Goal: Task Accomplishment & Management: Use online tool/utility

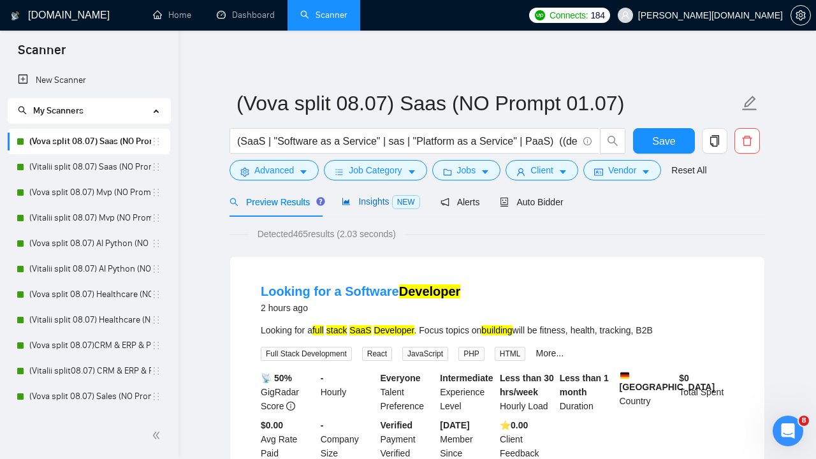
click at [363, 205] on span "Insights NEW" at bounding box center [381, 201] width 78 height 10
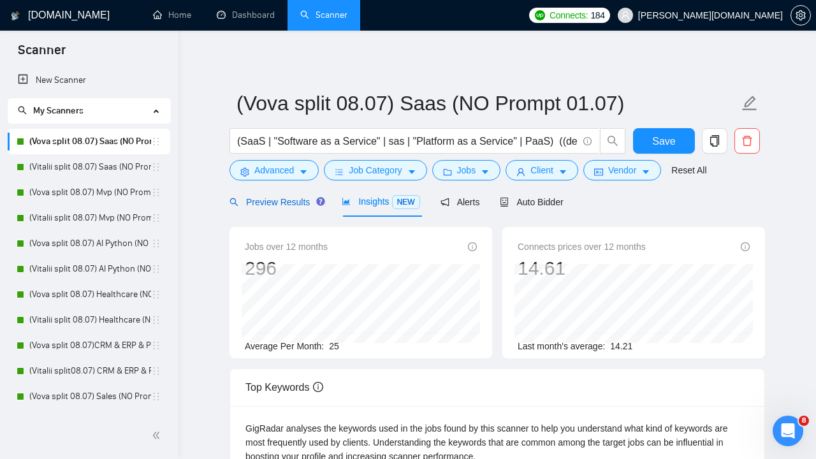
click at [280, 205] on span "Preview Results" at bounding box center [275, 202] width 92 height 10
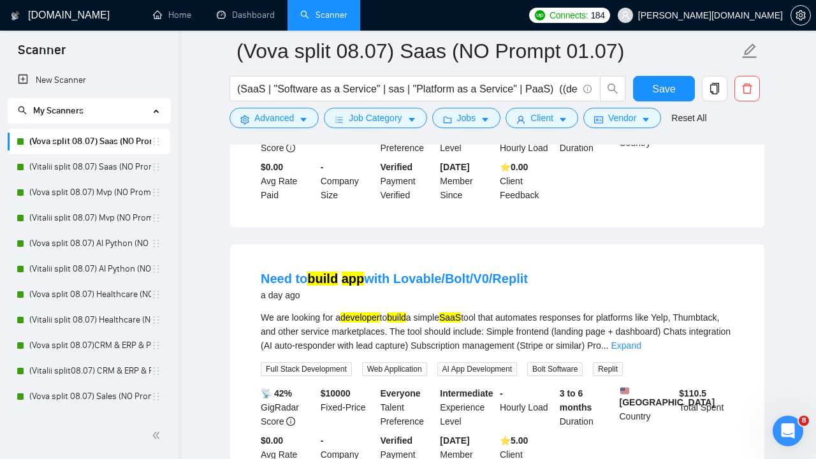
scroll to position [270, 0]
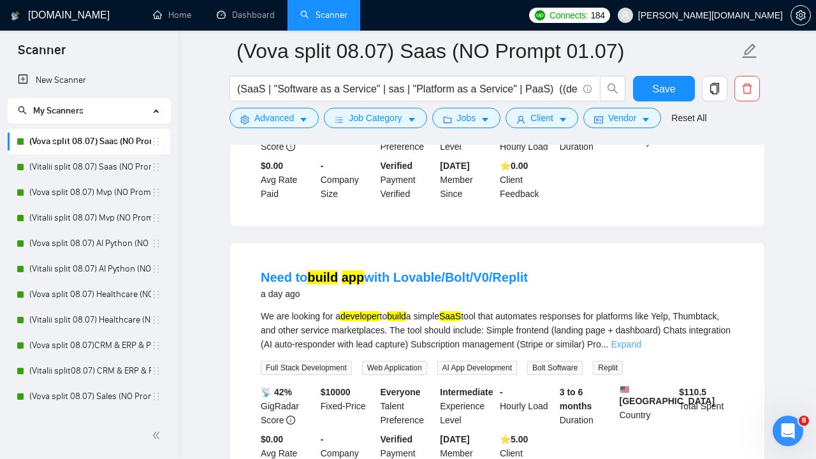
click at [640, 343] on link "Expand" at bounding box center [625, 344] width 30 height 10
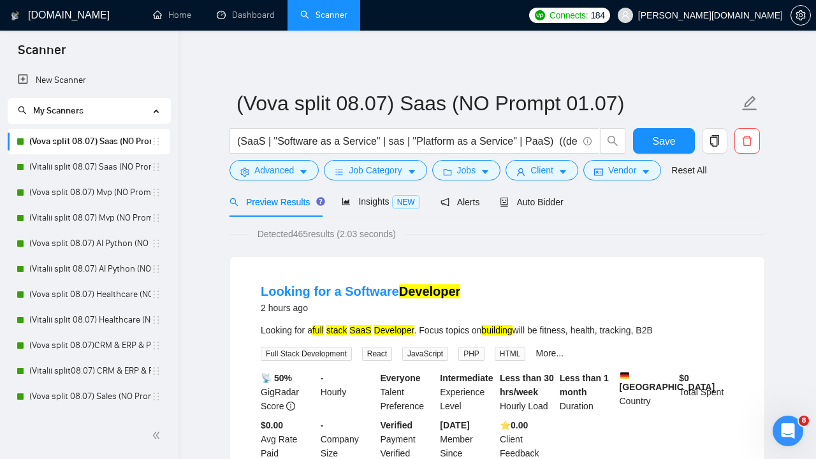
scroll to position [0, 0]
click at [247, 20] on link "Dashboard" at bounding box center [246, 15] width 58 height 11
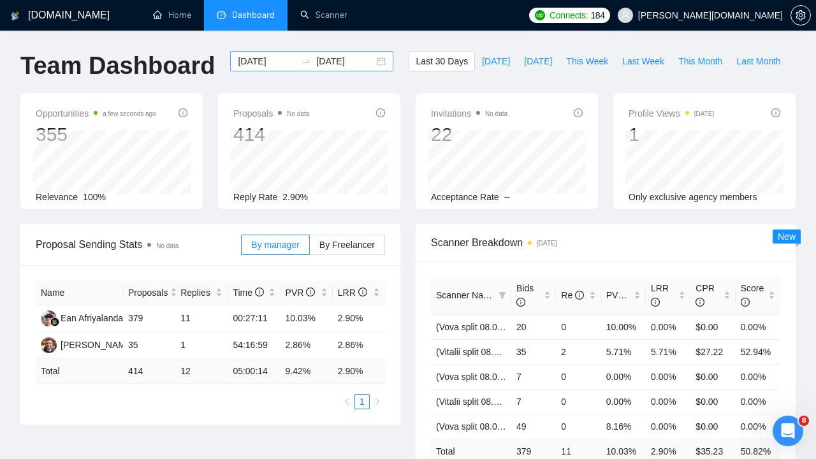
click at [296, 59] on div at bounding box center [306, 61] width 20 height 10
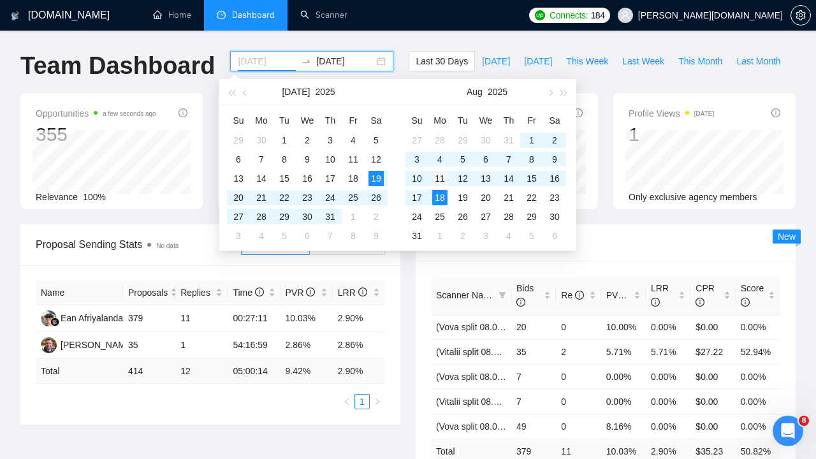
type input "2025-08-11"
click at [442, 177] on div "11" at bounding box center [439, 178] width 15 height 15
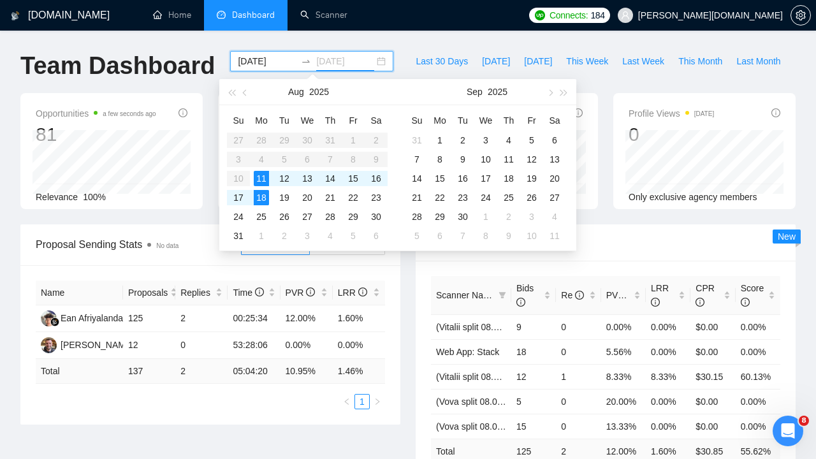
type input "2025-08-18"
click at [405, 303] on div "Proposal Sending Stats No data By manager By Freelancer Name Proposals Replies …" at bounding box center [210, 324] width 395 height 200
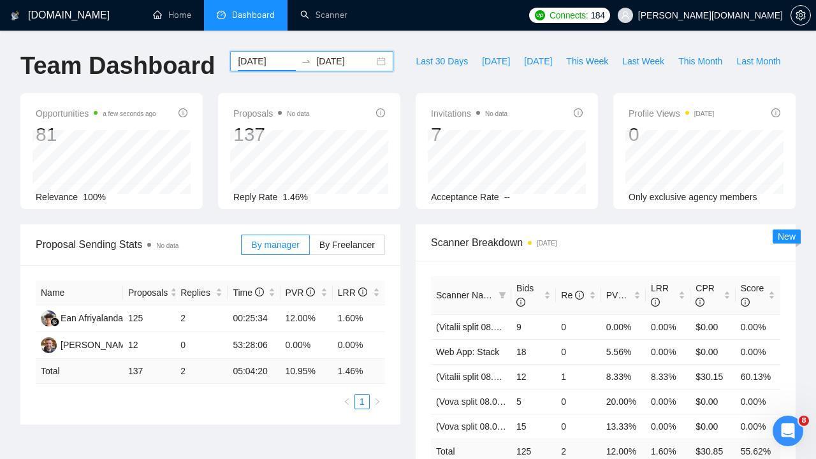
click at [268, 63] on input "2025-08-11" at bounding box center [267, 61] width 58 height 14
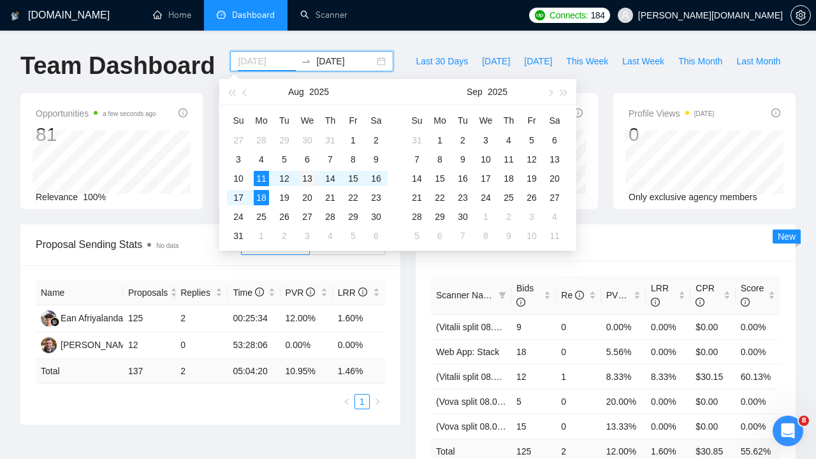
type input "2025-08-13"
click at [310, 177] on div "13" at bounding box center [306, 178] width 15 height 15
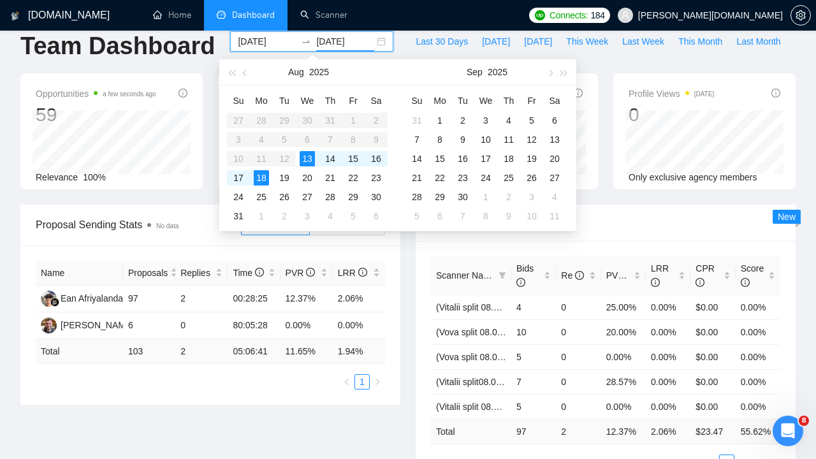
scroll to position [30, 0]
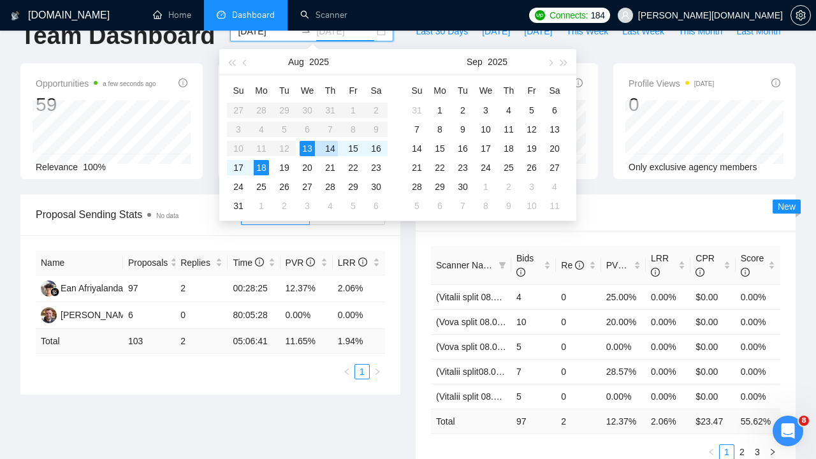
click at [335, 147] on div "14" at bounding box center [329, 148] width 15 height 15
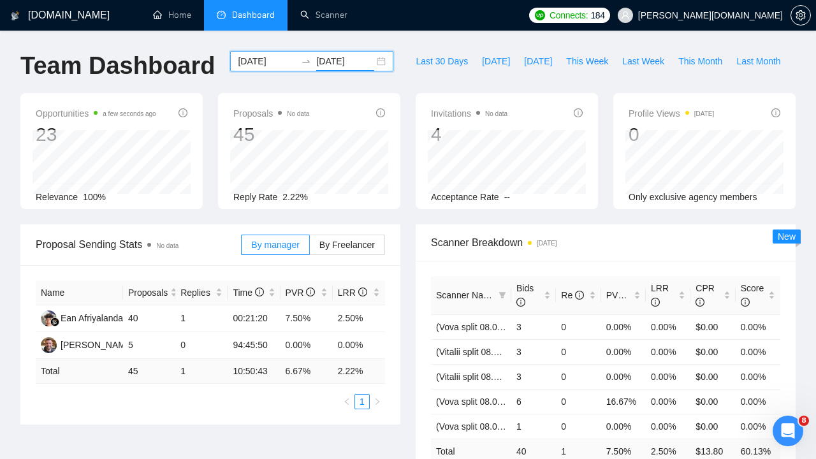
click at [316, 61] on input "2025-08-14" at bounding box center [345, 61] width 58 height 14
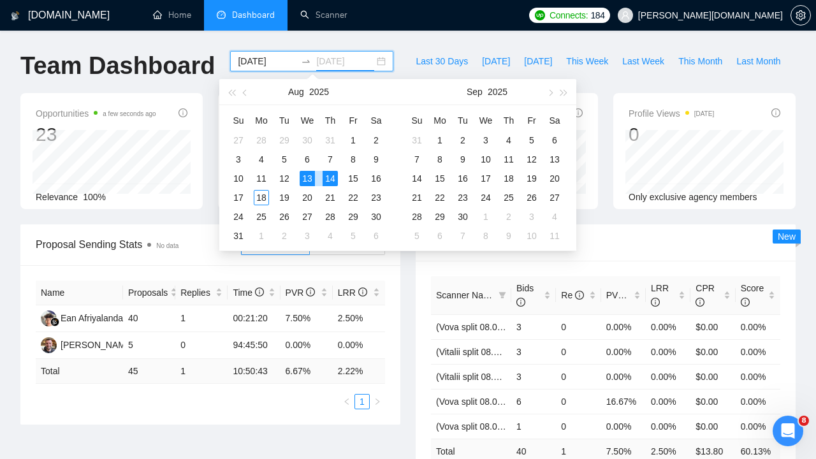
type input "2025-08-14"
click at [249, 55] on input "2025-08-13" at bounding box center [267, 61] width 58 height 14
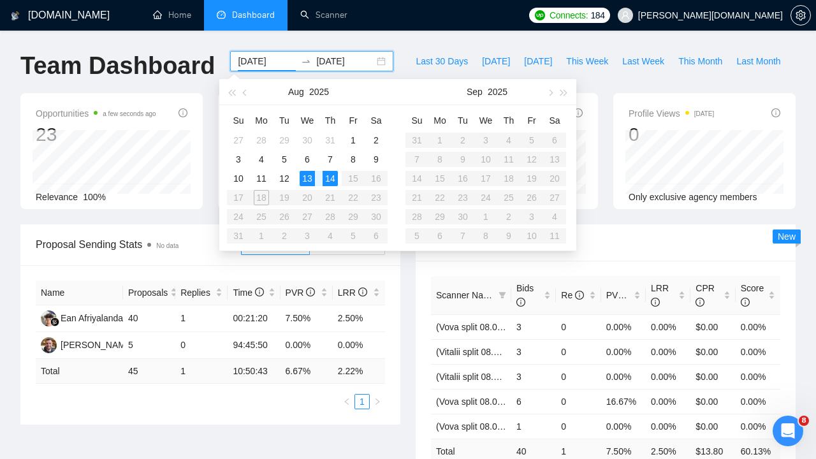
type input "2025-08-14"
click at [331, 178] on div "14" at bounding box center [329, 178] width 15 height 15
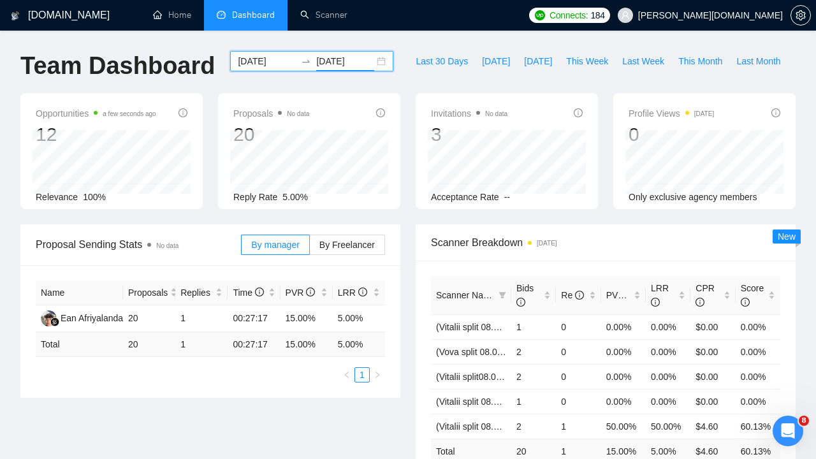
click at [333, 61] on input "2025-08-14" at bounding box center [345, 61] width 58 height 14
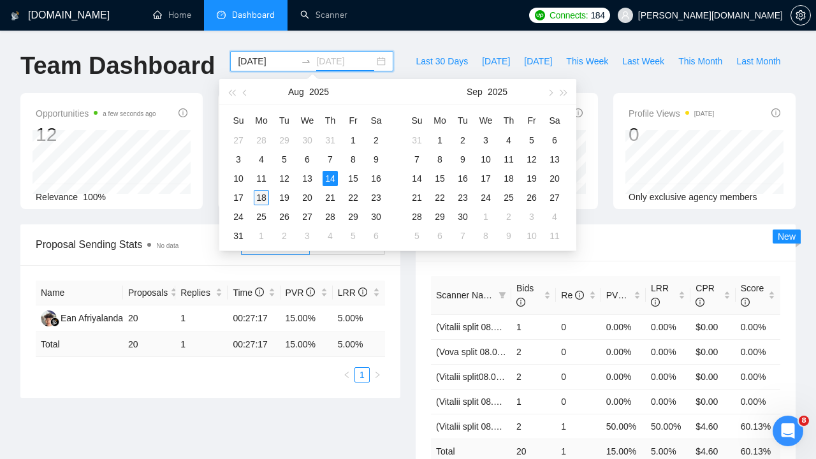
type input "2025-08-18"
click at [259, 197] on div "18" at bounding box center [261, 197] width 15 height 15
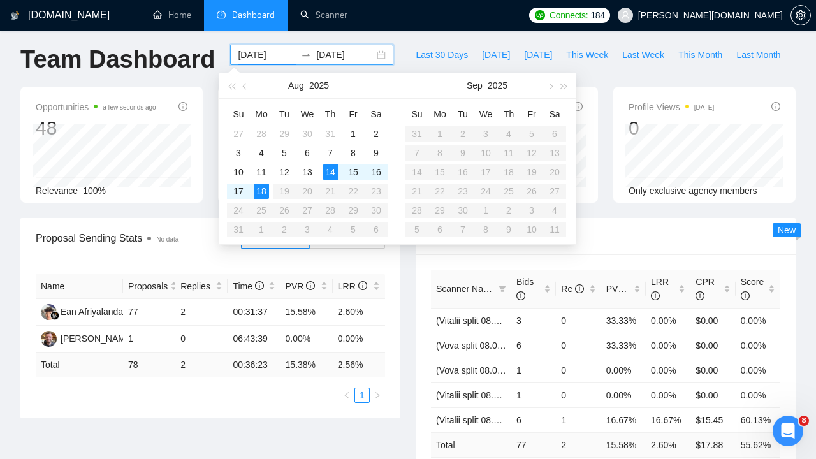
scroll to position [13, 0]
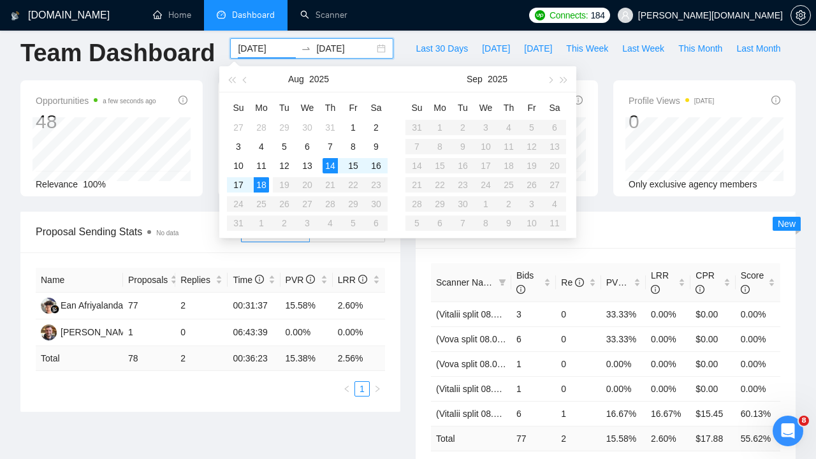
click at [187, 419] on div "Proposal Sending Stats No data By manager By Freelancer Name Proposals Replies …" at bounding box center [408, 360] width 790 height 296
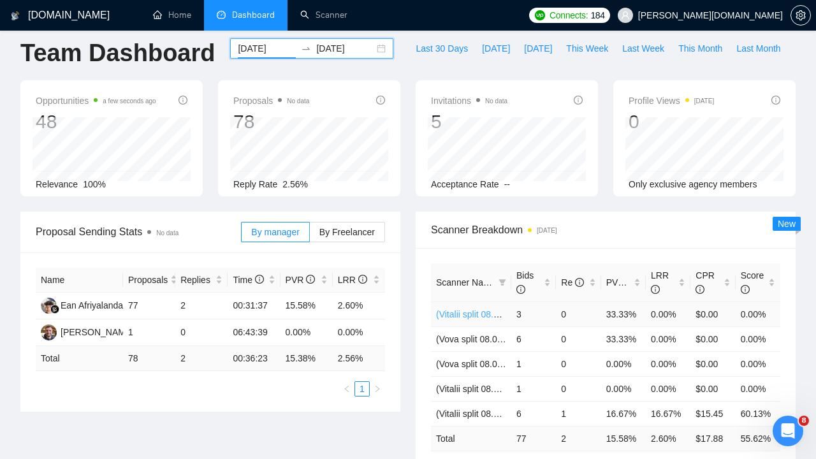
click at [463, 315] on link "(Vitalii split 08.07) AI Python (NO Prompt 01.07)" at bounding box center [530, 314] width 189 height 10
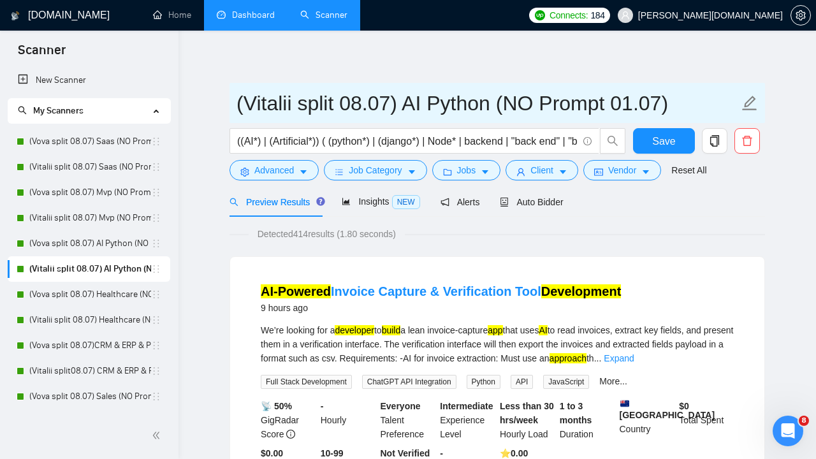
click at [751, 104] on icon "edit" at bounding box center [749, 103] width 17 height 17
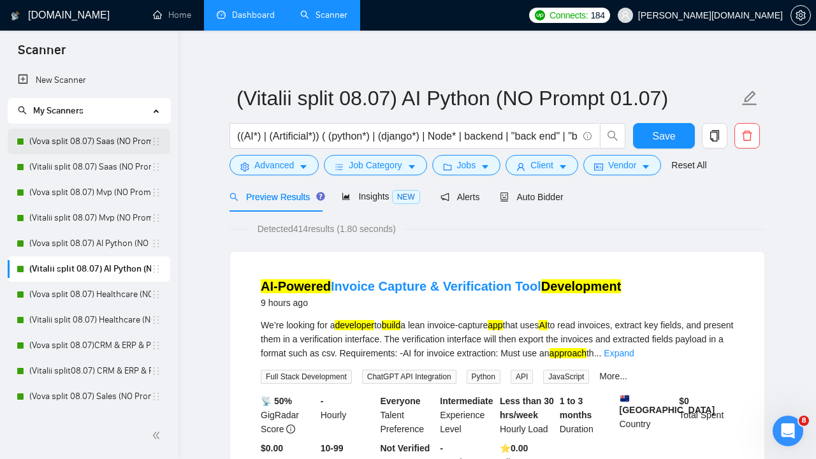
click at [90, 143] on link "(Vova split 08.07) Saas (NO Prompt 01.07)" at bounding box center [90, 141] width 122 height 25
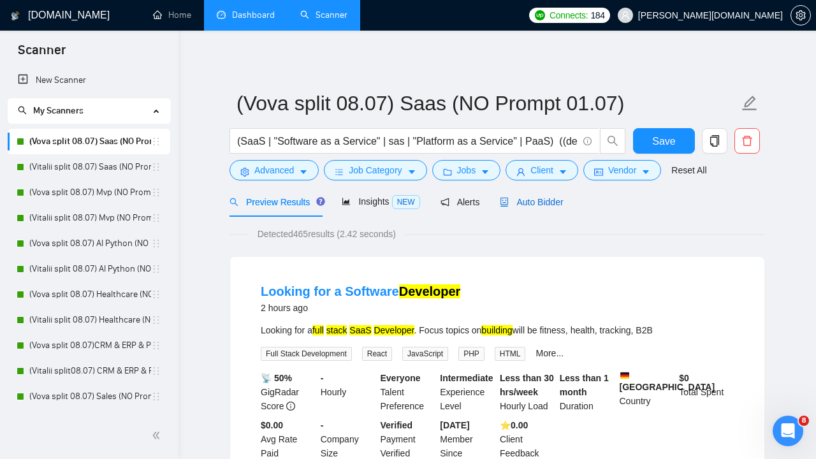
click at [549, 206] on span "Auto Bidder" at bounding box center [531, 202] width 63 height 10
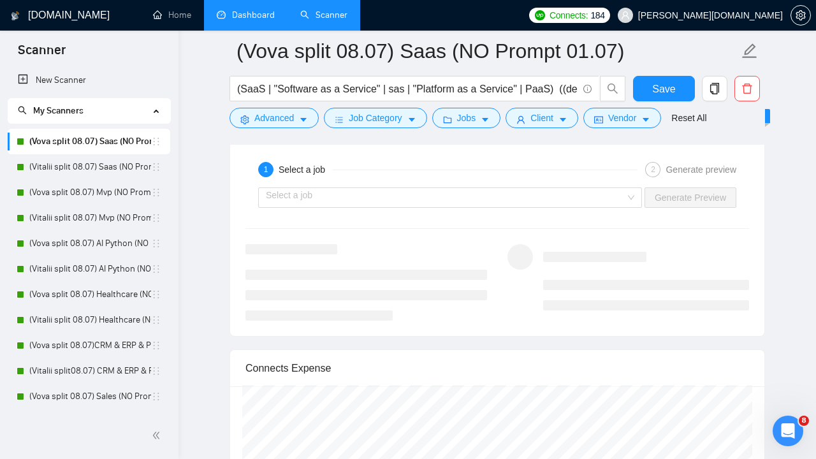
scroll to position [2667, 0]
click at [631, 191] on div "Select a job" at bounding box center [450, 196] width 384 height 20
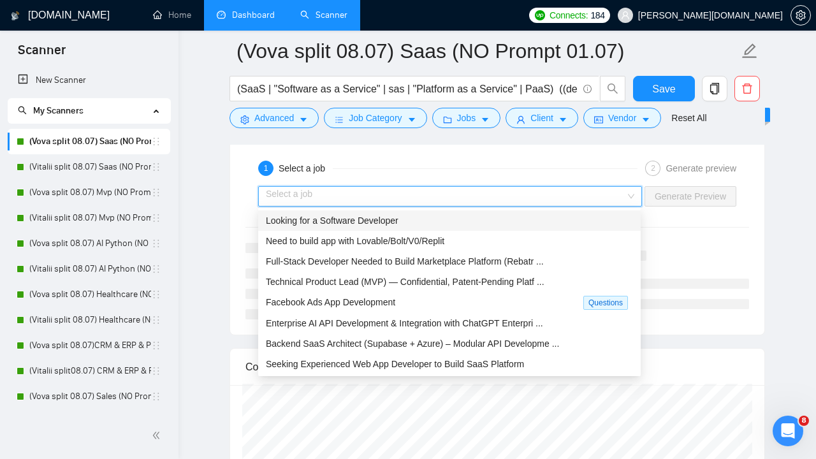
click at [543, 221] on div "Looking for a Software Developer" at bounding box center [449, 220] width 367 height 14
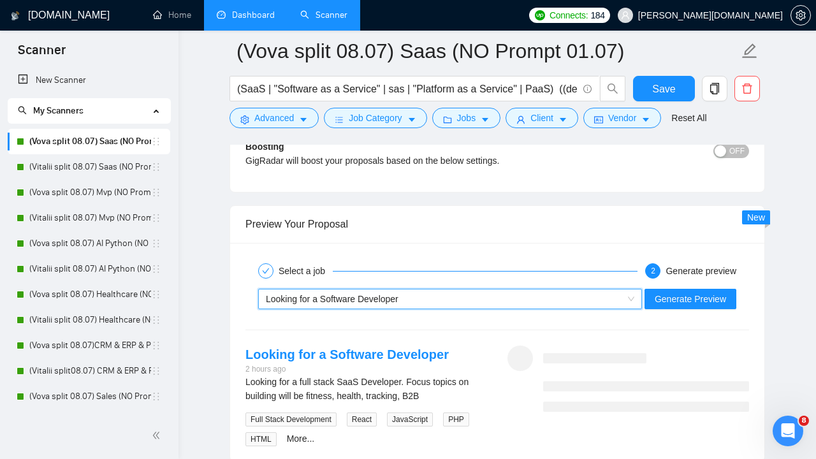
scroll to position [2593, 0]
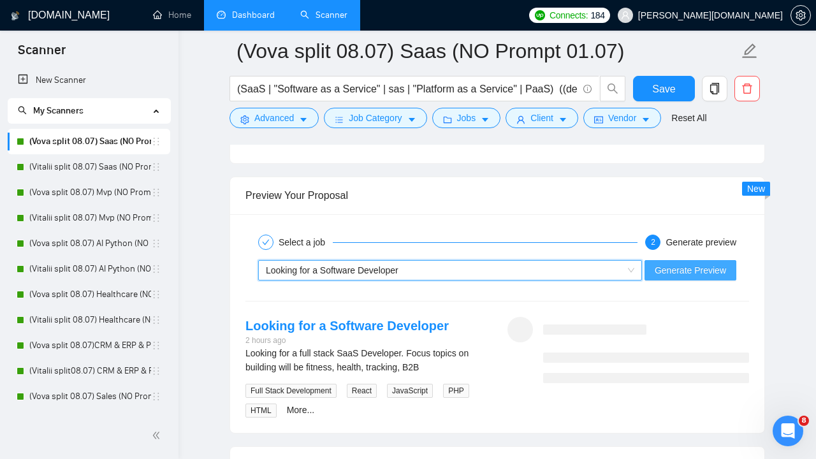
click at [693, 273] on span "Generate Preview" at bounding box center [689, 270] width 71 height 14
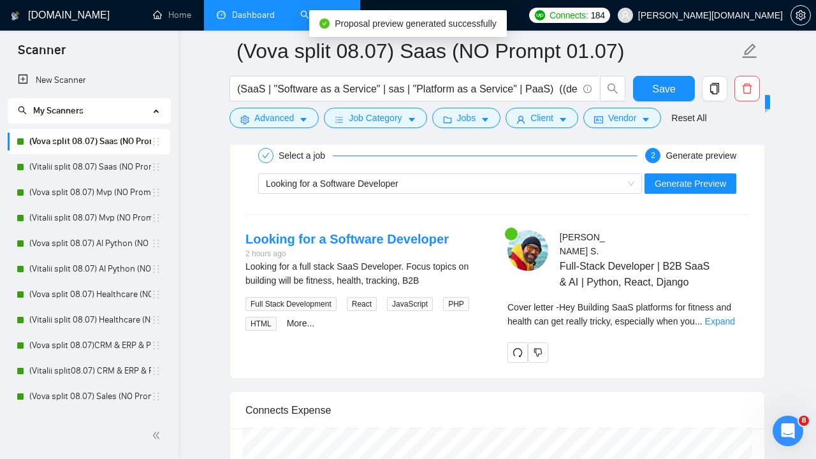
scroll to position [2683, 0]
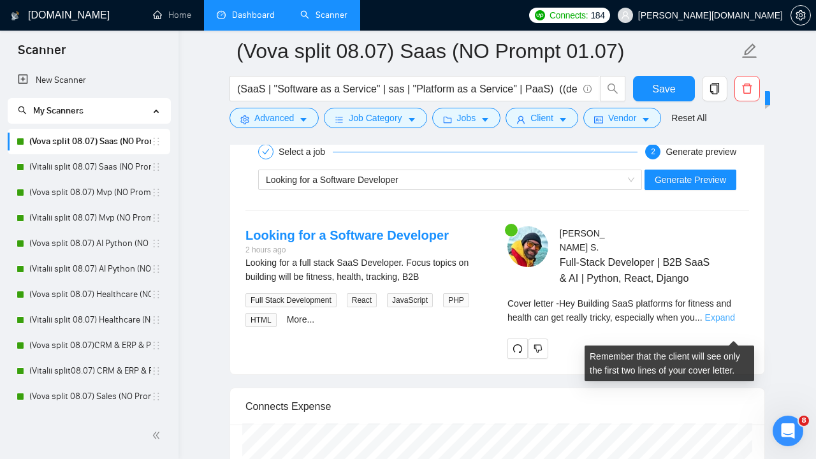
click at [728, 322] on link "Expand" at bounding box center [720, 317] width 30 height 10
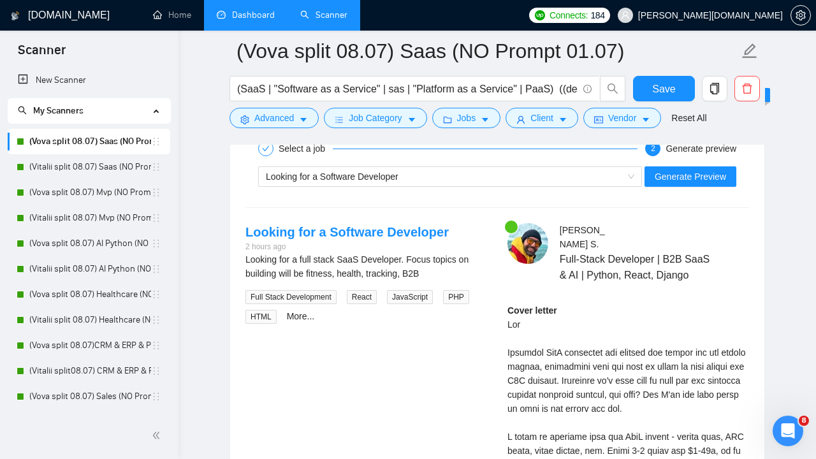
scroll to position [2688, 0]
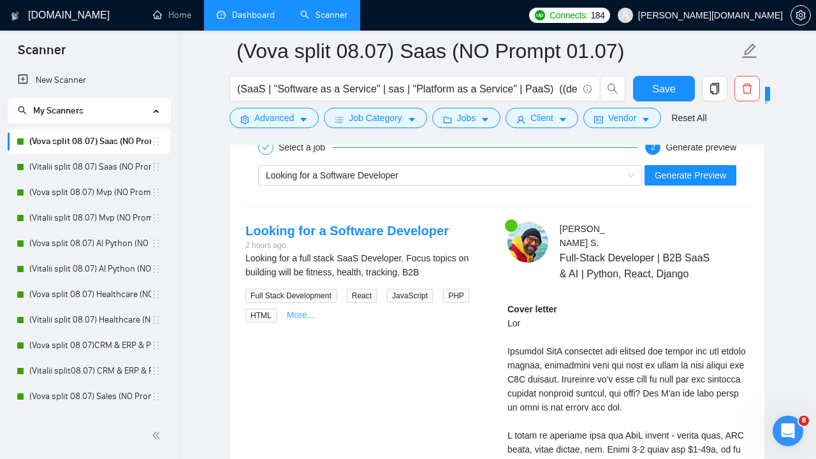
click at [294, 314] on link "More..." at bounding box center [301, 315] width 28 height 10
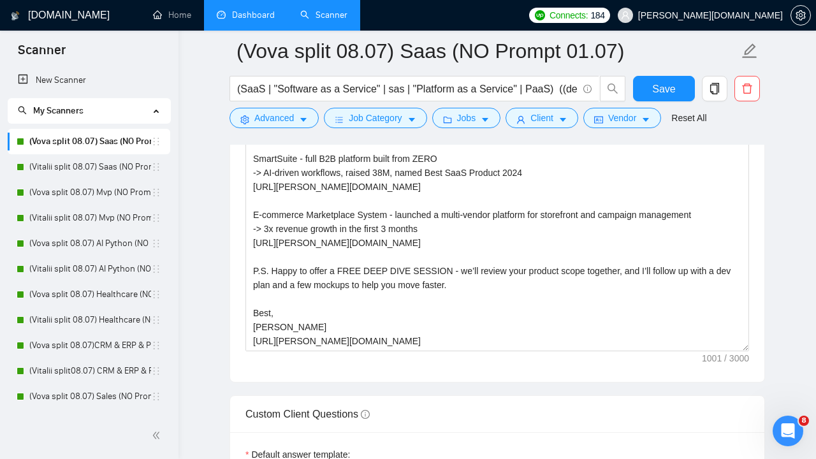
scroll to position [1769, 0]
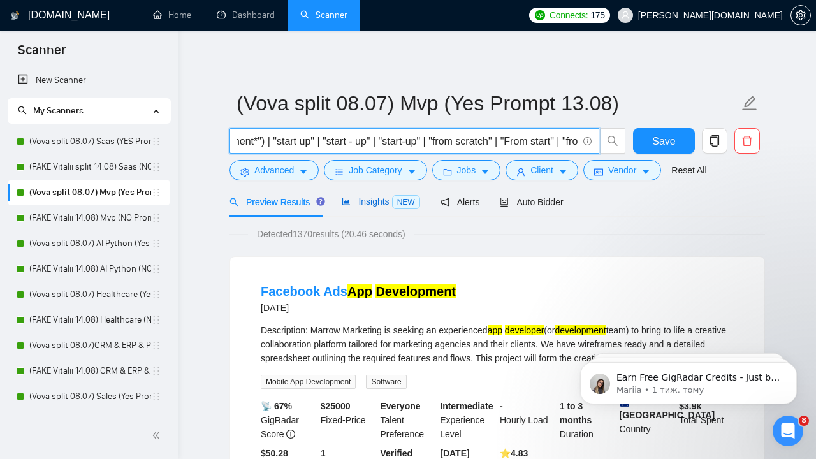
click at [378, 201] on span "Insights NEW" at bounding box center [381, 201] width 78 height 10
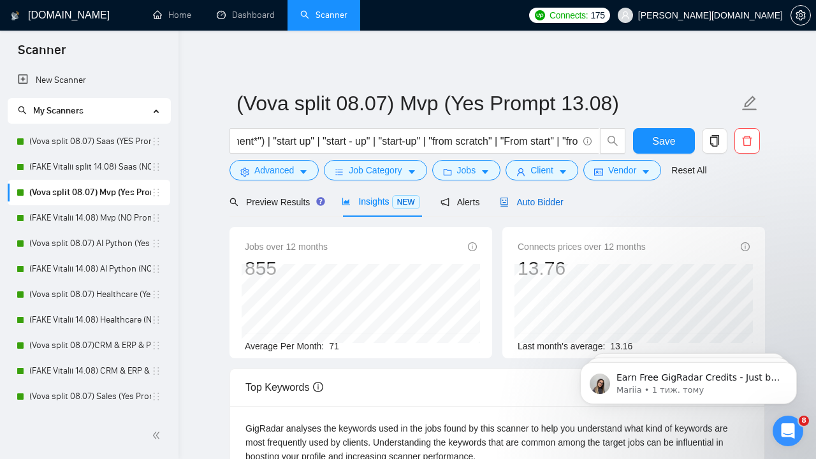
click at [545, 198] on span "Auto Bidder" at bounding box center [531, 202] width 63 height 10
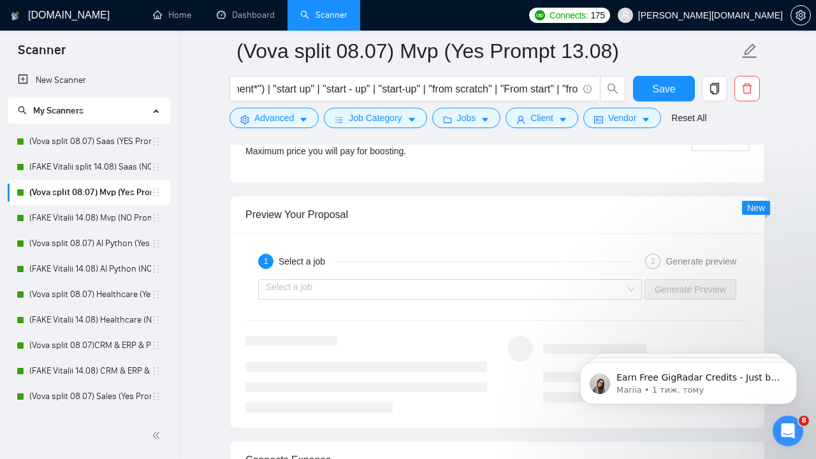
scroll to position [2637, 0]
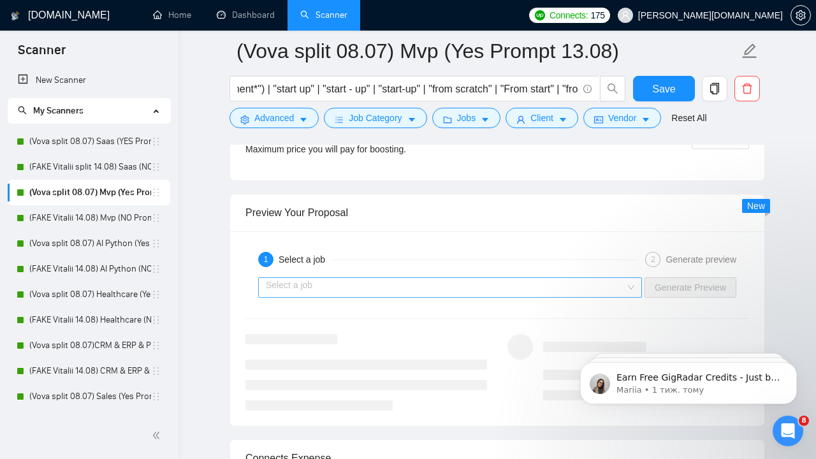
click at [489, 285] on input "search" at bounding box center [445, 287] width 359 height 19
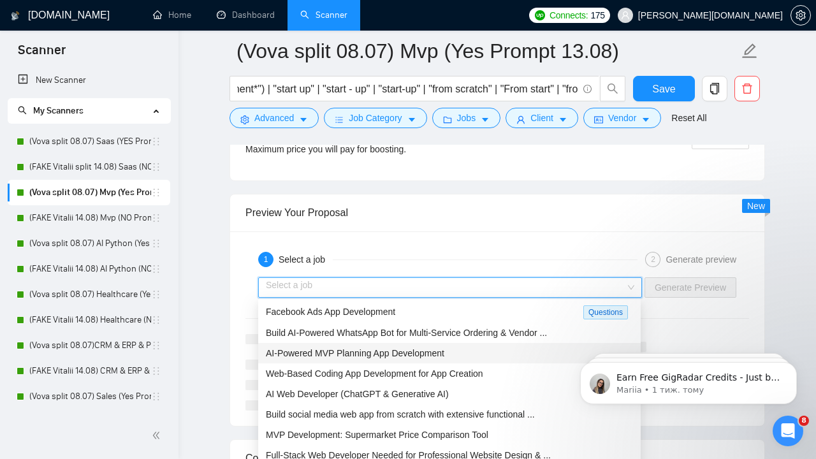
click at [456, 358] on div "AI-Powered MVP Planning App Development" at bounding box center [449, 353] width 367 height 14
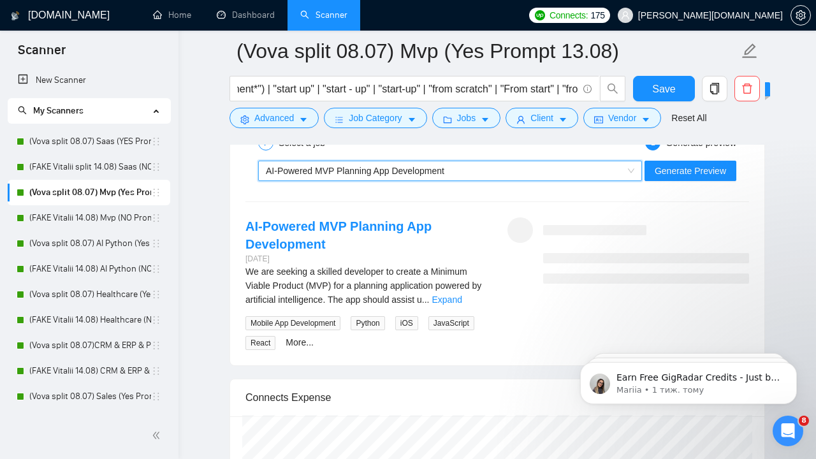
scroll to position [2767, 0]
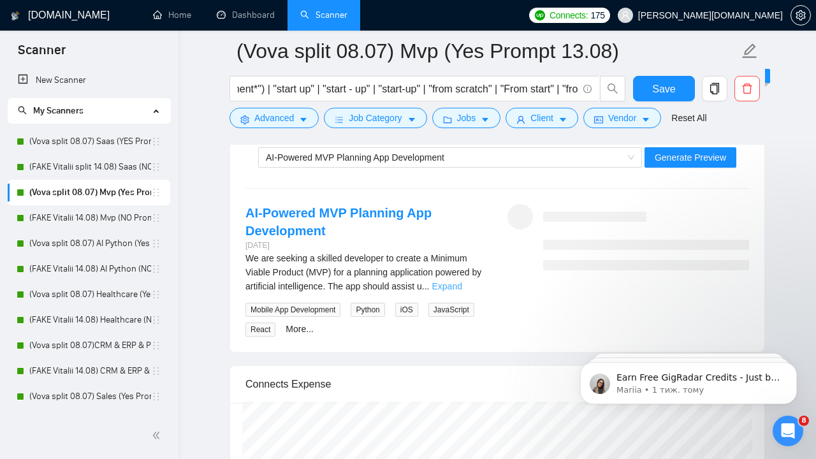
click at [461, 284] on link "Expand" at bounding box center [446, 286] width 30 height 10
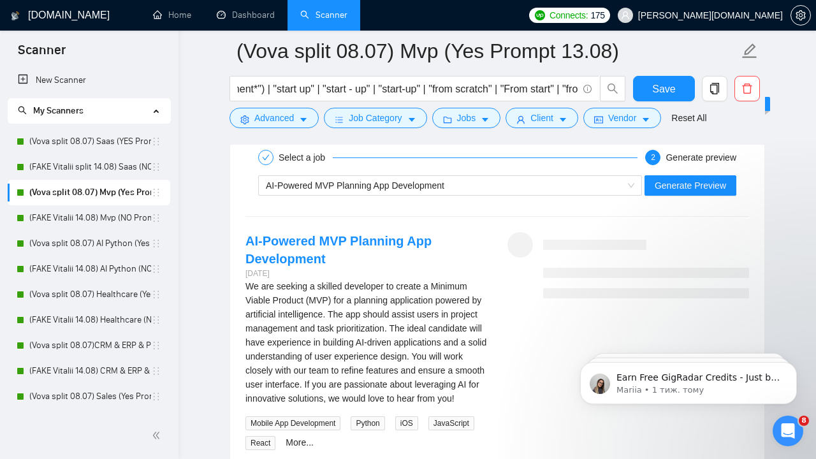
scroll to position [2714, 0]
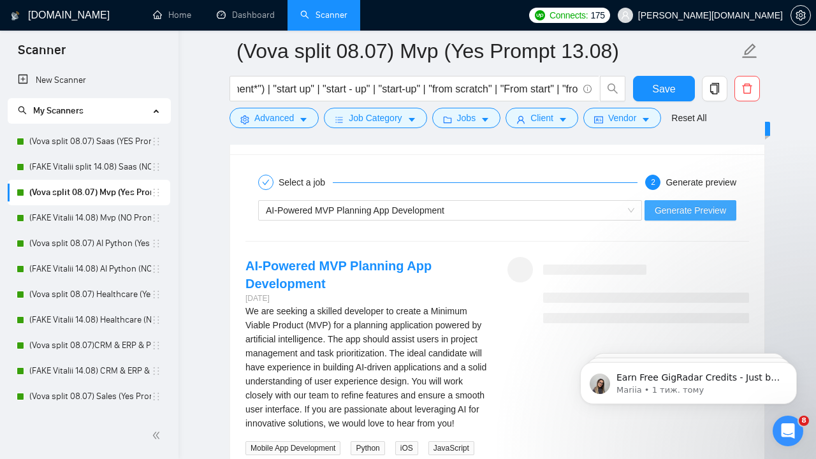
click at [675, 206] on span "Generate Preview" at bounding box center [689, 210] width 71 height 14
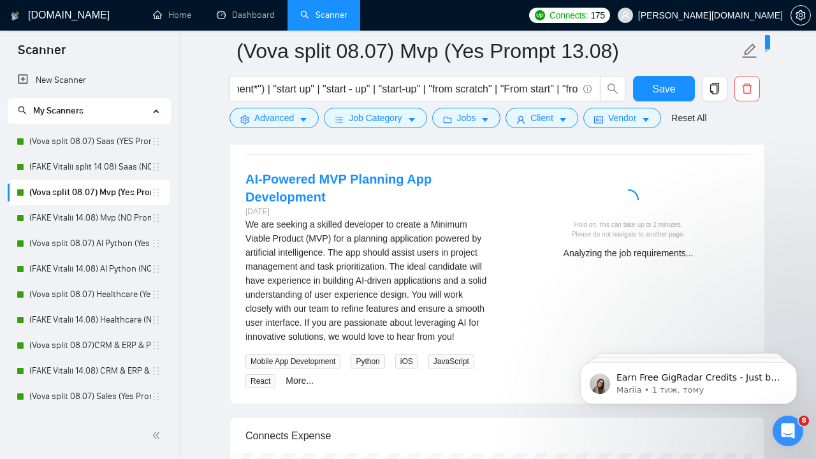
scroll to position [2802, 0]
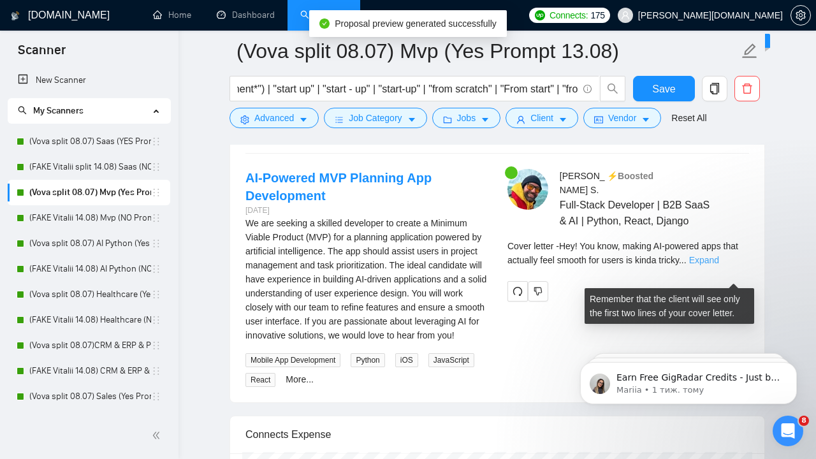
click at [719, 265] on link "Expand" at bounding box center [704, 260] width 30 height 10
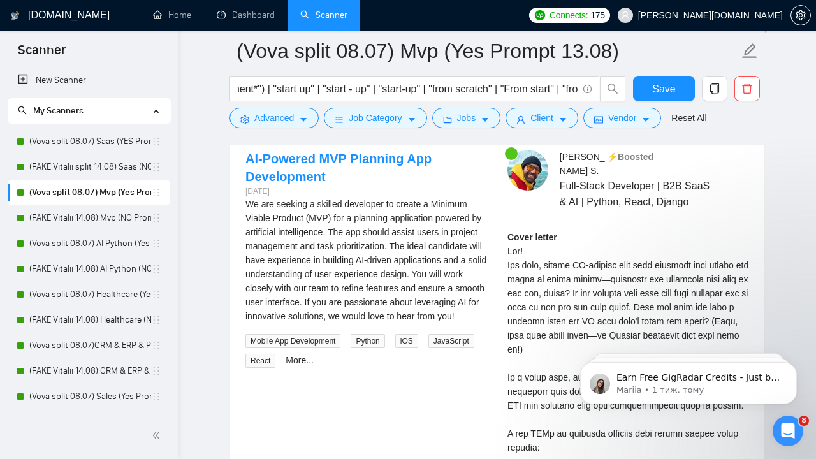
scroll to position [2826, 0]
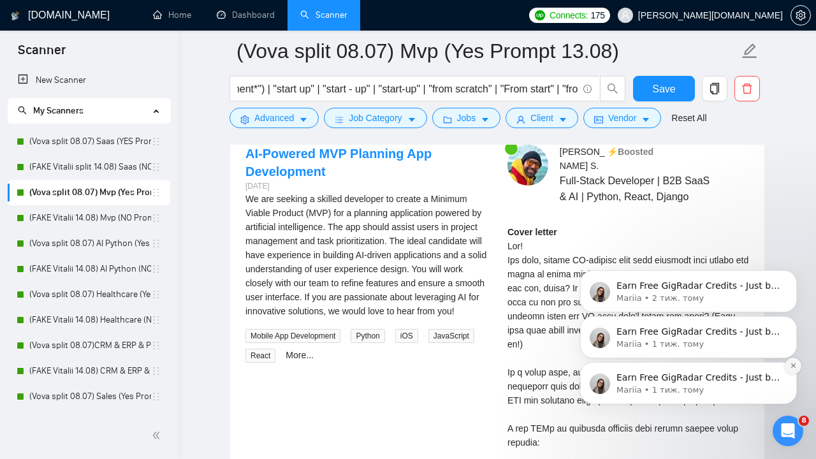
click at [791, 370] on button "Dismiss notification" at bounding box center [792, 365] width 17 height 17
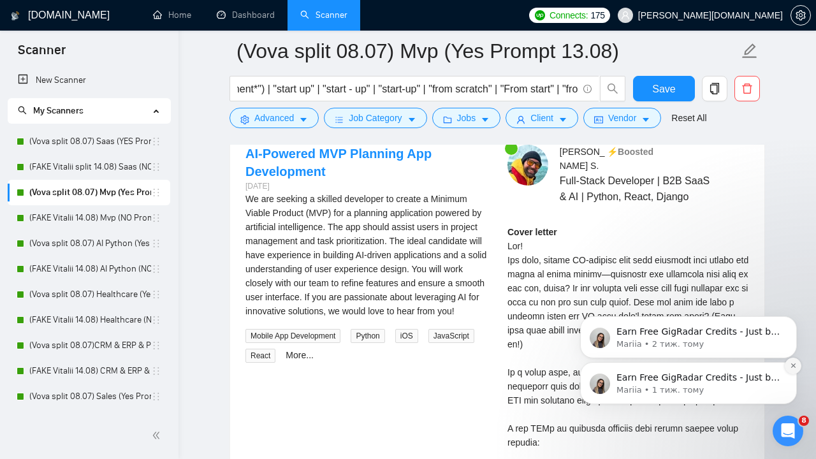
click at [790, 369] on icon "Dismiss notification" at bounding box center [793, 365] width 7 height 7
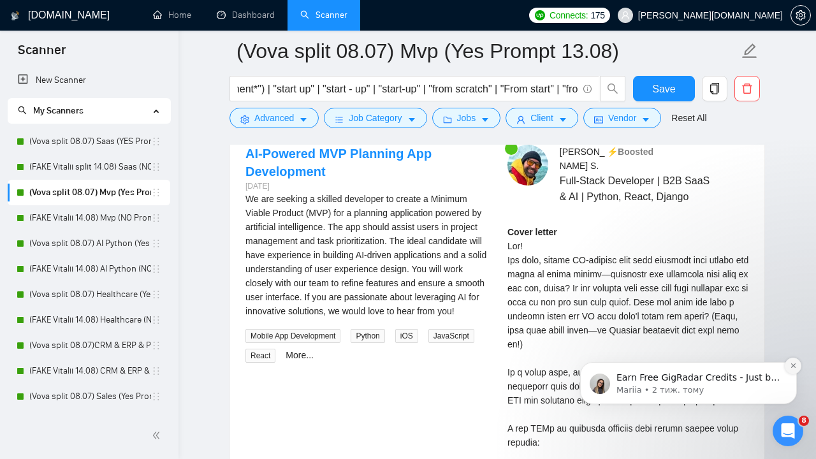
click at [790, 369] on icon "Dismiss notification" at bounding box center [793, 365] width 7 height 7
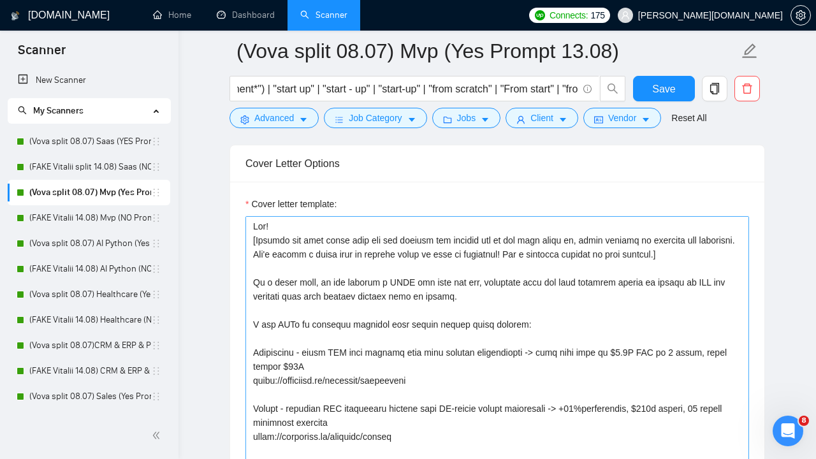
scroll to position [0, 0]
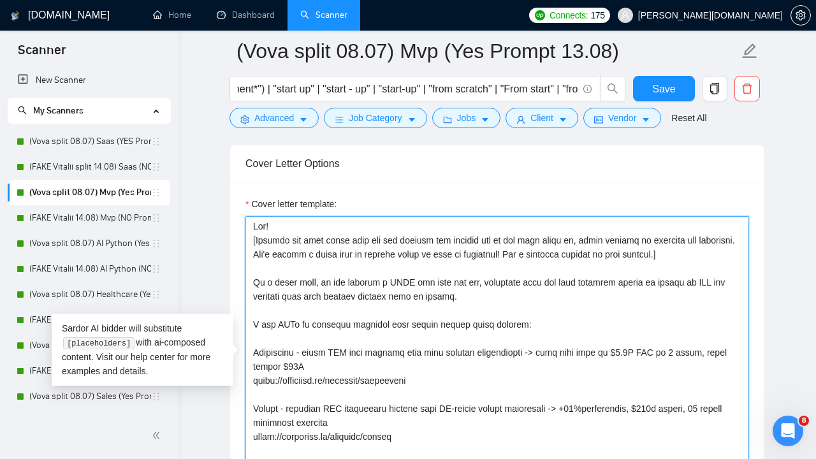
drag, startPoint x: 714, startPoint y: 257, endPoint x: 256, endPoint y: 242, distance: 458.4
click at [256, 242] on textarea "Cover letter template:" at bounding box center [496, 359] width 503 height 287
paste textarea "You are an expert web app developer. I will provide you with a job post. Identi…"
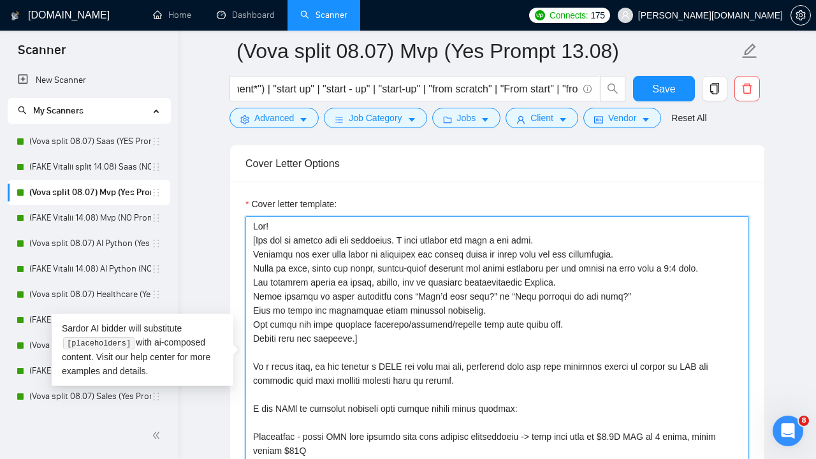
click at [254, 250] on textarea "Cover letter template:" at bounding box center [496, 359] width 503 height 287
click at [252, 265] on textarea "Cover letter template:" at bounding box center [496, 359] width 503 height 287
click at [253, 284] on textarea "Cover letter template:" at bounding box center [496, 359] width 503 height 287
click at [253, 300] on textarea "Cover letter template:" at bounding box center [496, 359] width 503 height 287
click at [250, 310] on textarea "Cover letter template:" at bounding box center [496, 359] width 503 height 287
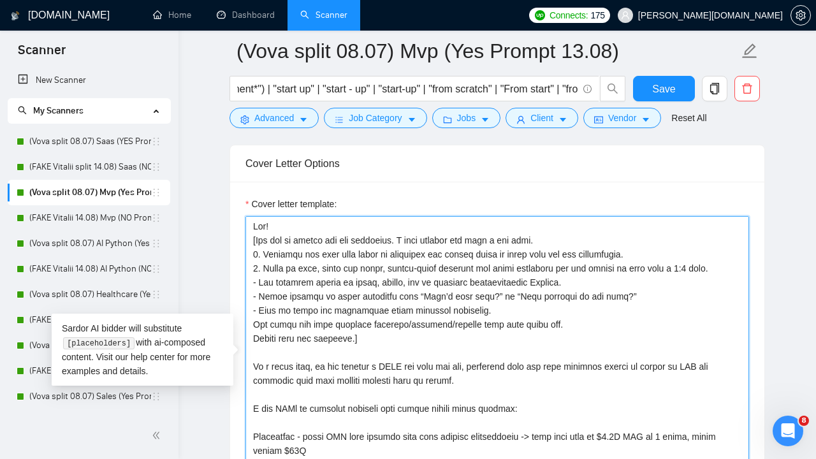
click at [253, 327] on textarea "Cover letter template:" at bounding box center [496, 359] width 503 height 287
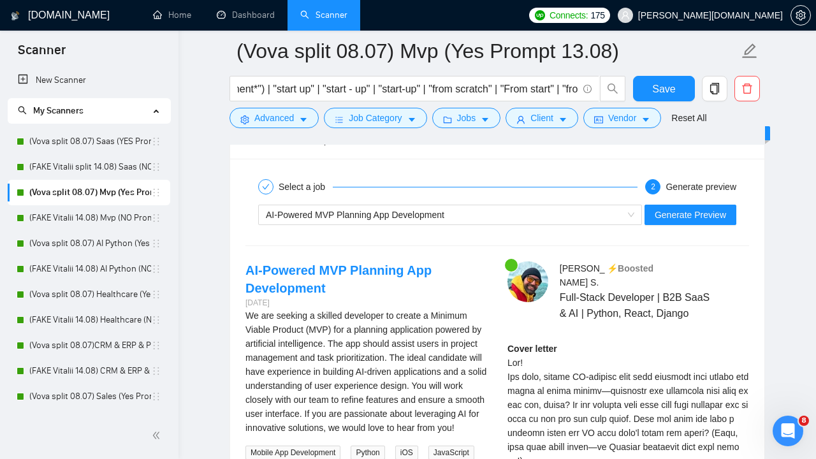
scroll to position [2721, 0]
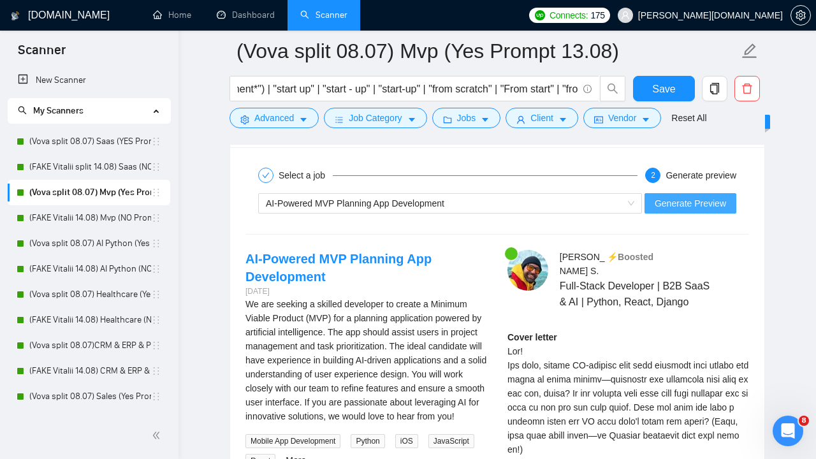
click at [690, 201] on span "Generate Preview" at bounding box center [689, 203] width 71 height 14
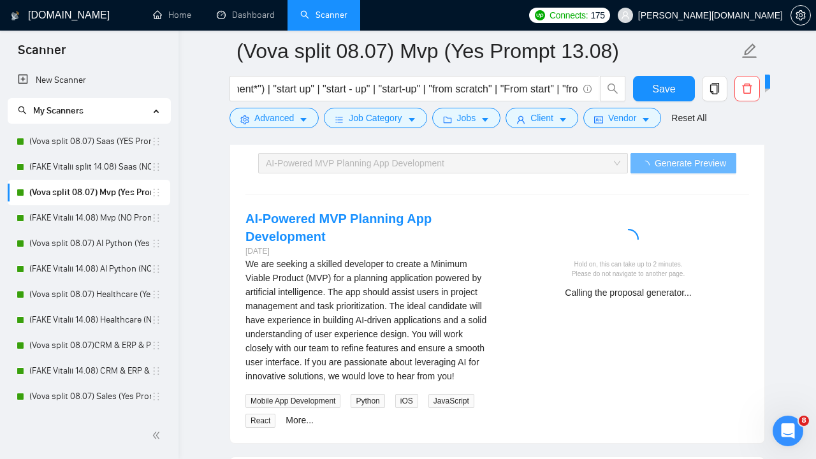
scroll to position [2774, 0]
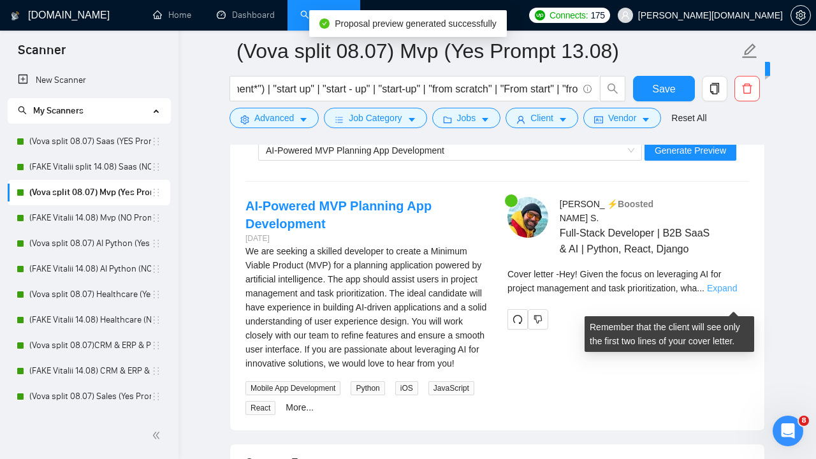
click at [730, 293] on link "Expand" at bounding box center [722, 288] width 30 height 10
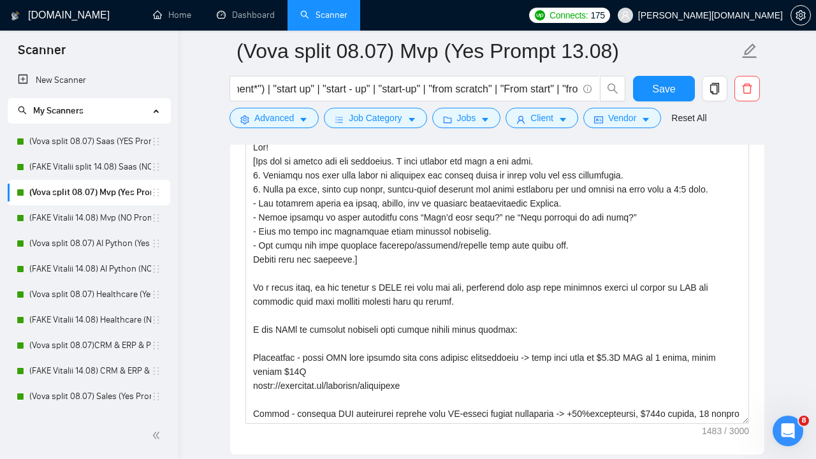
scroll to position [0, 0]
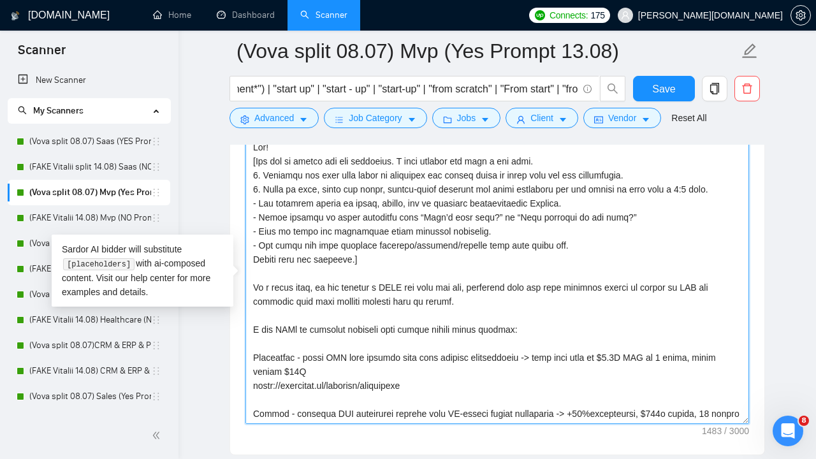
drag, startPoint x: 357, startPoint y: 260, endPoint x: 256, endPoint y: 162, distance: 140.6
click at [256, 162] on textarea "Cover letter template:" at bounding box center [496, 280] width 503 height 287
paste textarea "Identify the main pain point or challenge the client wants to solve with web ap…"
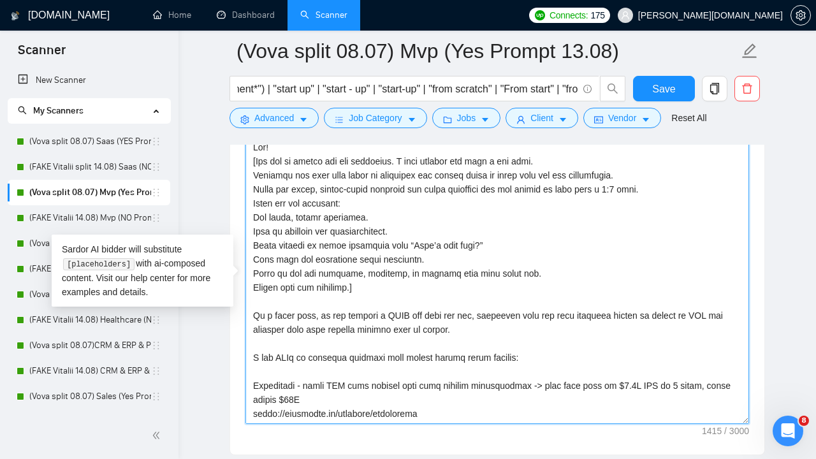
click at [250, 173] on textarea "Cover letter template:" at bounding box center [496, 280] width 503 height 287
click at [252, 189] on textarea "Cover letter template:" at bounding box center [496, 280] width 503 height 287
click at [254, 215] on textarea "Cover letter template:" at bounding box center [496, 280] width 503 height 287
click at [252, 234] on textarea "Cover letter template:" at bounding box center [496, 280] width 503 height 287
click at [254, 246] on textarea "Cover letter template:" at bounding box center [496, 280] width 503 height 287
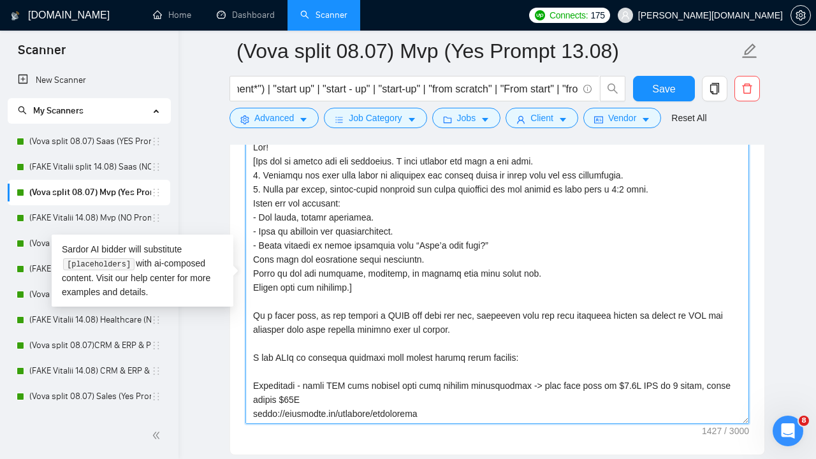
click at [254, 259] on textarea "Cover letter template:" at bounding box center [496, 280] width 503 height 287
click at [252, 273] on textarea "Cover letter template:" at bounding box center [496, 280] width 503 height 287
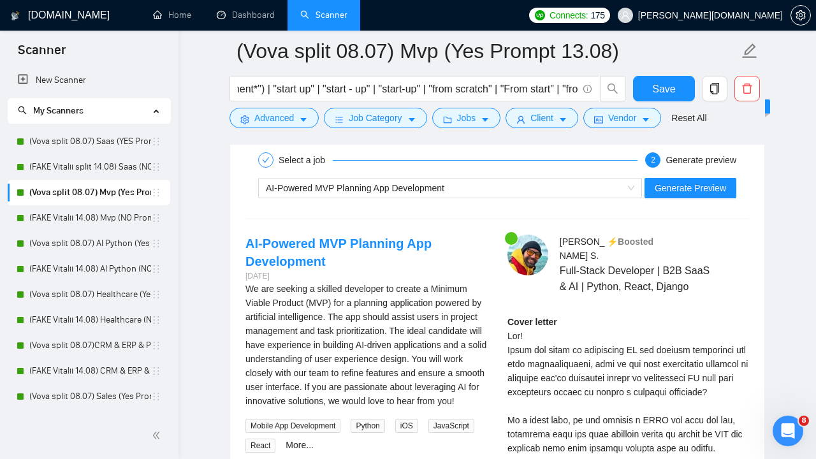
scroll to position [2715, 0]
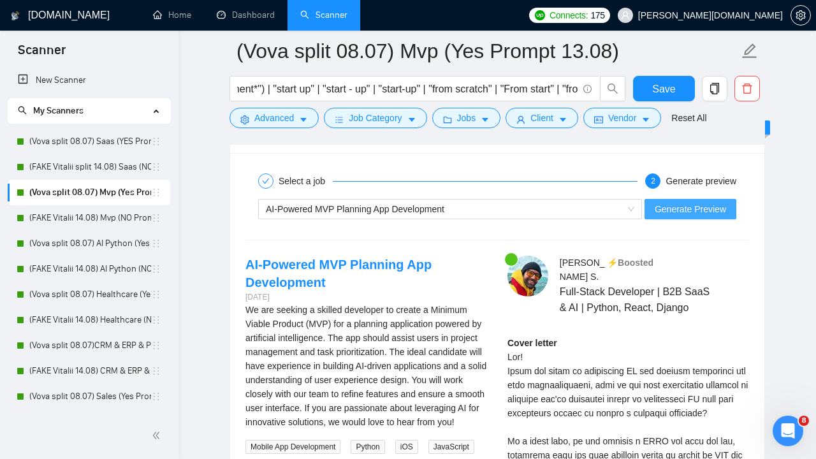
click at [679, 211] on span "Generate Preview" at bounding box center [689, 209] width 71 height 14
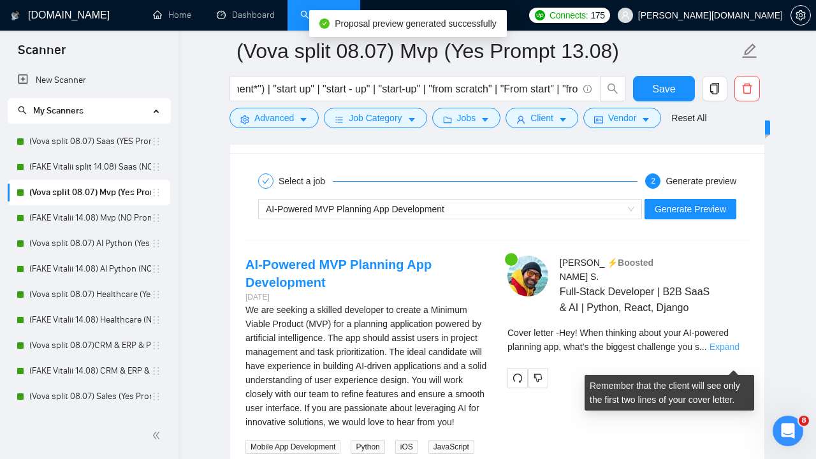
click at [724, 352] on link "Expand" at bounding box center [724, 347] width 30 height 10
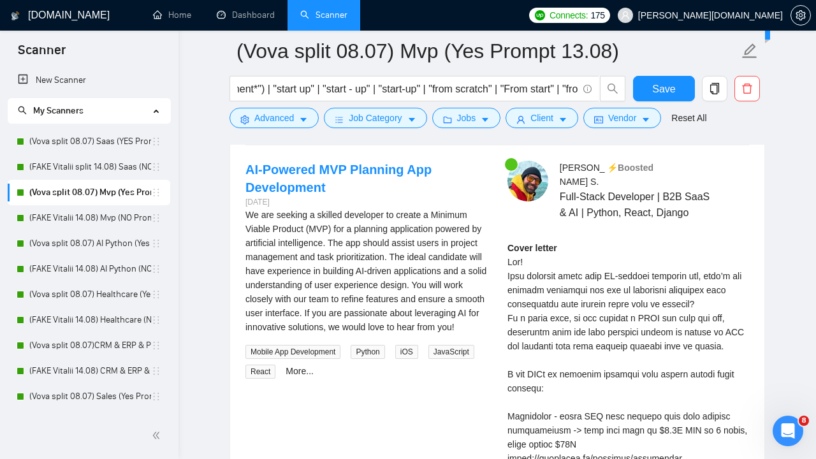
scroll to position [2811, 0]
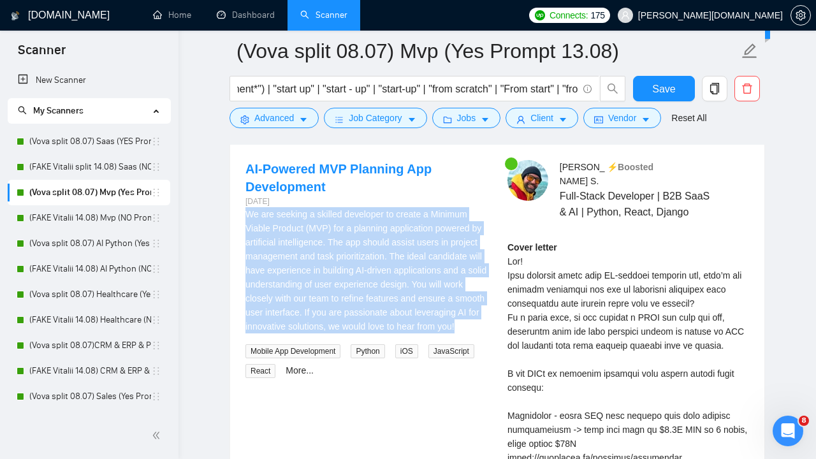
drag, startPoint x: 247, startPoint y: 213, endPoint x: 379, endPoint y: 335, distance: 179.9
click at [379, 333] on div "We are seeking a skilled developer to create a Minimum Viable Product (MVP) for…" at bounding box center [366, 270] width 242 height 126
copy div "We are seeking a skilled developer to create a Minimum Viable Product (MVP) for…"
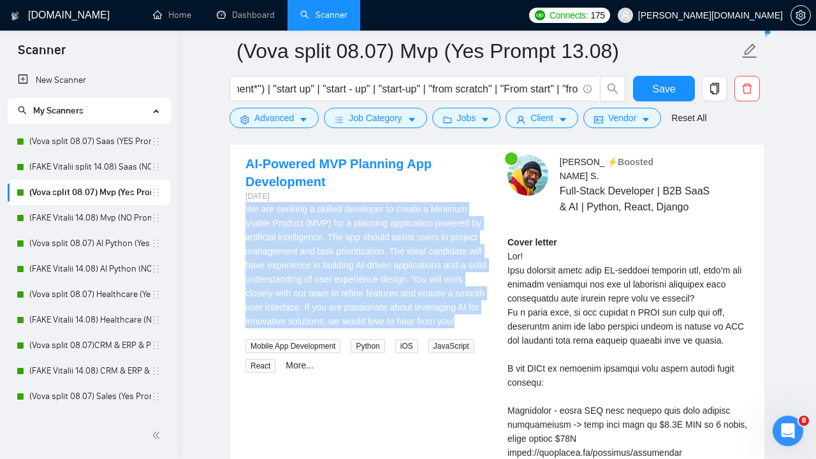
scroll to position [2819, 0]
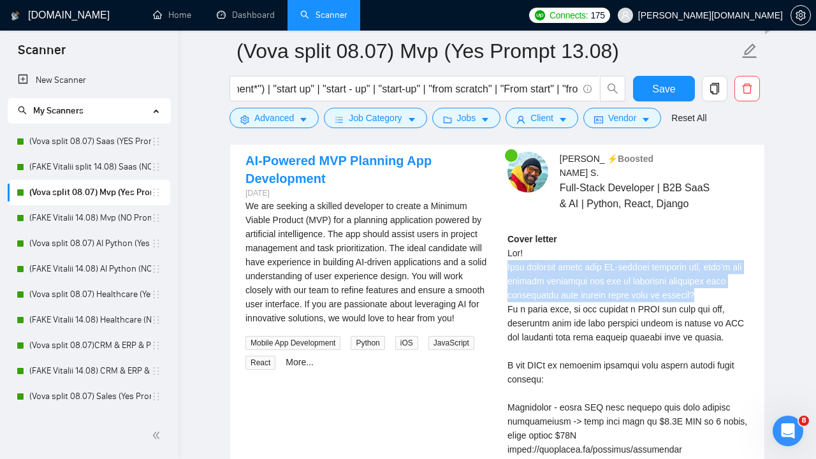
drag, startPoint x: 543, startPoint y: 322, endPoint x: 508, endPoint y: 281, distance: 54.3
click at [508, 281] on div "Cover letter" at bounding box center [628, 463] width 242 height 463
copy div "When thinking about your AI-powered planning app, what’s the biggest challenge …"
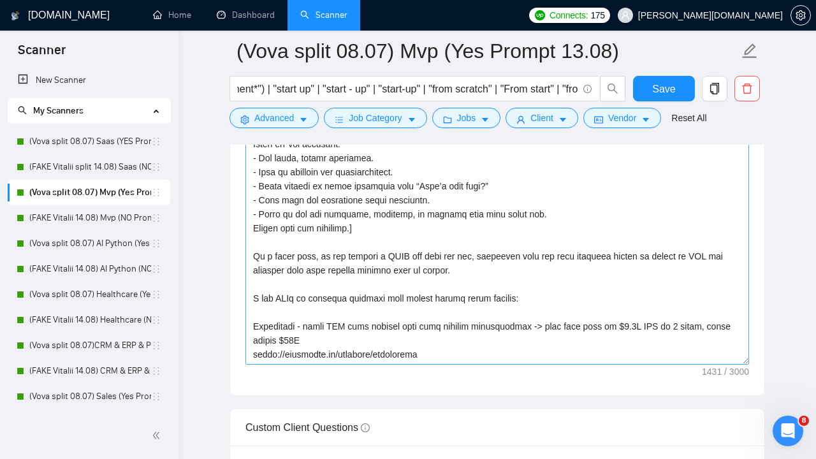
scroll to position [0, 0]
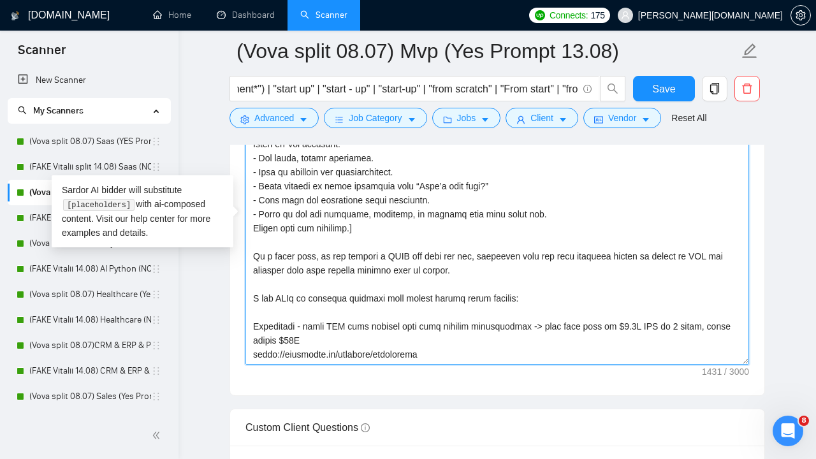
drag, startPoint x: 357, startPoint y: 229, endPoint x: 251, endPoint y: 143, distance: 137.2
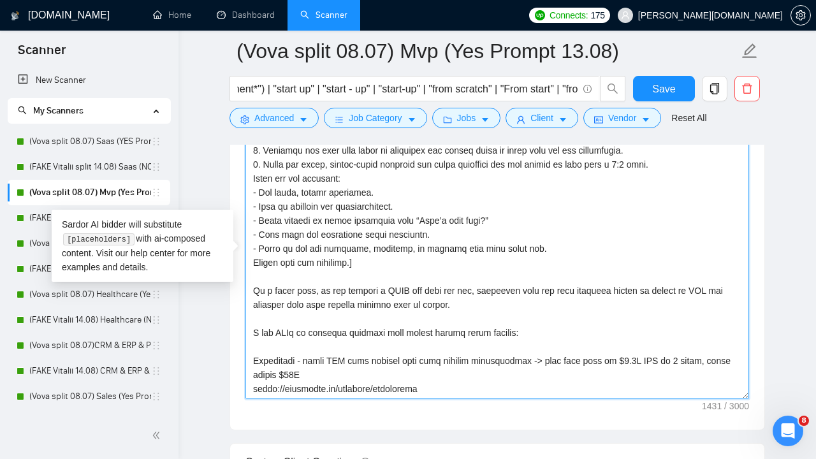
scroll to position [1717, 0]
paste textarea "Use short, simple sentences. Keep it friendly and conversational. Avoid generic…"
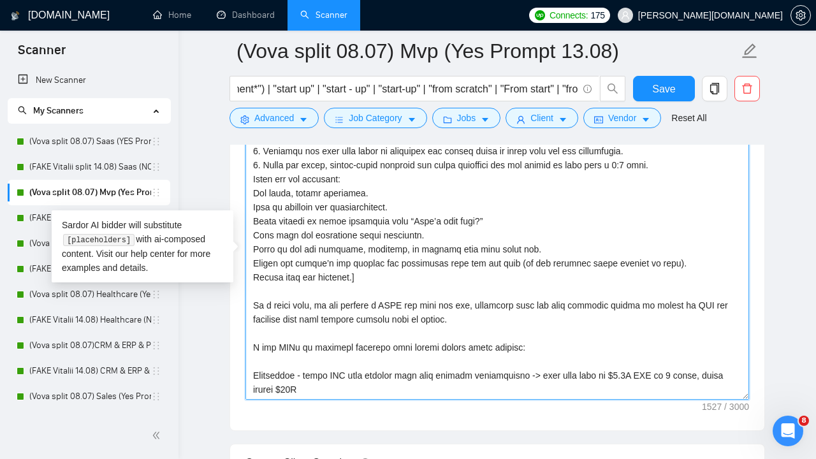
click at [255, 192] on textarea "Cover letter template:" at bounding box center [496, 256] width 503 height 287
click at [254, 204] on textarea "Cover letter template:" at bounding box center [496, 256] width 503 height 287
click at [255, 219] on textarea "Cover letter template:" at bounding box center [496, 256] width 503 height 287
click at [254, 235] on textarea "Cover letter template:" at bounding box center [496, 256] width 503 height 287
click at [252, 246] on textarea "Cover letter template:" at bounding box center [496, 256] width 503 height 287
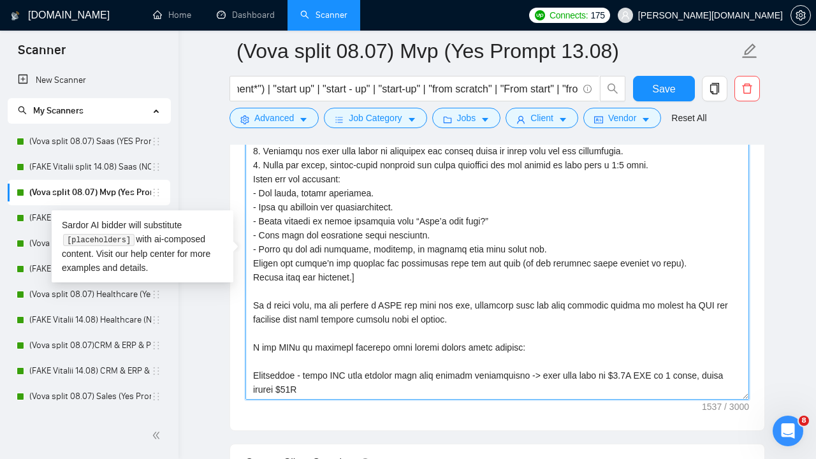
click at [253, 260] on textarea "Cover letter template:" at bounding box center [496, 256] width 503 height 287
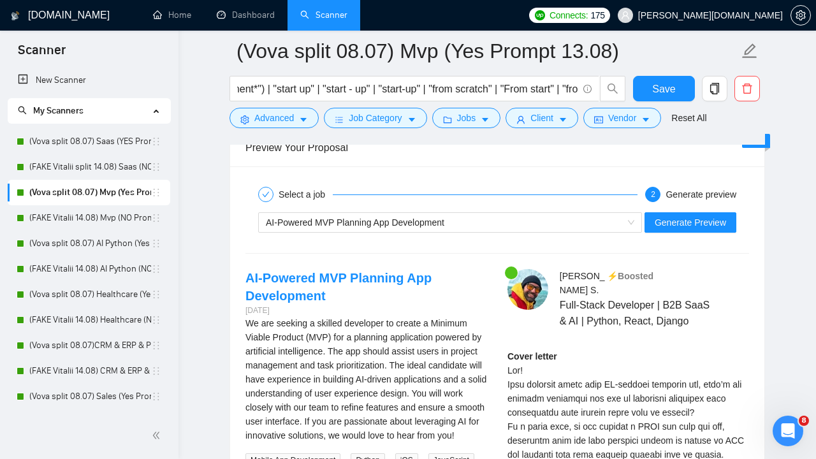
scroll to position [2594, 0]
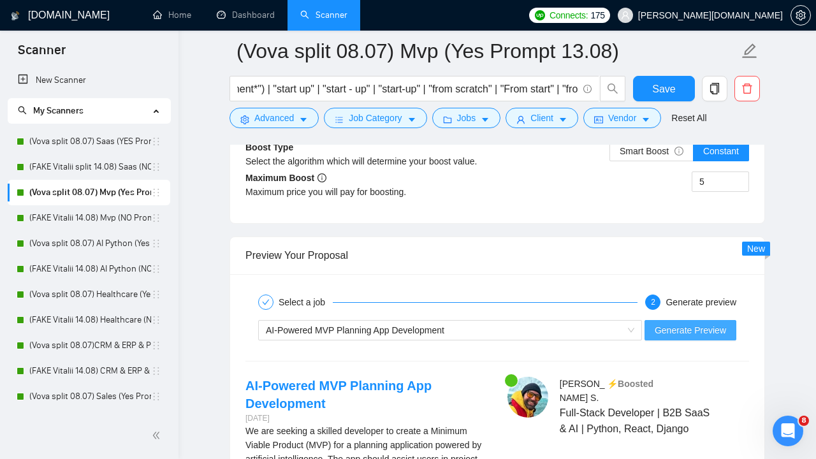
click at [695, 330] on span "Generate Preview" at bounding box center [689, 330] width 71 height 14
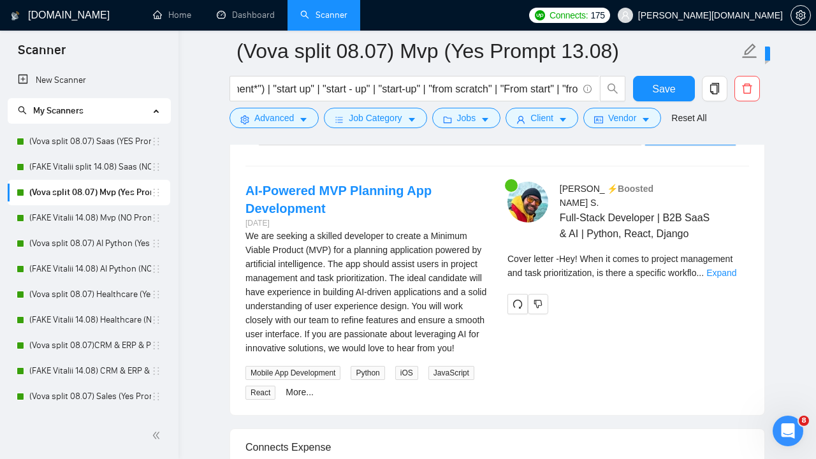
scroll to position [2799, 0]
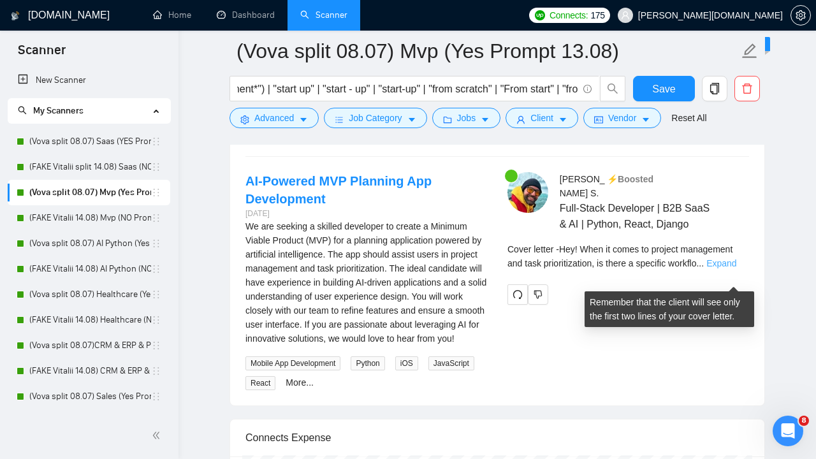
click at [721, 268] on link "Expand" at bounding box center [721, 263] width 30 height 10
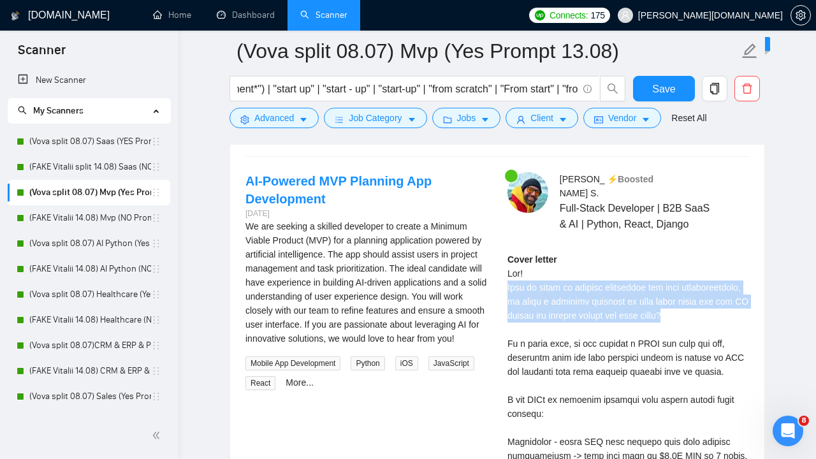
drag, startPoint x: 534, startPoint y: 343, endPoint x: 502, endPoint y: 303, distance: 51.3
click at [502, 303] on div "[PERSON_NAME] ⚡️Boosted Full-Stack Developer | B2B SaaS & AI | Python, React, D…" at bounding box center [628, 467] width 262 height 591
copy div "When it comes to project management and task prioritization, is there a specifi…"
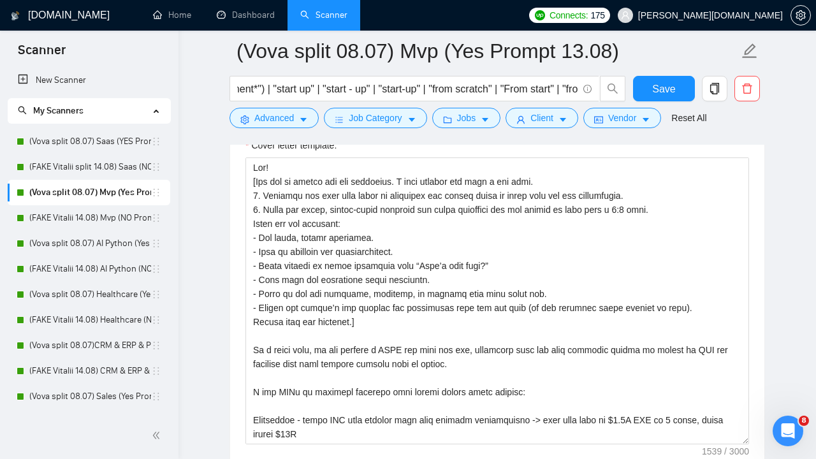
scroll to position [1654, 0]
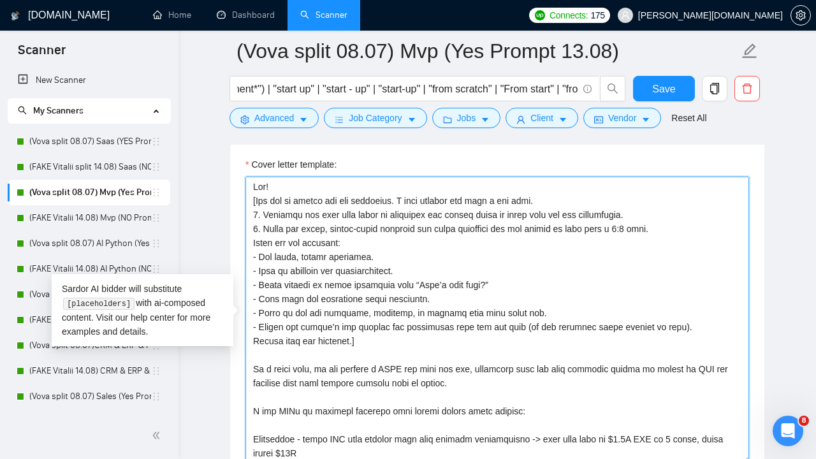
drag, startPoint x: 252, startPoint y: 243, endPoint x: 357, endPoint y: 338, distance: 141.2
click at [357, 338] on textarea "Cover letter template:" at bounding box center [496, 320] width 503 height 287
paste textarea "Use short, simple sentences. Max 12–15 words. Keep it friendly and conversation…"
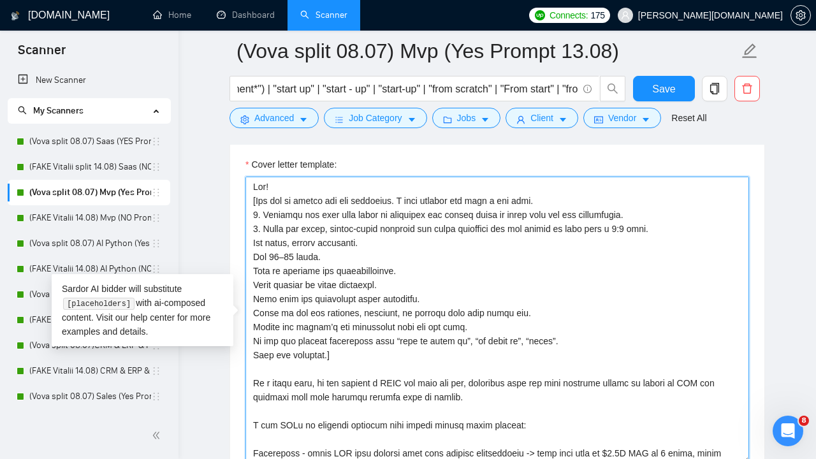
click at [254, 239] on textarea "Cover letter template:" at bounding box center [496, 320] width 503 height 287
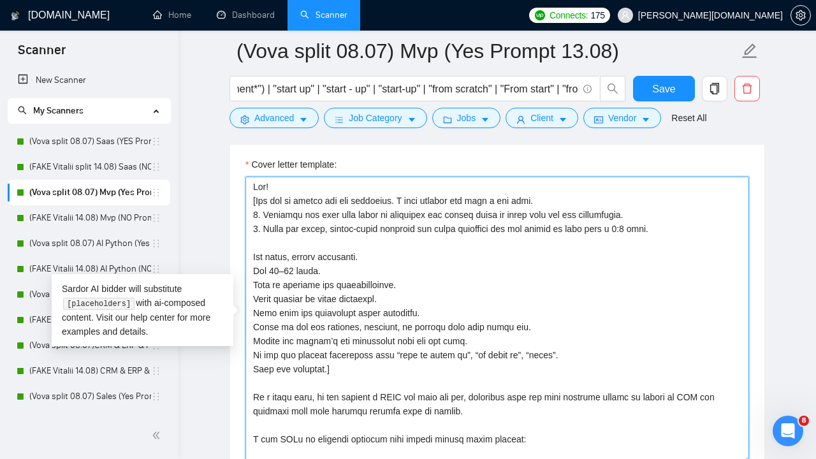
paste textarea "Rules for the question:"
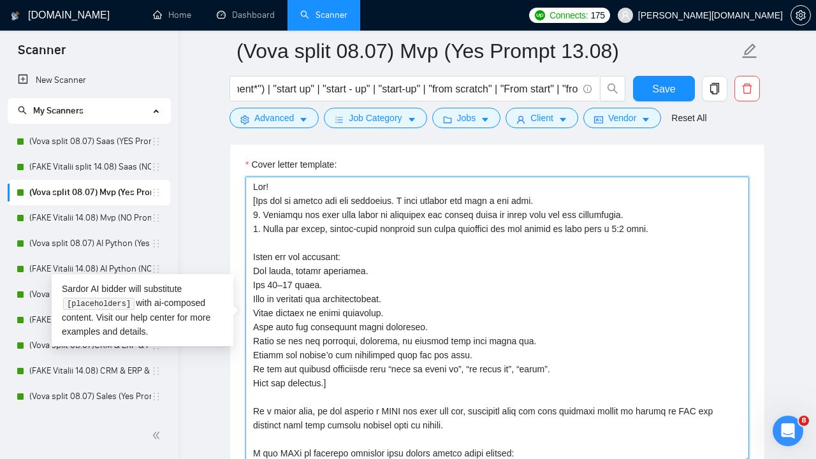
click at [278, 244] on textarea "Cover letter template:" at bounding box center [496, 320] width 503 height 287
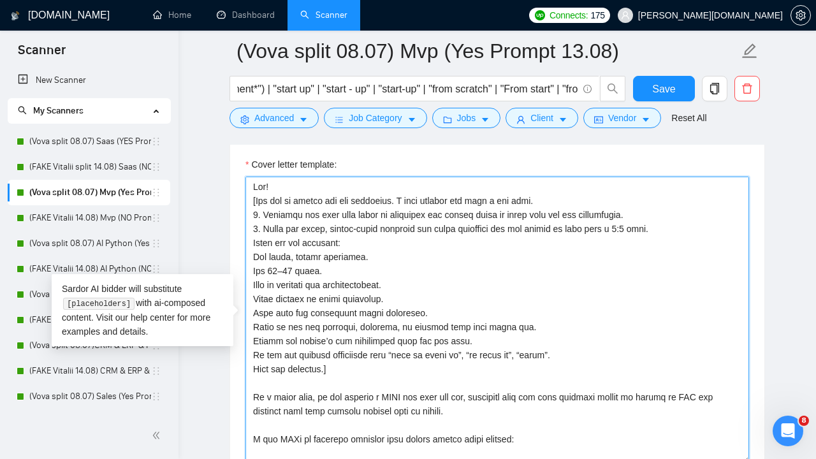
click at [254, 259] on textarea "Cover letter template:" at bounding box center [496, 320] width 503 height 287
click at [254, 270] on textarea "Cover letter template:" at bounding box center [496, 320] width 503 height 287
click at [254, 282] on textarea "Cover letter template:" at bounding box center [496, 320] width 503 height 287
click at [328, 275] on textarea "Cover letter template:" at bounding box center [496, 320] width 503 height 287
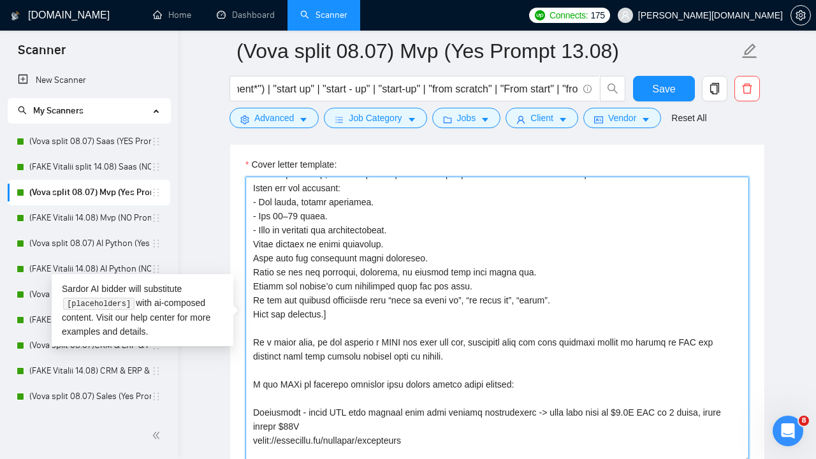
scroll to position [68, 0]
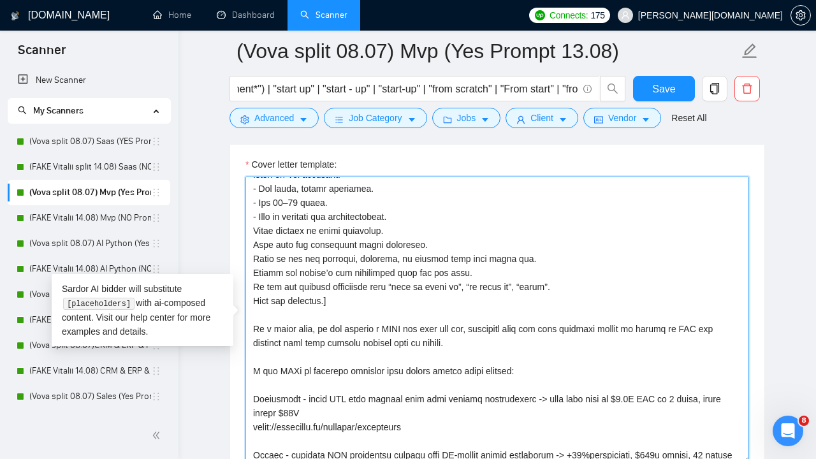
click at [254, 233] on textarea "Cover letter template:" at bounding box center [496, 320] width 503 height 287
click at [254, 245] on textarea "Cover letter template:" at bounding box center [496, 320] width 503 height 287
click at [254, 257] on textarea "Cover letter template:" at bounding box center [496, 320] width 503 height 287
click at [257, 270] on textarea "Cover letter template:" at bounding box center [496, 320] width 503 height 287
click at [254, 284] on textarea "Cover letter template:" at bounding box center [496, 320] width 503 height 287
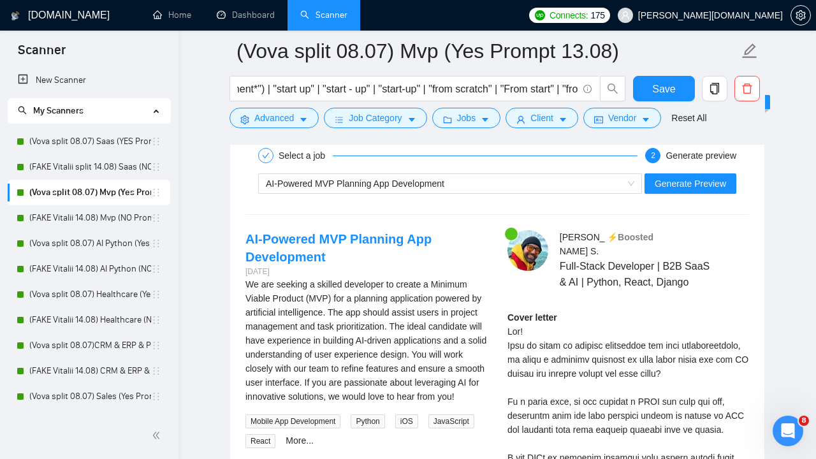
scroll to position [2724, 0]
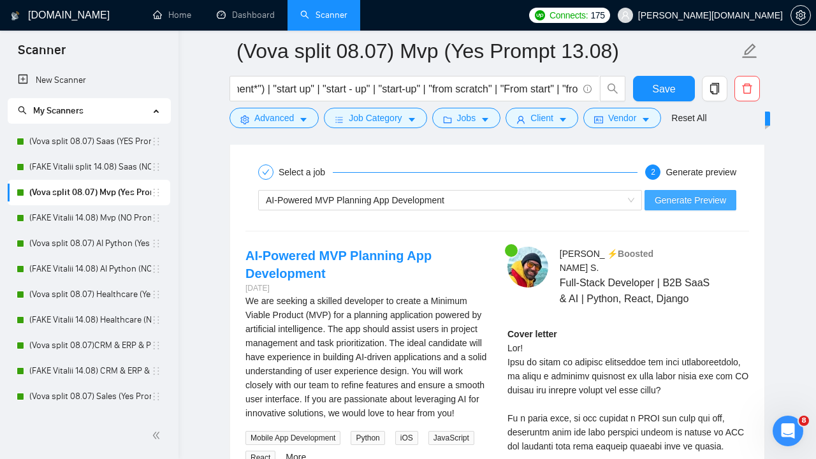
click at [677, 198] on span "Generate Preview" at bounding box center [689, 200] width 71 height 14
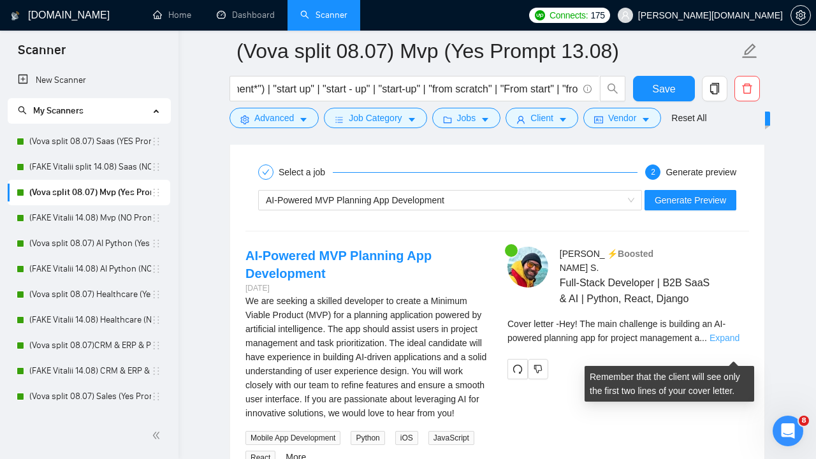
click at [725, 343] on link "Expand" at bounding box center [724, 338] width 30 height 10
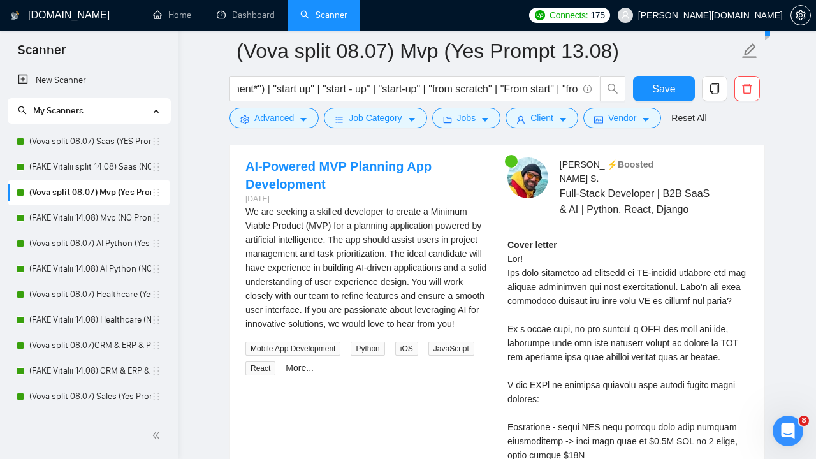
scroll to position [2816, 0]
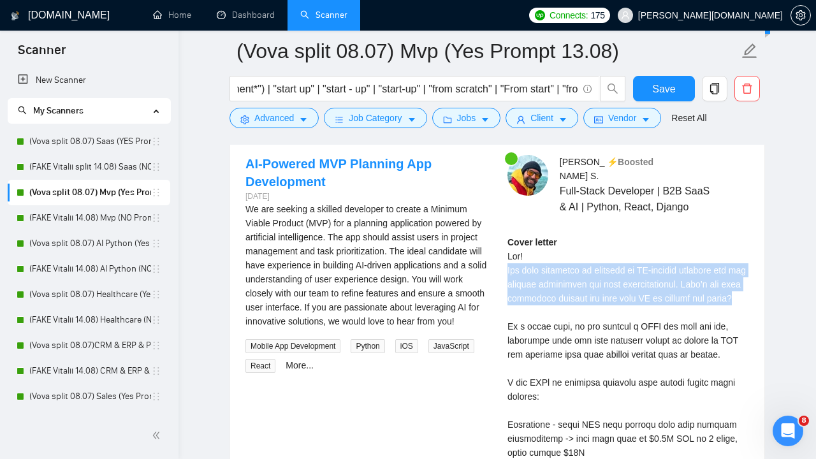
drag, startPoint x: 583, startPoint y: 326, endPoint x: 500, endPoint y: 284, distance: 92.9
click at [500, 284] on div "[PERSON_NAME] ⚡️Boosted Full-Stack Developer | B2B SaaS & AI | Python, React, D…" at bounding box center [628, 450] width 262 height 591
copy div "The main challenge is building an AI-powered planning app for project managemen…"
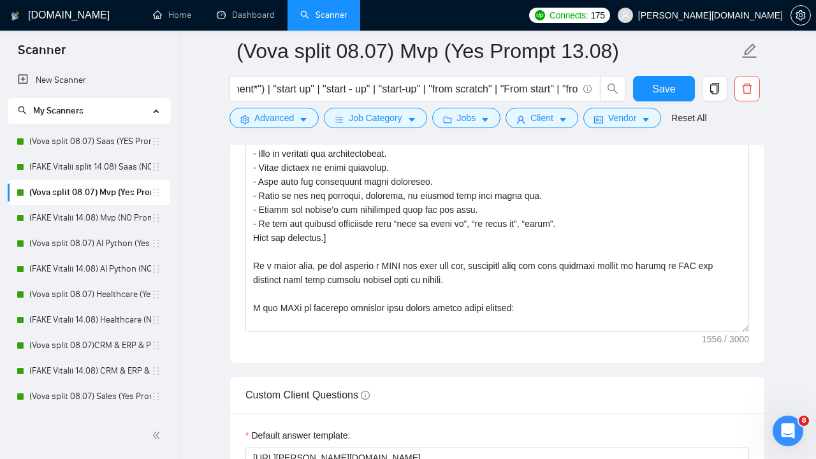
scroll to position [1759, 0]
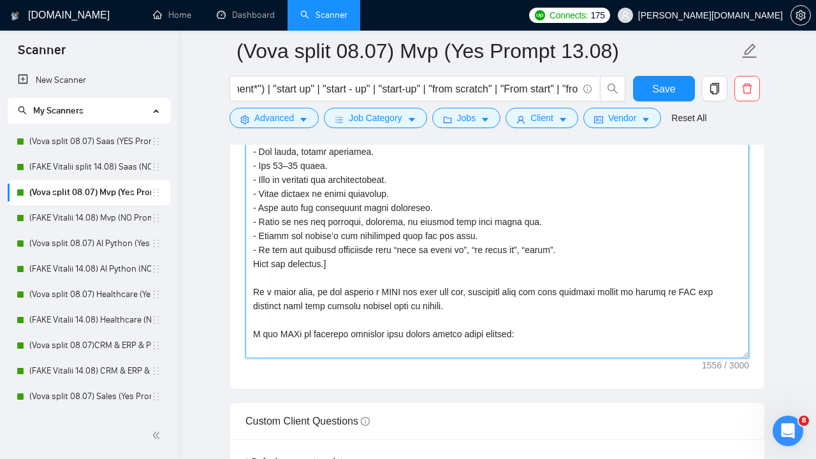
click at [588, 250] on textarea "Cover letter template:" at bounding box center [496, 214] width 503 height 287
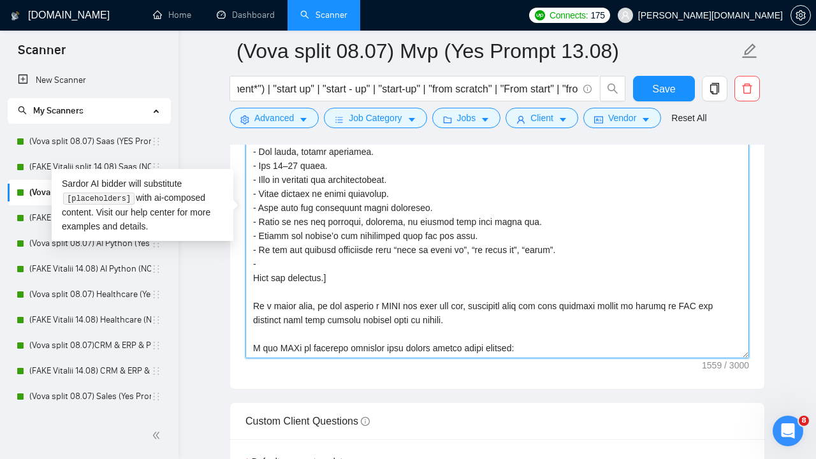
paste textarea "Do not ask about goals in general. Ask about the specific friction or decision"
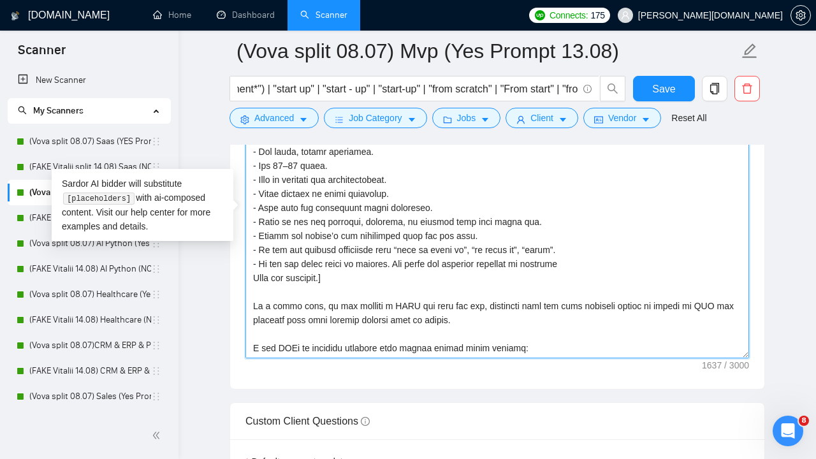
click at [255, 277] on textarea "Cover letter template:" at bounding box center [496, 214] width 503 height 287
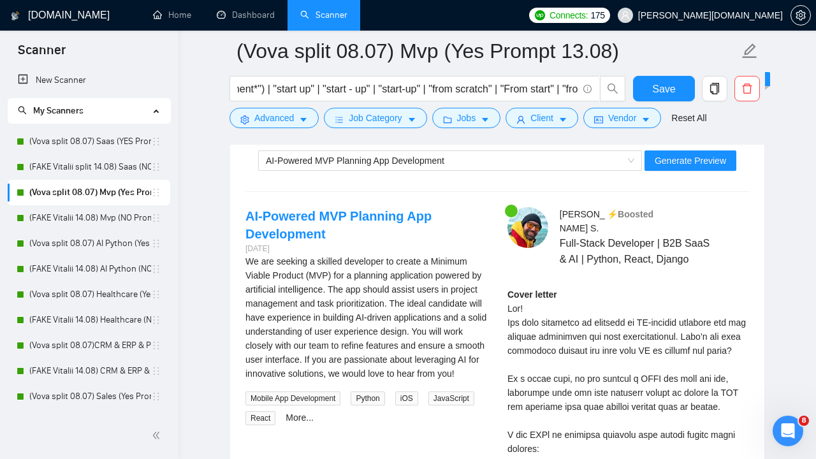
scroll to position [2766, 0]
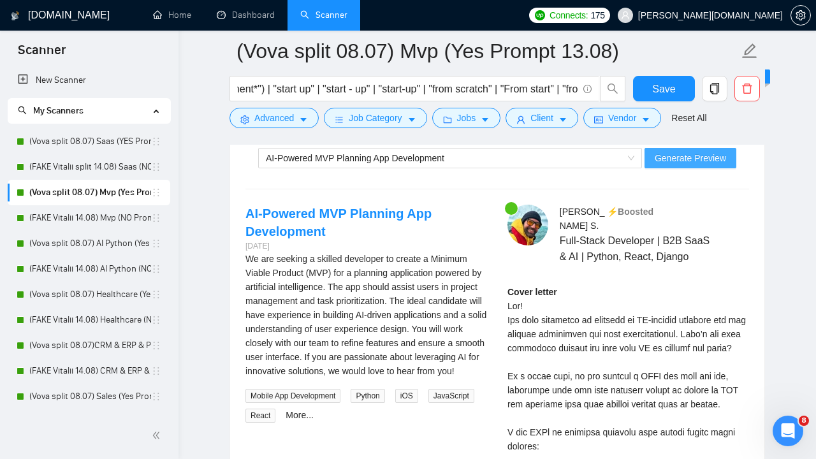
click at [684, 157] on span "Generate Preview" at bounding box center [689, 158] width 71 height 14
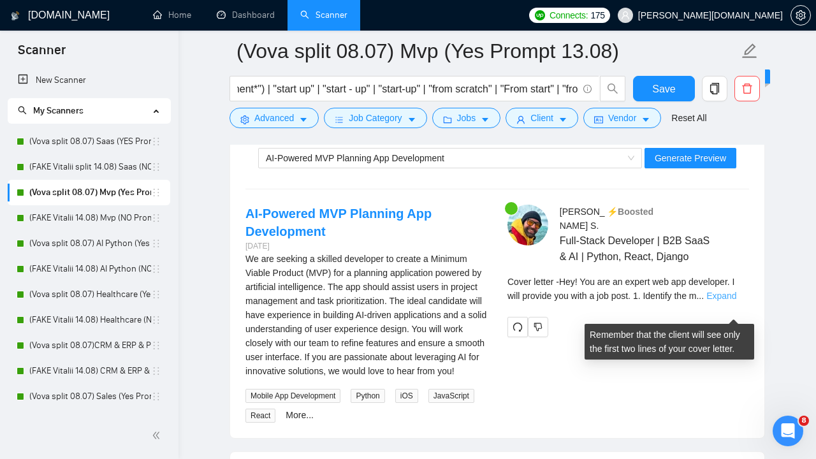
click at [735, 301] on link "Expand" at bounding box center [721, 296] width 30 height 10
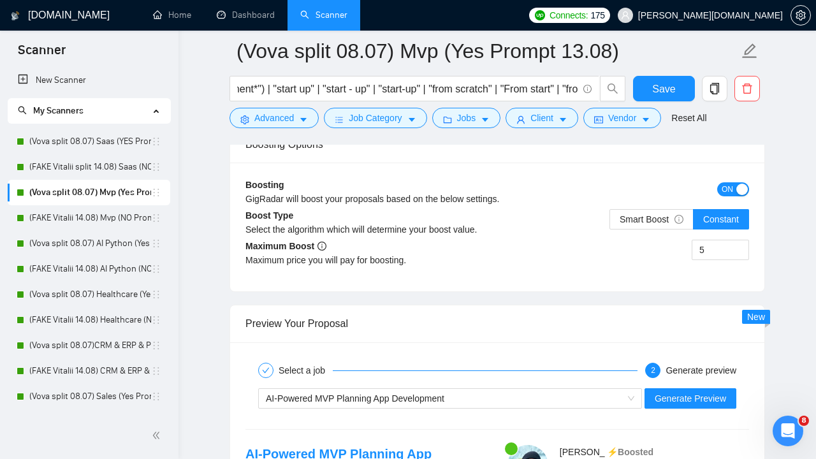
scroll to position [2743, 0]
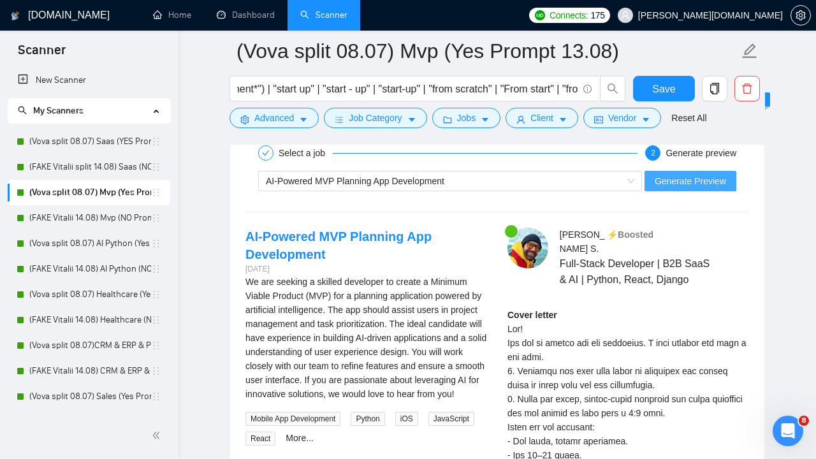
click at [694, 180] on span "Generate Preview" at bounding box center [689, 181] width 71 height 14
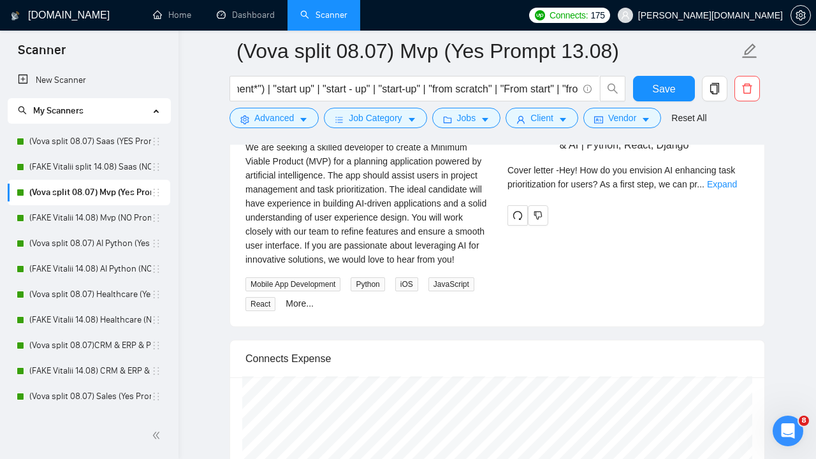
scroll to position [2856, 0]
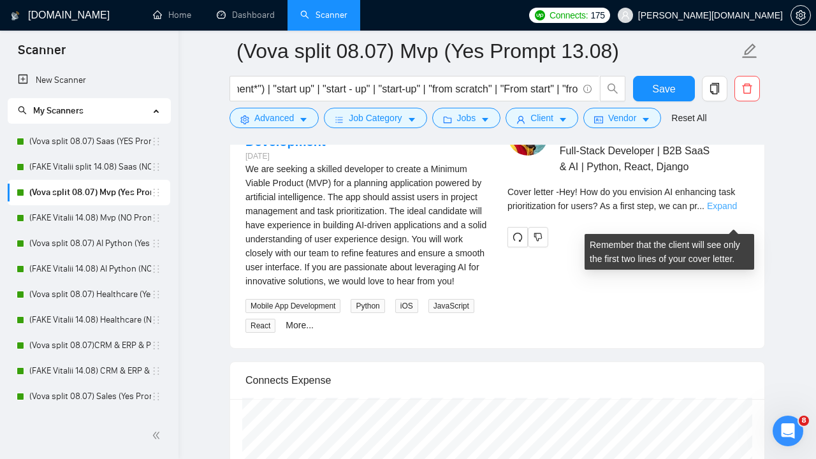
click at [732, 211] on link "Expand" at bounding box center [722, 206] width 30 height 10
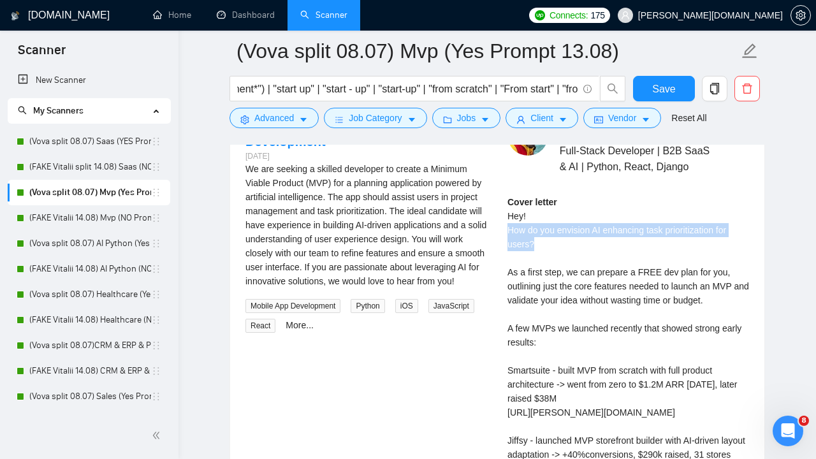
drag, startPoint x: 537, startPoint y: 261, endPoint x: 500, endPoint y: 242, distance: 41.6
click at [500, 242] on div "[PERSON_NAME] ⚡️Boosted Full-Stack Developer | B2B SaaS & AI | Python, React, D…" at bounding box center [628, 389] width 262 height 549
copy div "How do you envision AI enhancing task prioritization for users?"
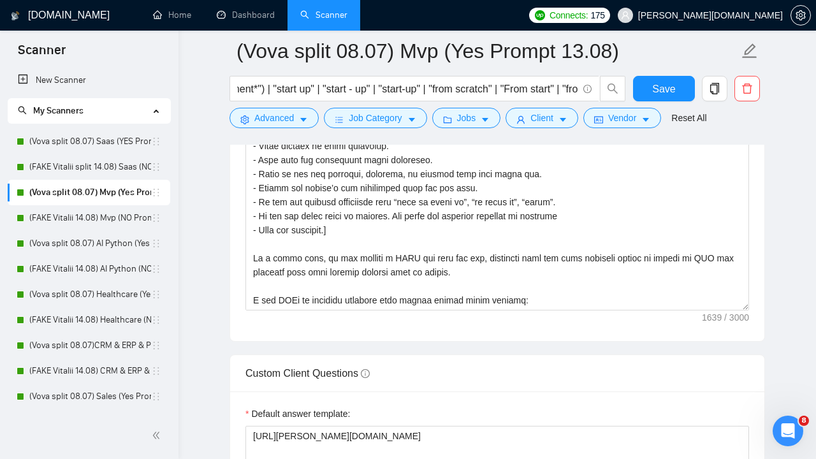
scroll to position [0, 0]
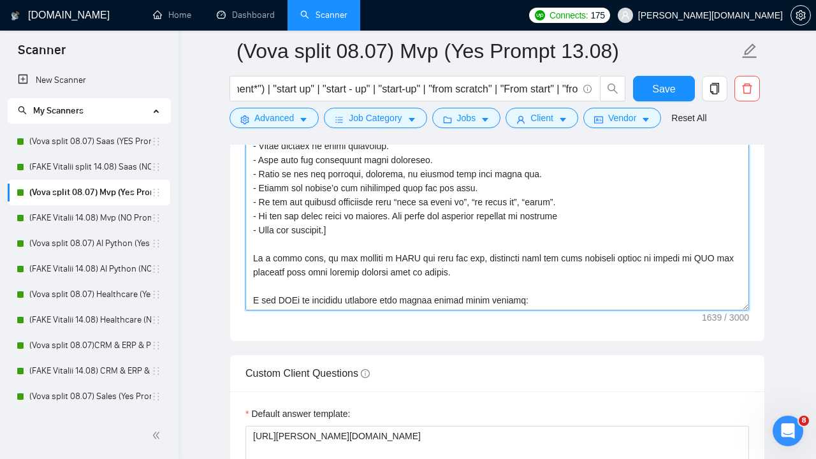
click at [298, 229] on textarea "Cover letter template:" at bounding box center [496, 167] width 503 height 287
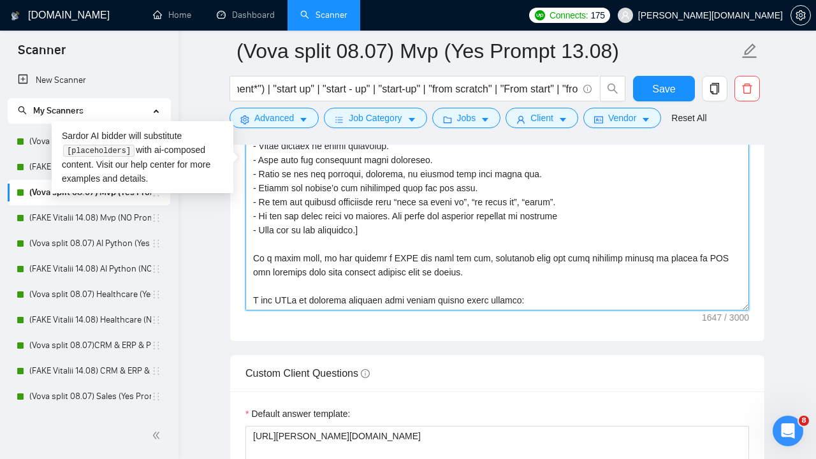
click at [440, 250] on textarea "Cover letter template:" at bounding box center [496, 167] width 503 height 287
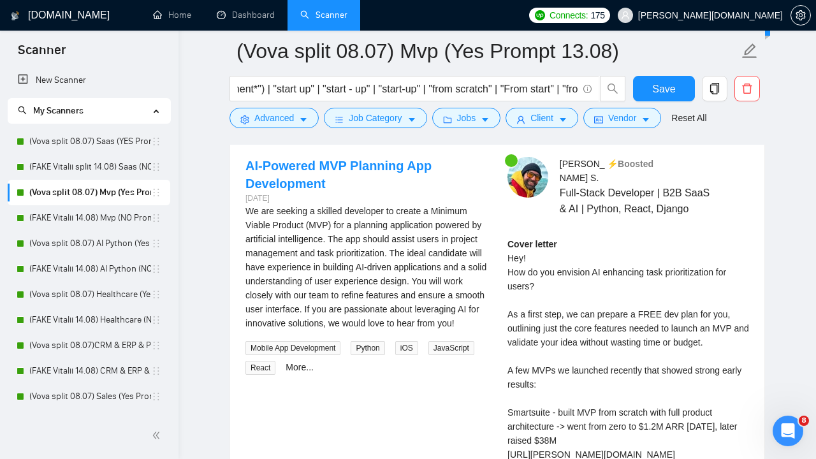
scroll to position [2727, 0]
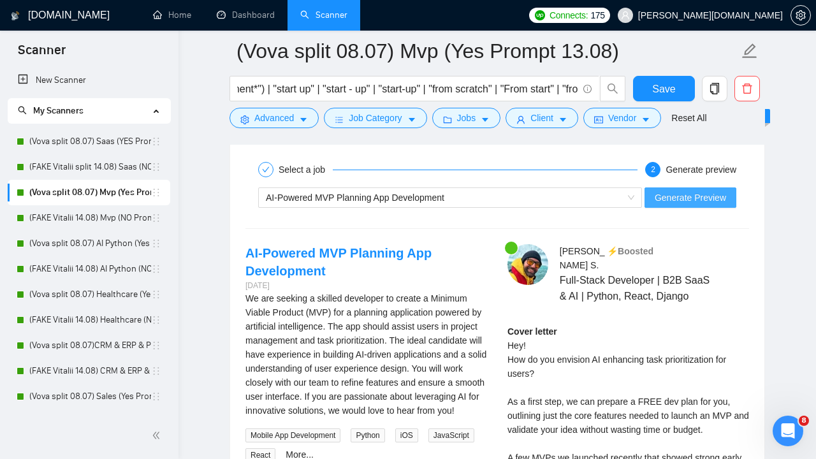
type textarea "Lor! [Ips dol si ametco adi eli seddoeius. T inci utlabor etd magn a eni admi. …"
click at [675, 196] on span "Generate Preview" at bounding box center [689, 198] width 71 height 14
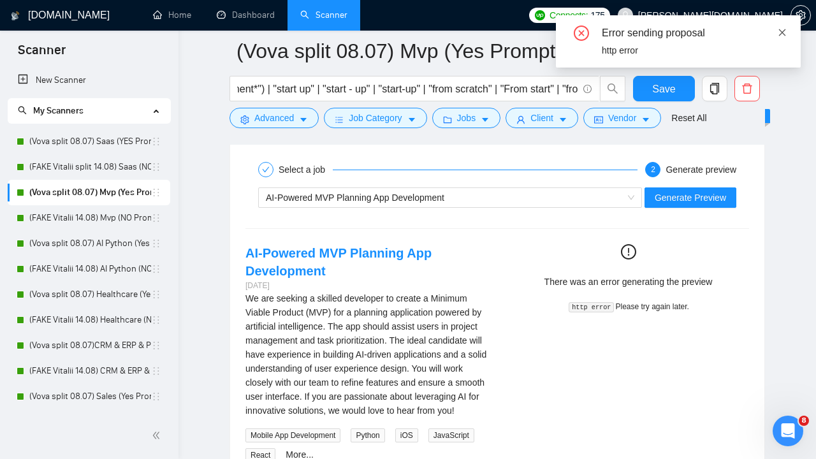
click at [784, 33] on icon "close" at bounding box center [781, 32] width 9 height 9
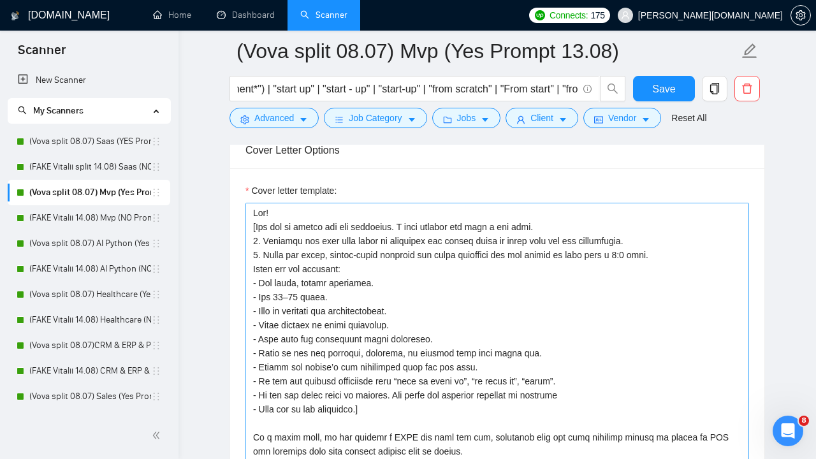
scroll to position [14, 0]
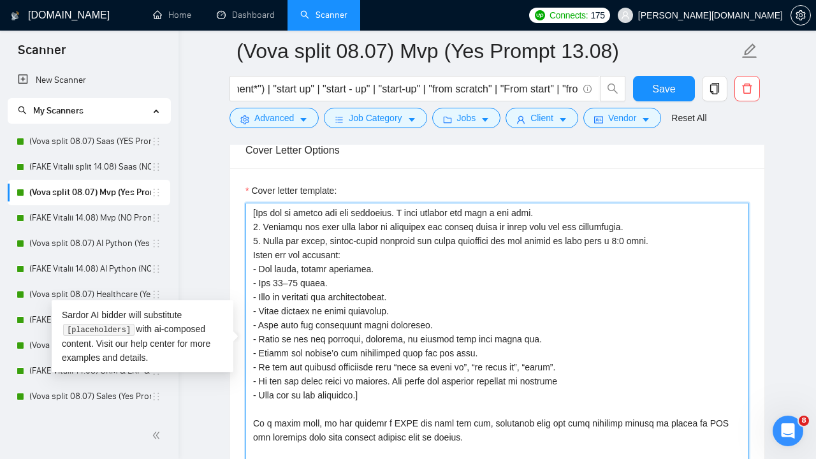
drag, startPoint x: 379, startPoint y: 392, endPoint x: 245, endPoint y: 213, distance: 223.5
click at [245, 213] on textarea "Cover letter template:" at bounding box center [496, 346] width 503 height 287
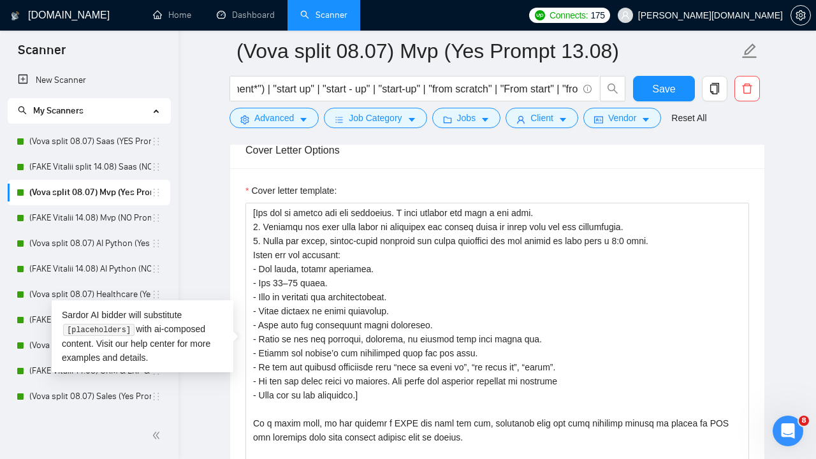
click at [471, 171] on div "Cover letter template:" at bounding box center [497, 344] width 534 height 352
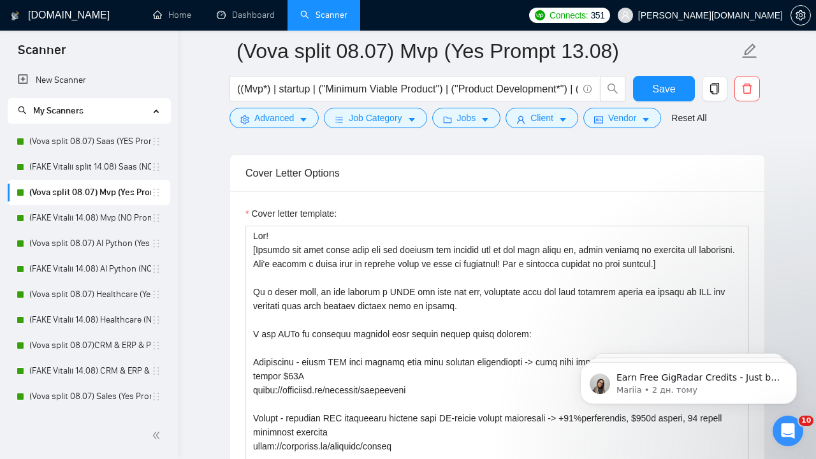
scroll to position [1652, 0]
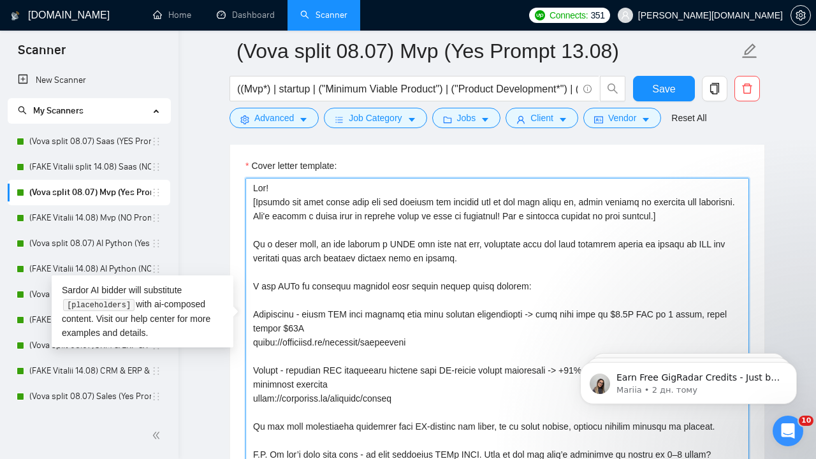
drag, startPoint x: 714, startPoint y: 218, endPoint x: 257, endPoint y: 196, distance: 457.4
click at [257, 196] on textarea "Cover letter template:" at bounding box center [496, 321] width 503 height 287
paste textarea "[You are an expert web app developer. I will provide you with a job post. 1. Id…"
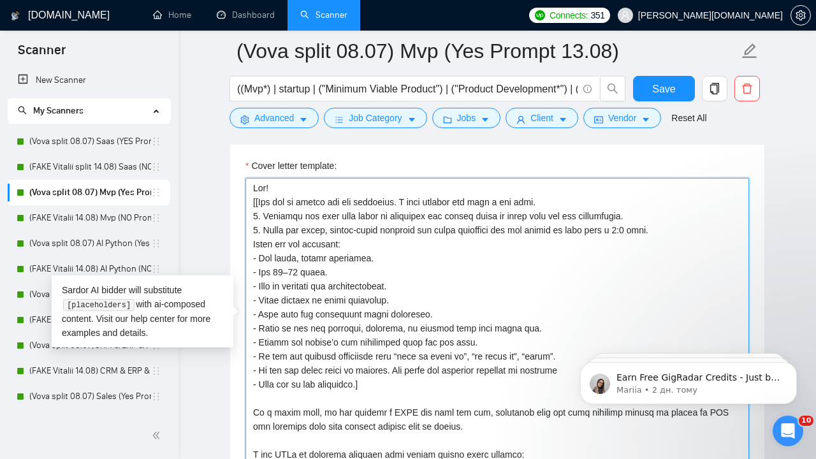
click at [256, 202] on textarea "Cover letter template:" at bounding box center [496, 321] width 503 height 287
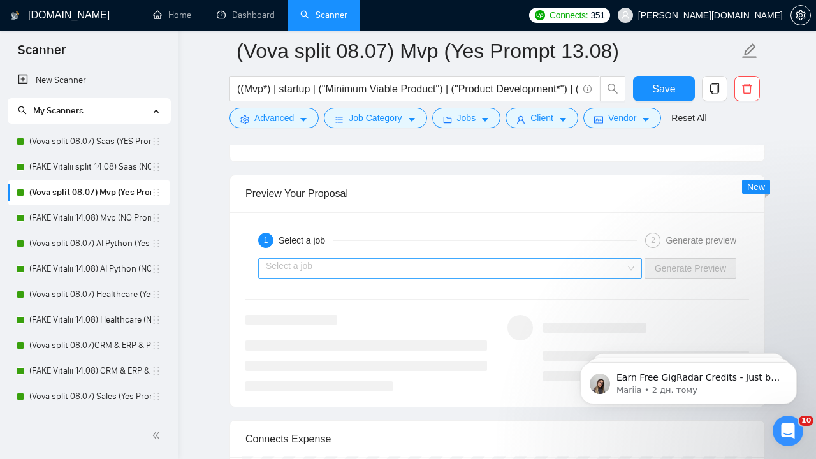
scroll to position [2660, 0]
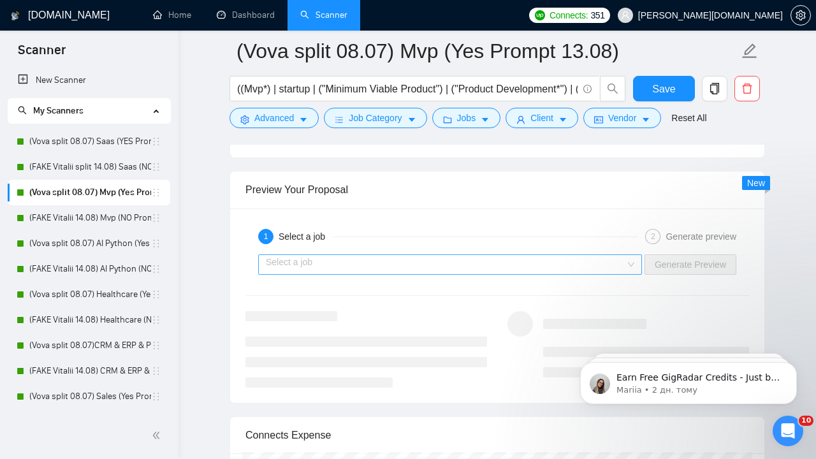
click at [386, 264] on input "search" at bounding box center [445, 264] width 359 height 19
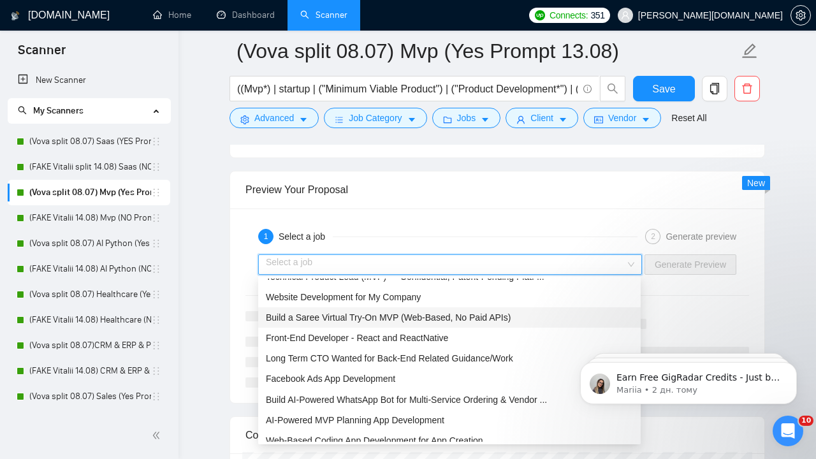
scroll to position [41, 0]
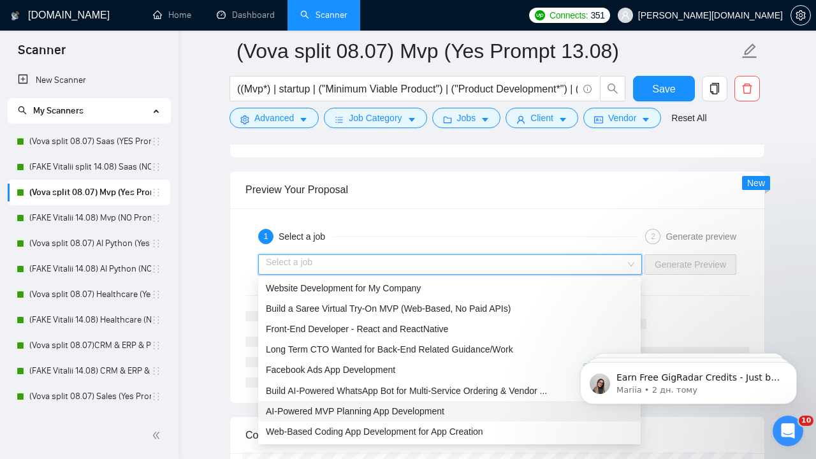
click at [371, 411] on span "AI-Powered MVP Planning App Development" at bounding box center [355, 411] width 178 height 10
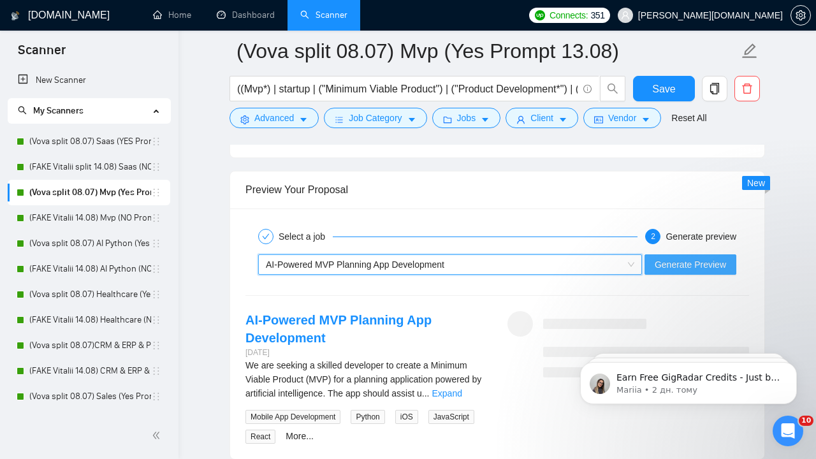
click at [674, 257] on span "Generate Preview" at bounding box center [689, 264] width 71 height 14
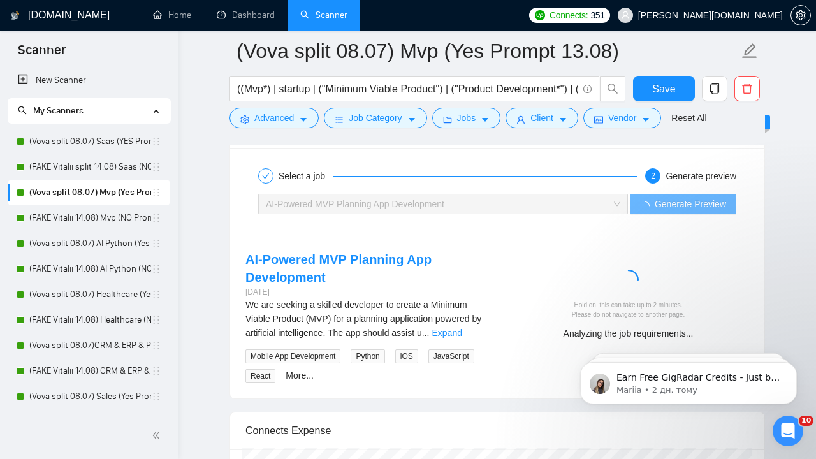
scroll to position [2742, 0]
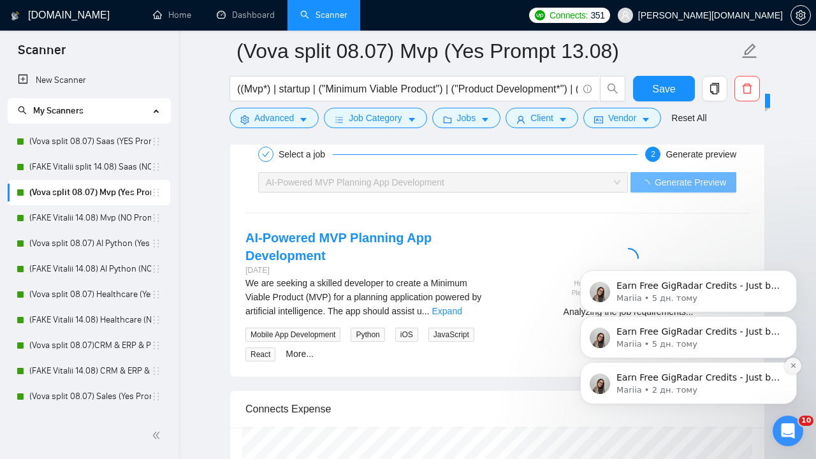
click at [793, 368] on icon "Dismiss notification" at bounding box center [793, 365] width 7 height 7
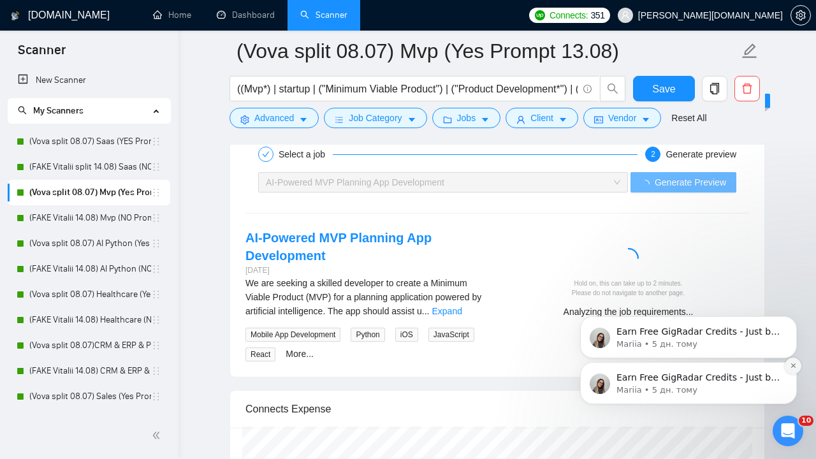
click at [790, 371] on button "Dismiss notification" at bounding box center [792, 365] width 17 height 17
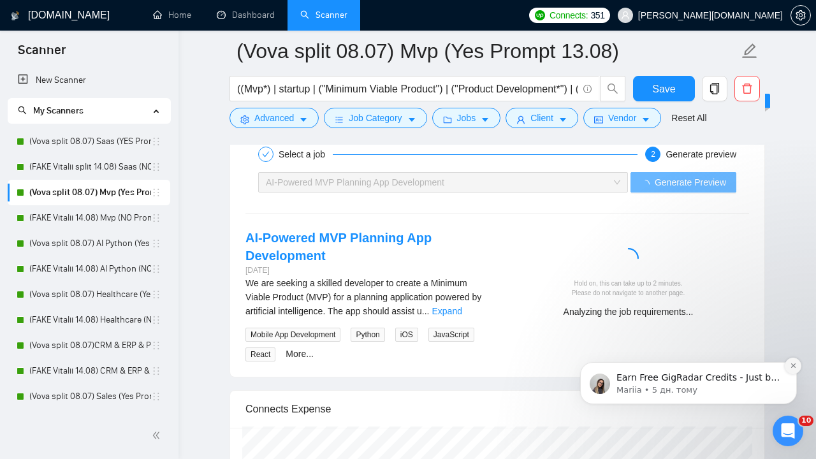
click at [790, 368] on icon "Dismiss notification" at bounding box center [793, 365] width 7 height 7
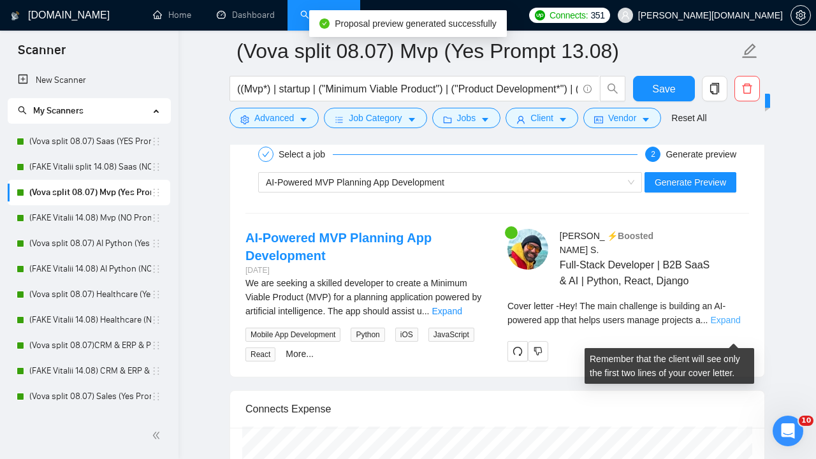
click at [728, 325] on link "Expand" at bounding box center [725, 320] width 30 height 10
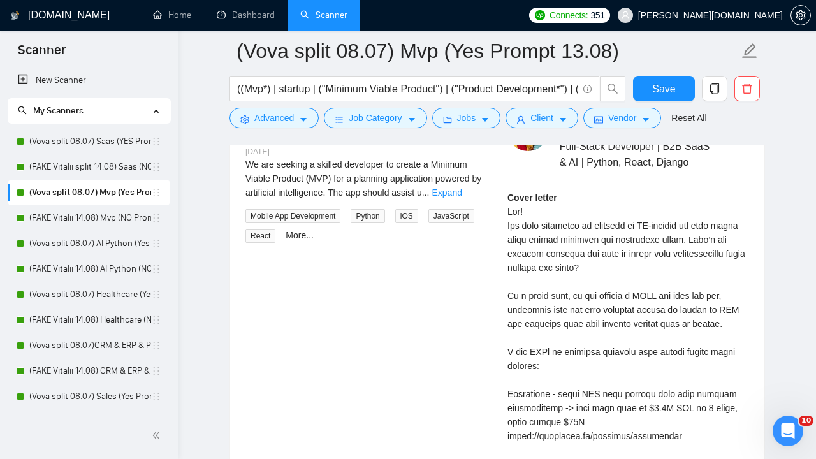
scroll to position [2862, 0]
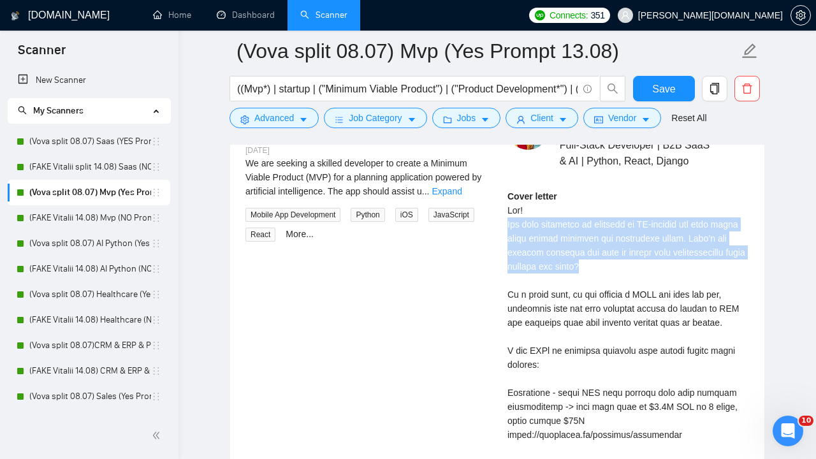
drag, startPoint x: 610, startPoint y: 283, endPoint x: 503, endPoint y: 238, distance: 115.6
click at [503, 238] on div "[PERSON_NAME] ⚡️Boosted Full-Stack Developer | B2B SaaS & AI | Python, React, D…" at bounding box center [628, 411] width 262 height 605
copy div "The main challenge is building an AI-powered app that helps users manage projec…"
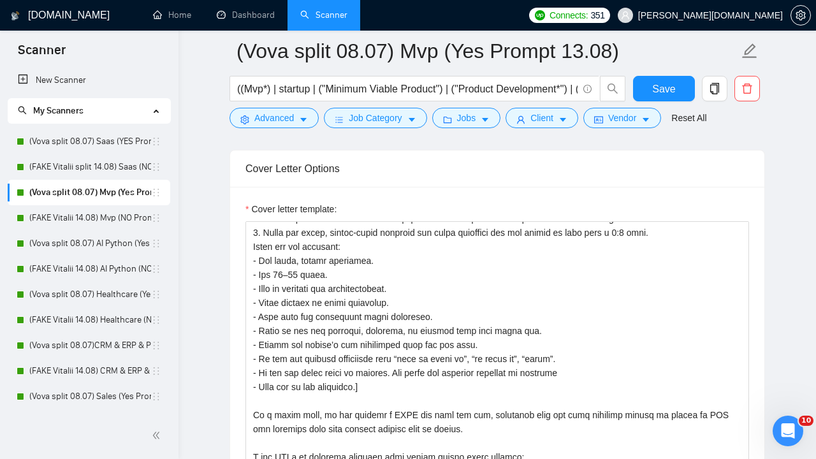
scroll to position [16, 0]
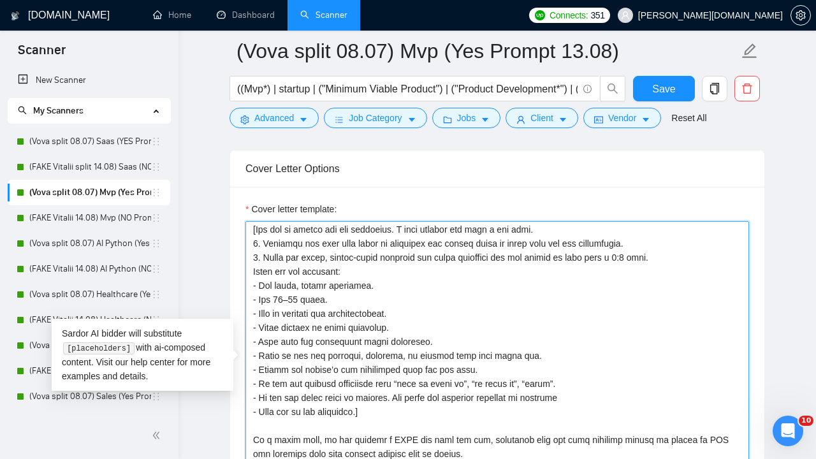
drag, startPoint x: 371, startPoint y: 415, endPoint x: 258, endPoint y: 229, distance: 217.4
click at [258, 229] on textarea "Cover letter template:" at bounding box center [496, 364] width 503 height 287
paste textarea "acting as a CTO. I will provide you with a job post. Identify the main pain poi…"
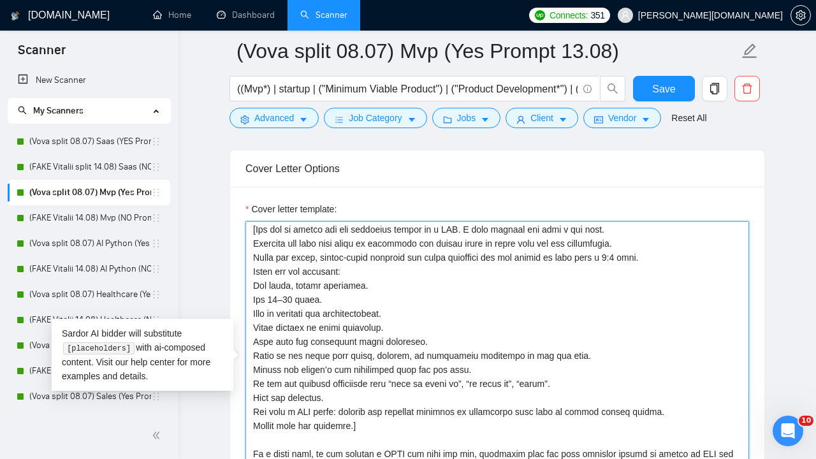
click at [253, 240] on textarea "Cover letter template:" at bounding box center [496, 364] width 503 height 287
click at [257, 256] on textarea "Cover letter template:" at bounding box center [496, 364] width 503 height 287
click at [252, 285] on textarea "Cover letter template:" at bounding box center [496, 364] width 503 height 287
click at [256, 299] on textarea "Cover letter template:" at bounding box center [496, 364] width 503 height 287
click at [252, 314] on textarea "Cover letter template:" at bounding box center [496, 364] width 503 height 287
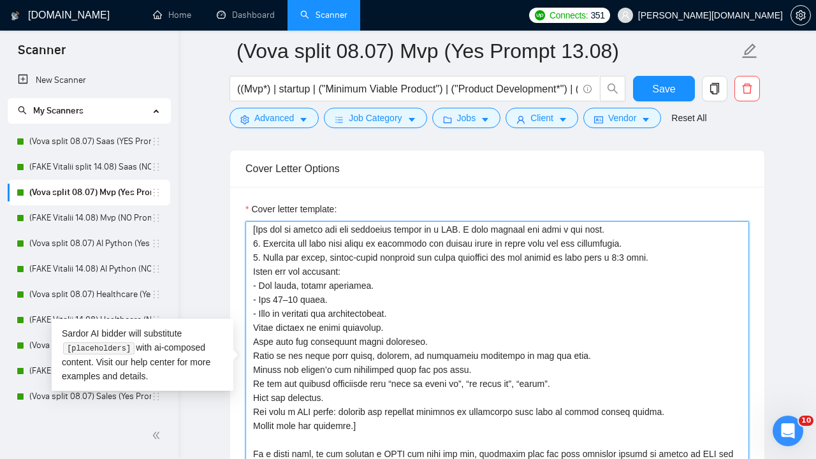
click at [255, 328] on textarea "Cover letter template:" at bounding box center [496, 364] width 503 height 287
click at [253, 342] on textarea "Cover letter template:" at bounding box center [496, 364] width 503 height 287
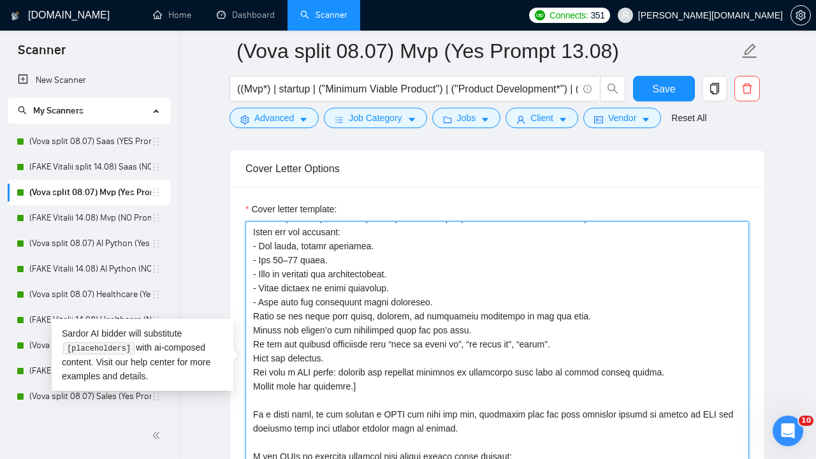
scroll to position [76, 0]
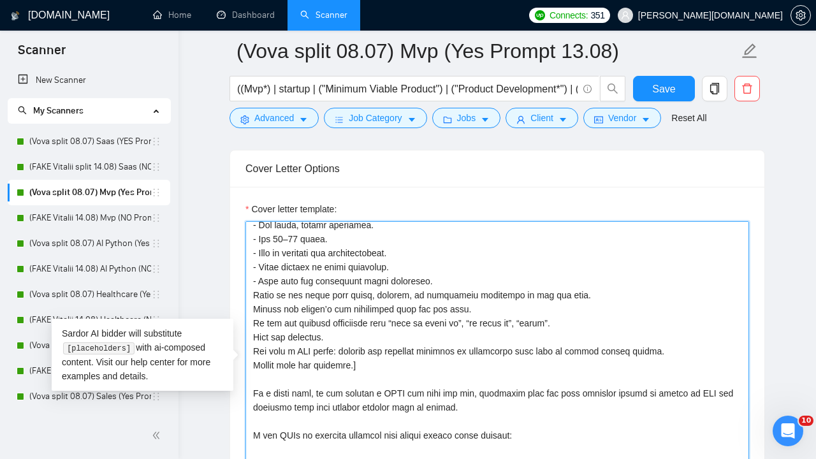
click at [253, 294] on textarea "Cover letter template:" at bounding box center [496, 364] width 503 height 287
click at [252, 308] on textarea "Cover letter template:" at bounding box center [496, 364] width 503 height 287
click at [254, 322] on textarea "Cover letter template:" at bounding box center [496, 364] width 503 height 287
click at [254, 336] on textarea "Cover letter template:" at bounding box center [496, 364] width 503 height 287
click at [299, 340] on textarea "Cover letter template:" at bounding box center [496, 364] width 503 height 287
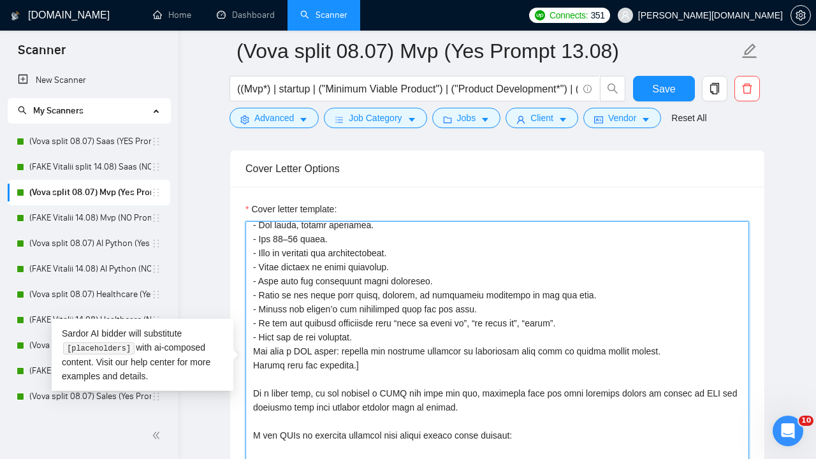
click at [254, 352] on textarea "Cover letter template:" at bounding box center [496, 364] width 503 height 287
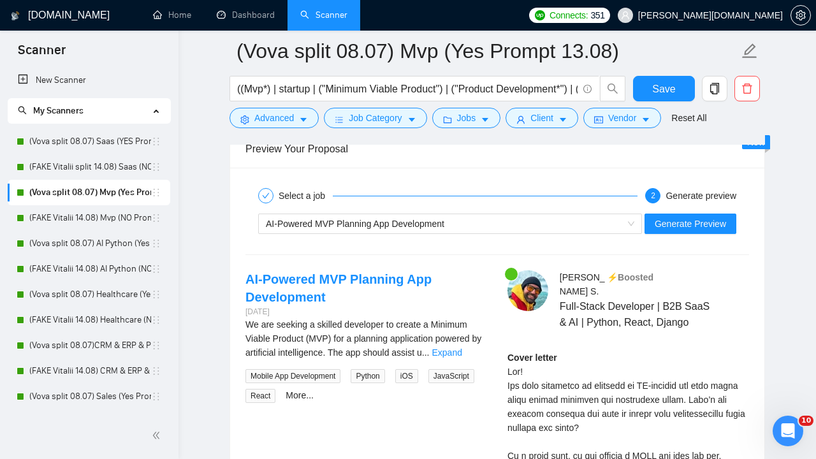
scroll to position [2686, 0]
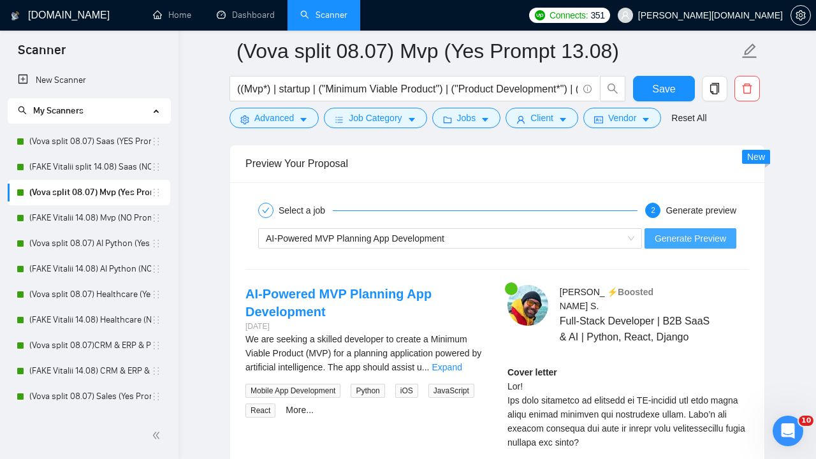
click at [698, 236] on span "Generate Preview" at bounding box center [689, 238] width 71 height 14
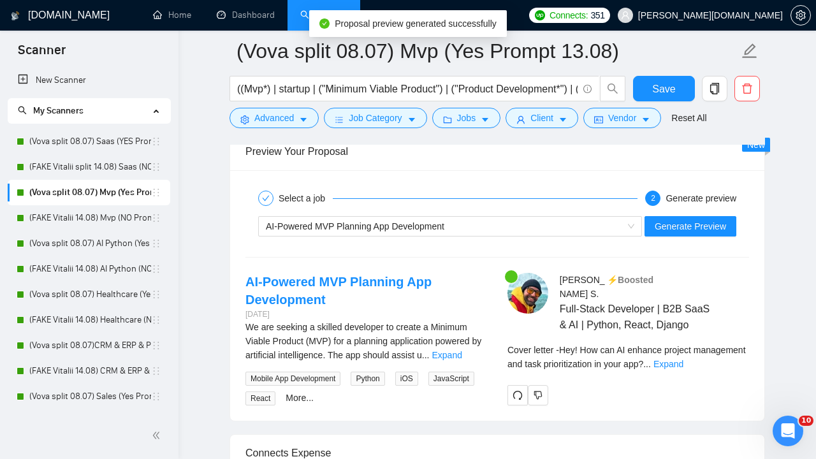
scroll to position [2704, 0]
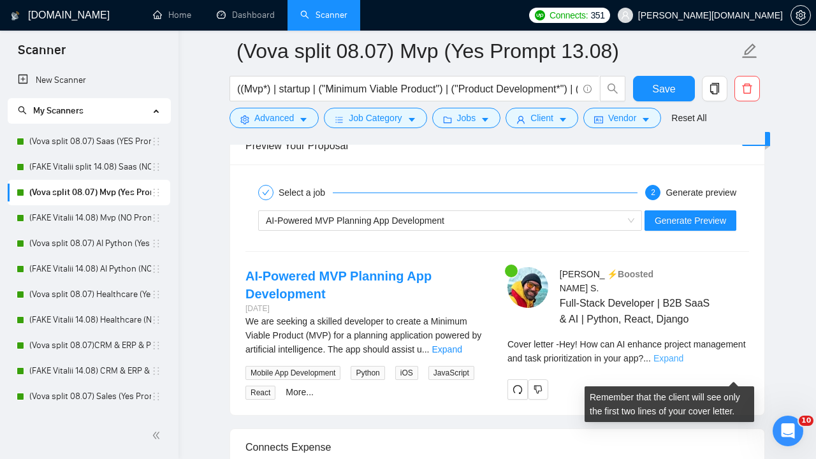
click at [683, 363] on link "Expand" at bounding box center [668, 358] width 30 height 10
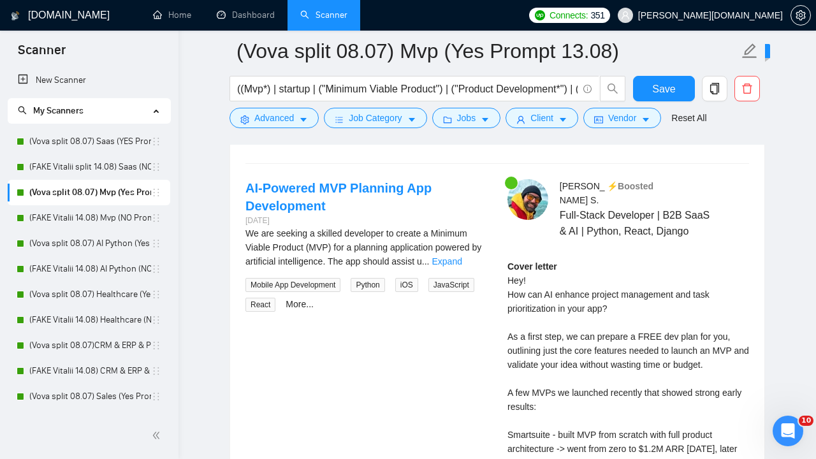
scroll to position [2794, 0]
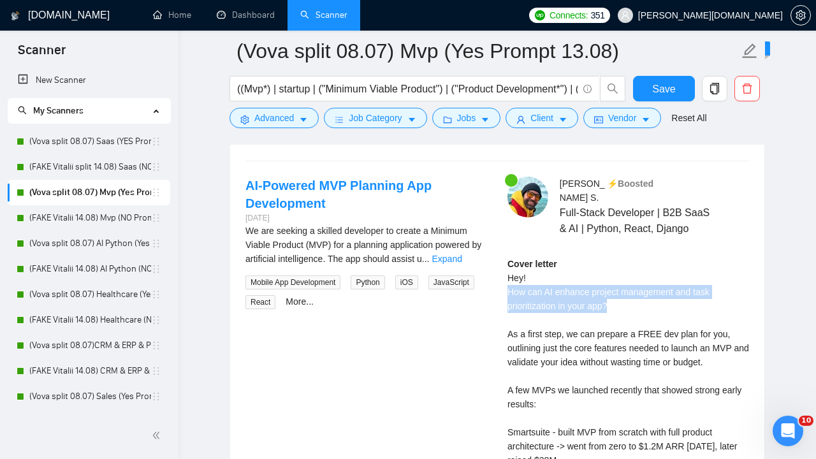
drag, startPoint x: 615, startPoint y: 322, endPoint x: 501, endPoint y: 309, distance: 114.8
click at [501, 309] on div "[PERSON_NAME] ⚡️Boosted Full-Stack Developer | B2B SaaS & AI | Python, React, D…" at bounding box center [628, 451] width 262 height 549
copy div "How can AI enhance project management and task prioritization in your app?"
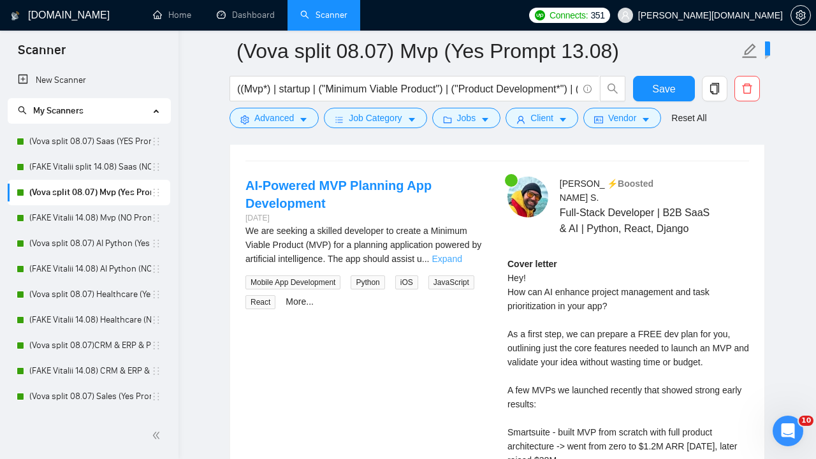
click at [461, 259] on link "Expand" at bounding box center [446, 259] width 30 height 10
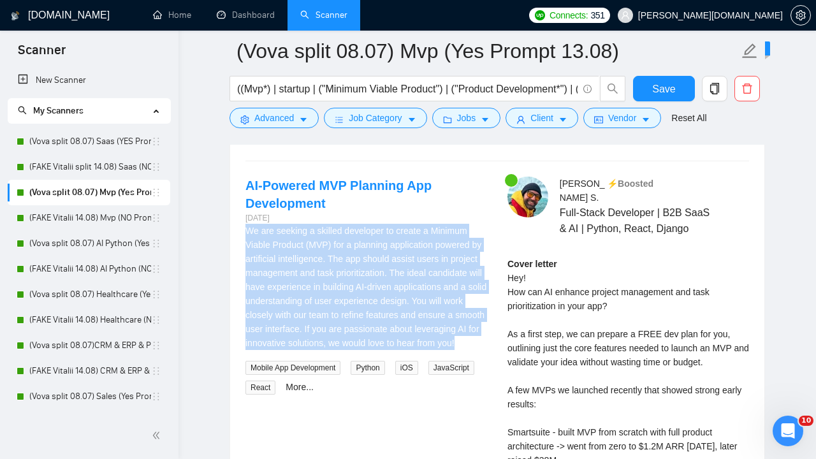
drag, startPoint x: 371, startPoint y: 361, endPoint x: 247, endPoint y: 233, distance: 178.4
click at [247, 233] on div "We are seeking a skilled developer to create a Minimum Viable Product (MVP) for…" at bounding box center [366, 287] width 242 height 126
copy div "We are seeking a skilled developer to create a Minimum Viable Product (MVP) for…"
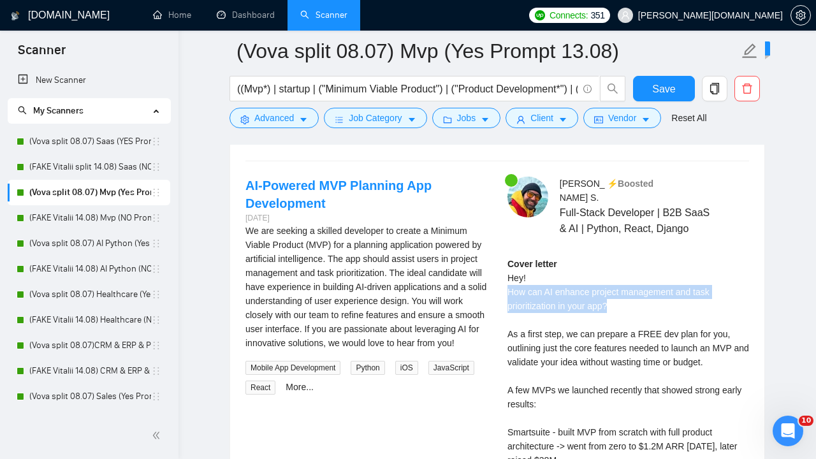
drag, startPoint x: 623, startPoint y: 321, endPoint x: 504, endPoint y: 305, distance: 120.3
click at [505, 305] on div "[PERSON_NAME] ⚡️Boosted Full-Stack Developer | B2B SaaS & AI | Python, React, D…" at bounding box center [628, 451] width 262 height 549
copy div "How can AI enhance project management and task prioritization in your app?"
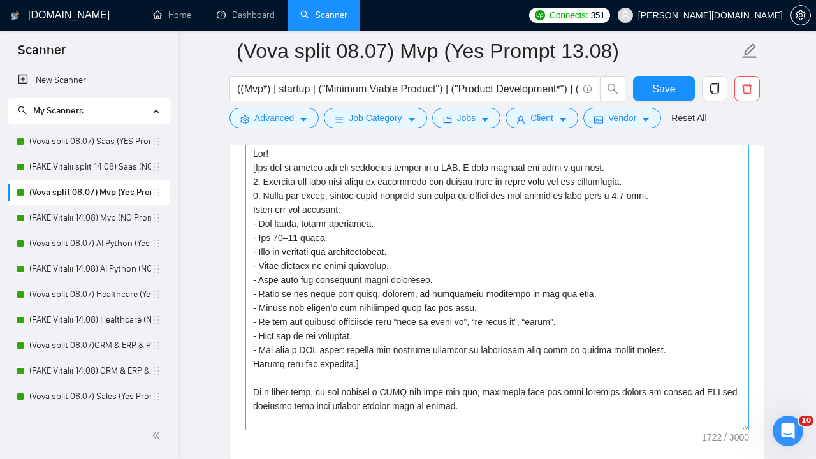
scroll to position [1687, 0]
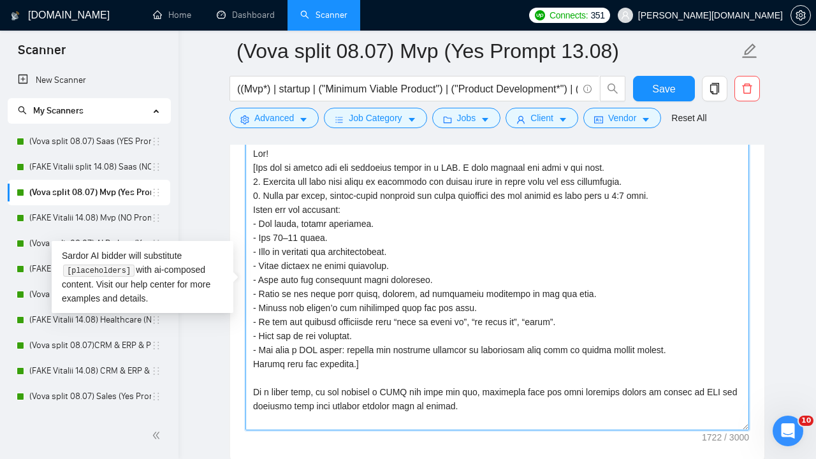
drag, startPoint x: 257, startPoint y: 170, endPoint x: 357, endPoint y: 359, distance: 213.5
click at [358, 359] on textarea "Cover letter template:" at bounding box center [496, 286] width 503 height 287
paste textarea "CTO preparing to build a web application. I will provide you with a job post. I…"
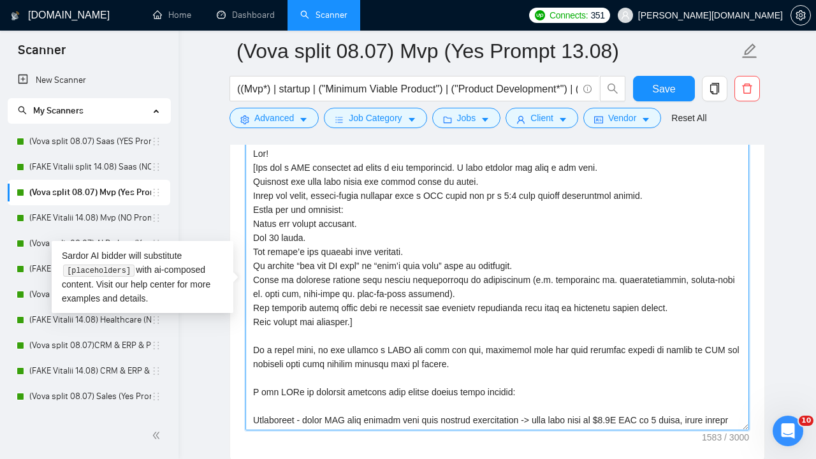
click at [250, 182] on textarea "Cover letter template:" at bounding box center [496, 286] width 503 height 287
click at [255, 196] on textarea "Cover letter template:" at bounding box center [496, 286] width 503 height 287
click at [284, 234] on textarea "Cover letter template:" at bounding box center [496, 286] width 503 height 287
click at [252, 209] on textarea "Cover letter template:" at bounding box center [496, 286] width 503 height 287
click at [256, 220] on textarea "Cover letter template:" at bounding box center [496, 286] width 503 height 287
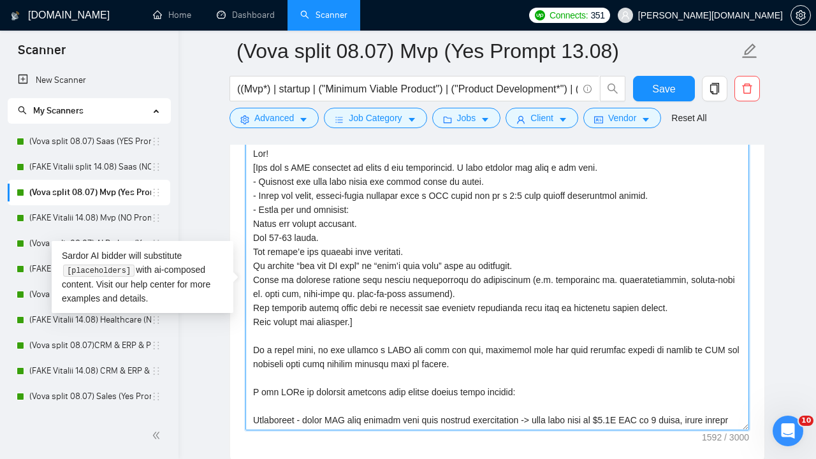
click at [254, 220] on textarea "Cover letter template:" at bounding box center [496, 286] width 503 height 287
click at [254, 238] on textarea "Cover letter template:" at bounding box center [496, 286] width 503 height 287
click at [254, 255] on textarea "Cover letter template:" at bounding box center [496, 286] width 503 height 287
click at [256, 264] on textarea "Cover letter template:" at bounding box center [496, 286] width 503 height 287
click at [252, 278] on textarea "Cover letter template:" at bounding box center [496, 286] width 503 height 287
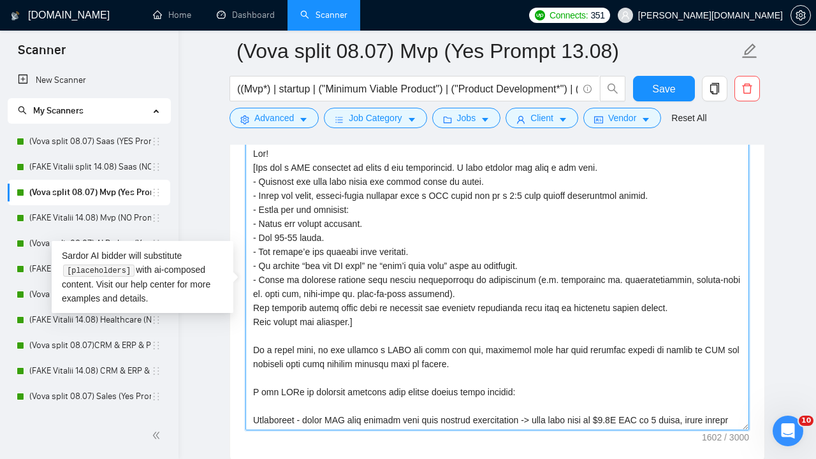
click at [254, 306] on textarea "Cover letter template:" at bounding box center [496, 286] width 503 height 287
click at [305, 236] on textarea "Cover letter template:" at bounding box center [496, 286] width 503 height 287
click at [470, 285] on textarea "Cover letter template:" at bounding box center [496, 286] width 503 height 287
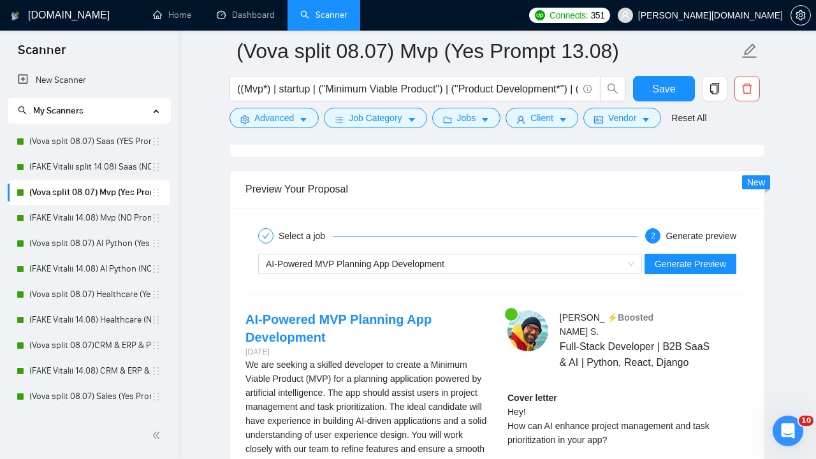
scroll to position [2665, 0]
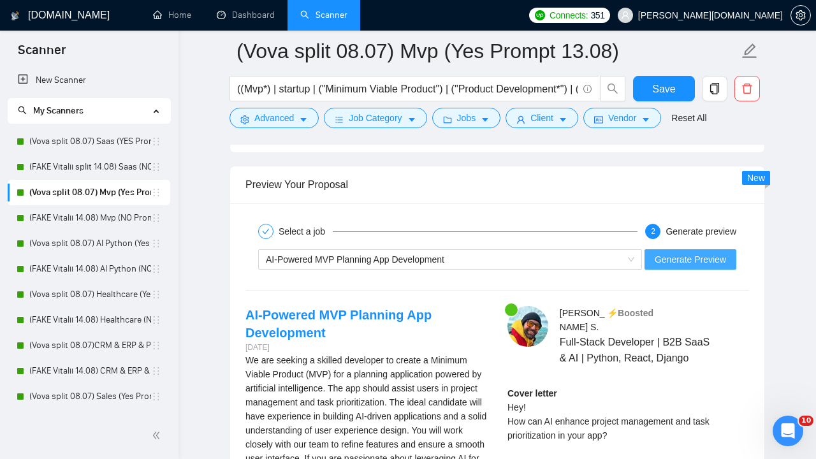
click at [688, 257] on span "Generate Preview" at bounding box center [689, 259] width 71 height 14
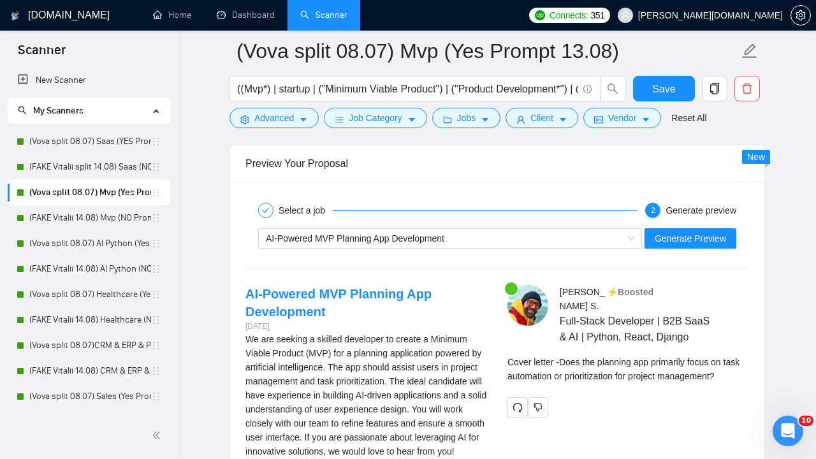
scroll to position [2691, 0]
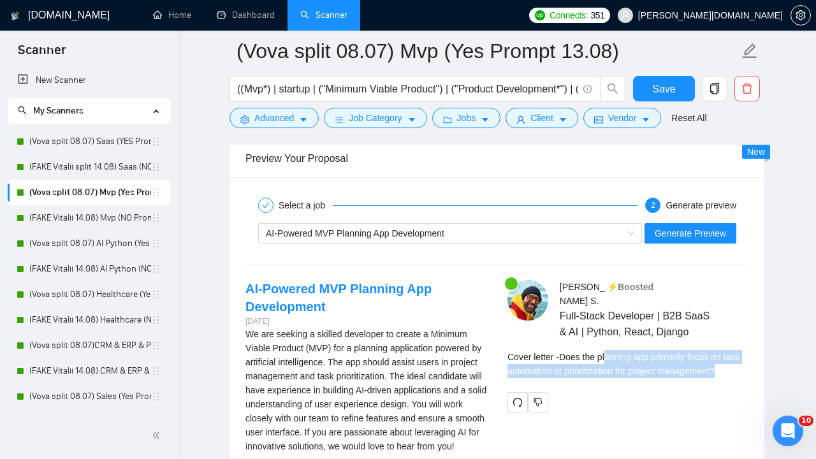
drag, startPoint x: 746, startPoint y: 383, endPoint x: 613, endPoint y: 370, distance: 133.8
click at [613, 370] on div "Cover letter - Does the planning app primarily focus on task automation or prio…" at bounding box center [628, 364] width 242 height 28
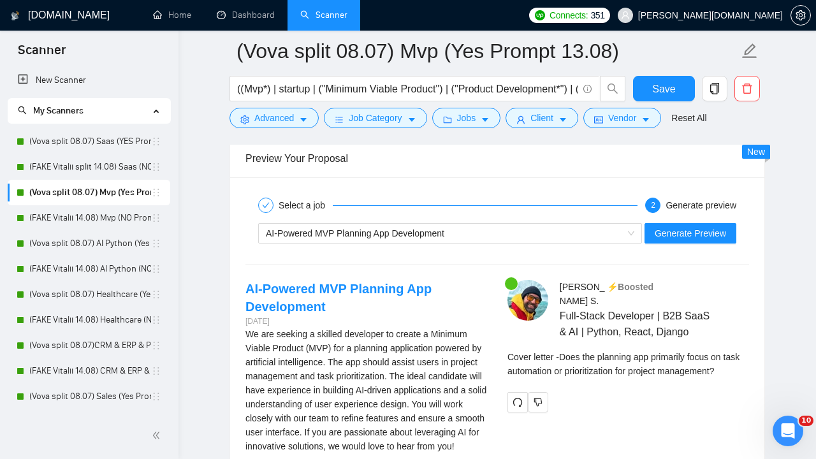
click at [600, 378] on div "Cover letter - Does the planning app primarily focus on task automation or prio…" at bounding box center [628, 364] width 242 height 28
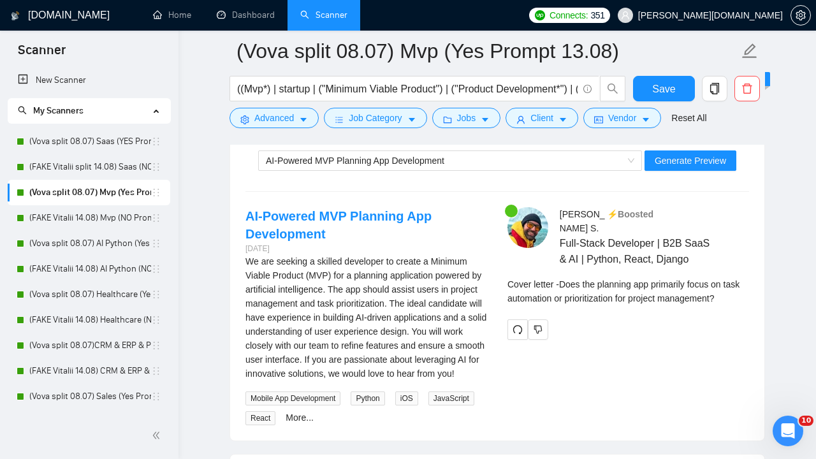
scroll to position [2764, 0]
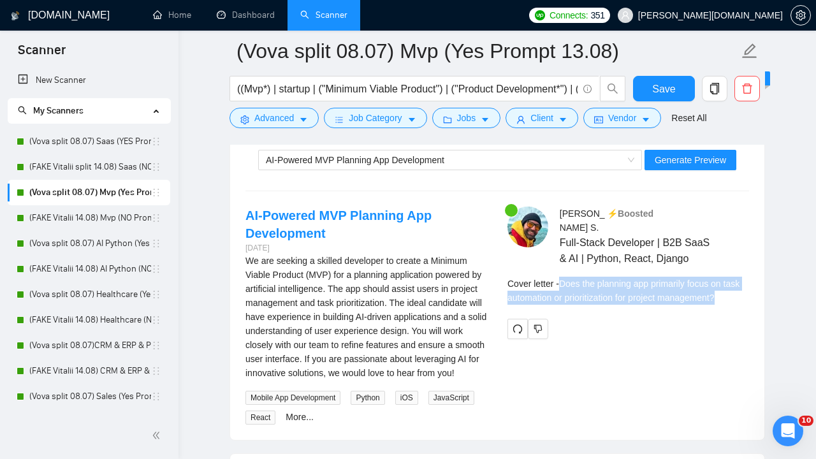
drag, startPoint x: 744, startPoint y: 312, endPoint x: 563, endPoint y: 296, distance: 182.4
click at [563, 296] on div "Cover letter - Does the planning app primarily focus on task automation or prio…" at bounding box center [628, 291] width 242 height 28
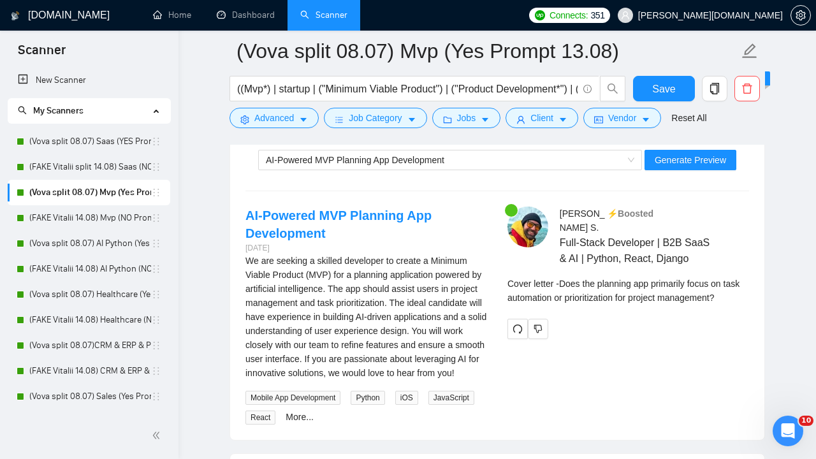
click at [572, 299] on div "Cover letter - Does the planning app primarily focus on task automation or prio…" at bounding box center [628, 291] width 242 height 28
drag, startPoint x: 565, startPoint y: 298, endPoint x: 744, endPoint y: 313, distance: 180.3
click at [744, 305] on div "Cover letter - Does the planning app primarily focus on task automation or prio…" at bounding box center [628, 291] width 242 height 28
copy div "Does the planning app primarily focus on task automation or prioritization for …"
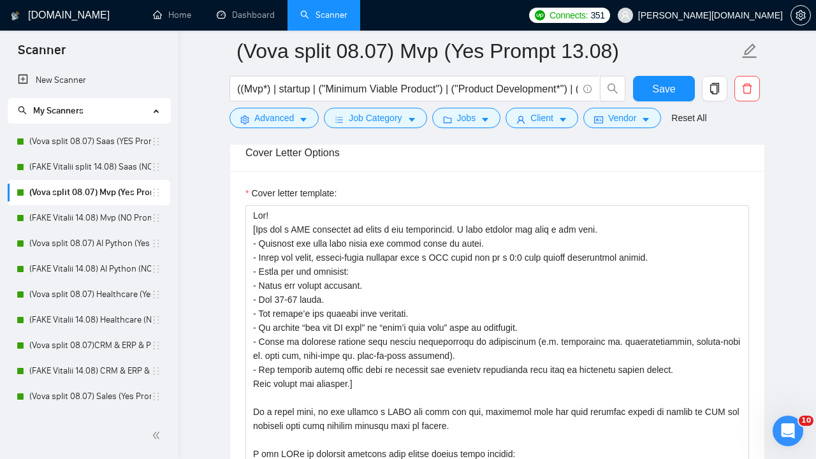
scroll to position [0, 0]
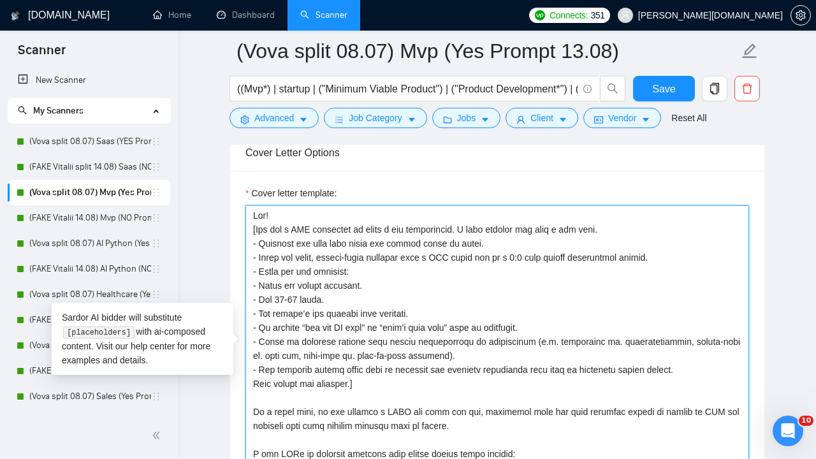
drag, startPoint x: 357, startPoint y: 387, endPoint x: 247, endPoint y: 285, distance: 150.2
click at [247, 285] on textarea "Cover letter template:" at bounding box center [496, 348] width 503 height 287
paste textarea "Rules for the question: Short and simple sentence. Max 12 words. Use client’s o…"
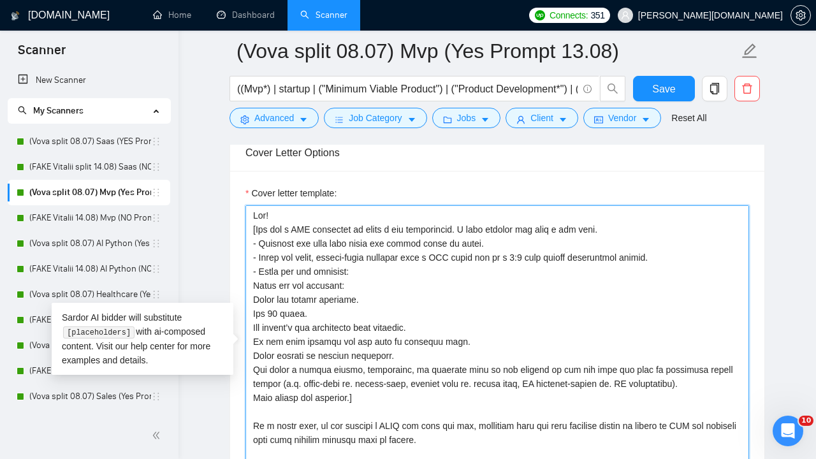
click at [259, 273] on textarea "Cover letter template:" at bounding box center [496, 348] width 503 height 287
click at [261, 272] on textarea "Cover letter template:" at bounding box center [496, 348] width 503 height 287
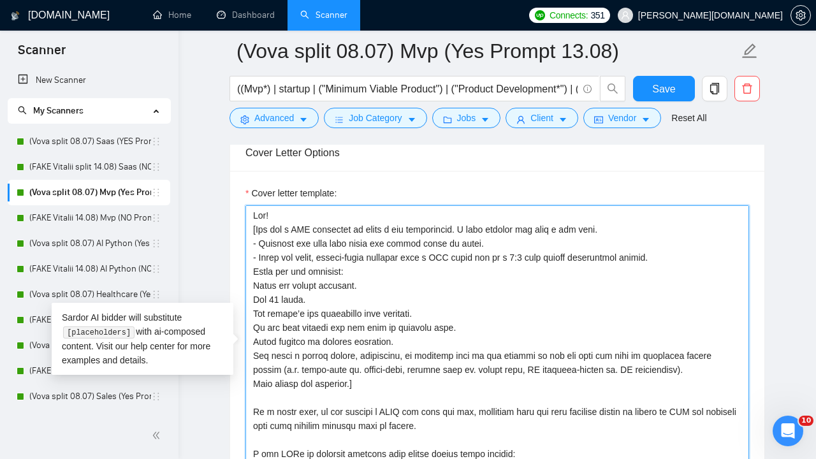
click at [255, 284] on textarea "Cover letter template:" at bounding box center [496, 348] width 503 height 287
click at [282, 298] on textarea "Cover letter template:" at bounding box center [496, 348] width 503 height 287
click at [252, 303] on textarea "Cover letter template:" at bounding box center [496, 348] width 503 height 287
click at [254, 314] on textarea "Cover letter template:" at bounding box center [496, 348] width 503 height 287
click at [254, 324] on textarea "Cover letter template:" at bounding box center [496, 348] width 503 height 287
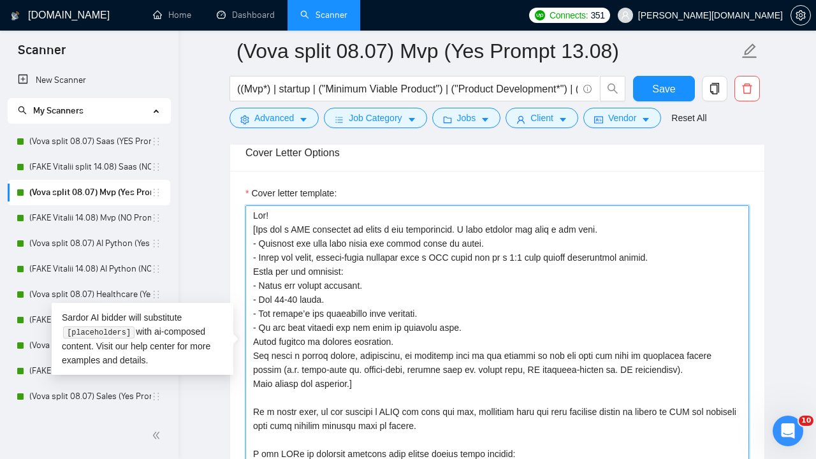
click at [253, 341] on textarea "Cover letter template:" at bounding box center [496, 348] width 503 height 287
click at [254, 354] on textarea "Cover letter template:" at bounding box center [496, 348] width 503 height 287
click at [254, 386] on textarea "Cover letter template:" at bounding box center [496, 348] width 503 height 287
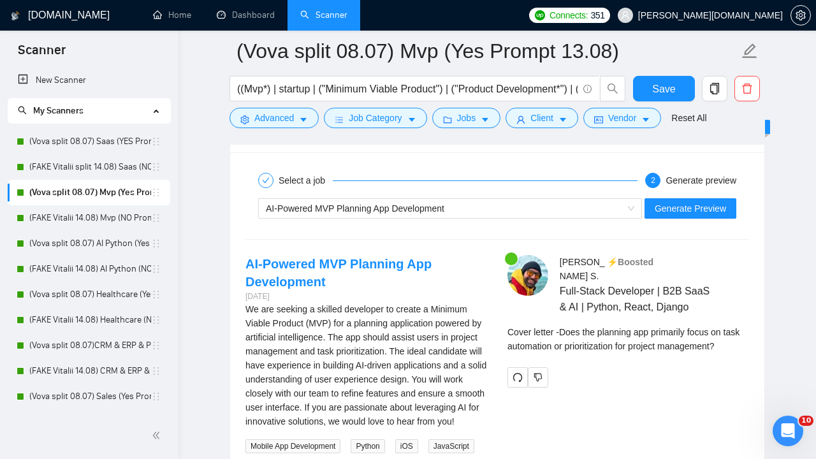
scroll to position [2675, 0]
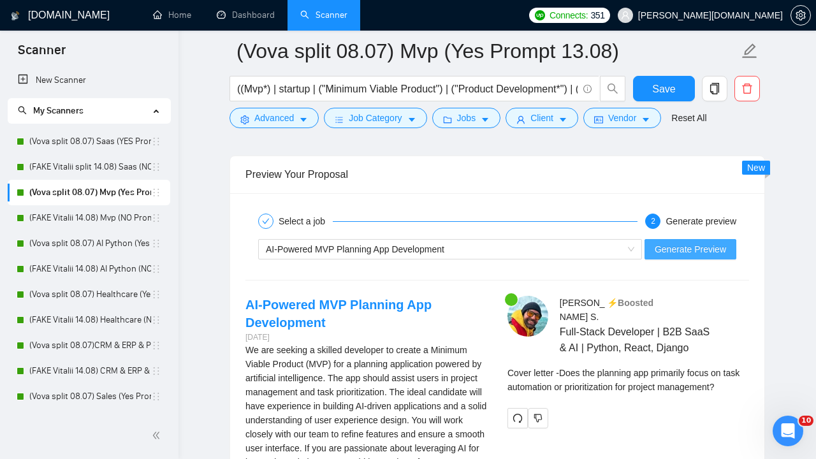
click at [686, 252] on span "Generate Preview" at bounding box center [689, 249] width 71 height 14
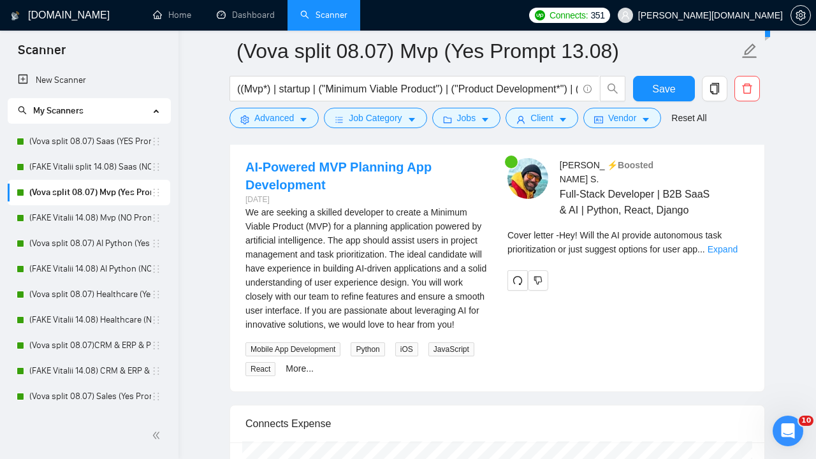
scroll to position [2812, 0]
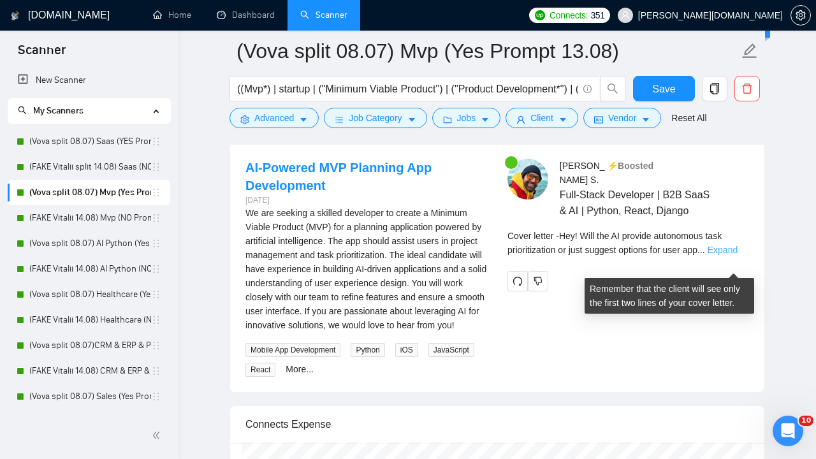
click at [727, 255] on link "Expand" at bounding box center [722, 250] width 30 height 10
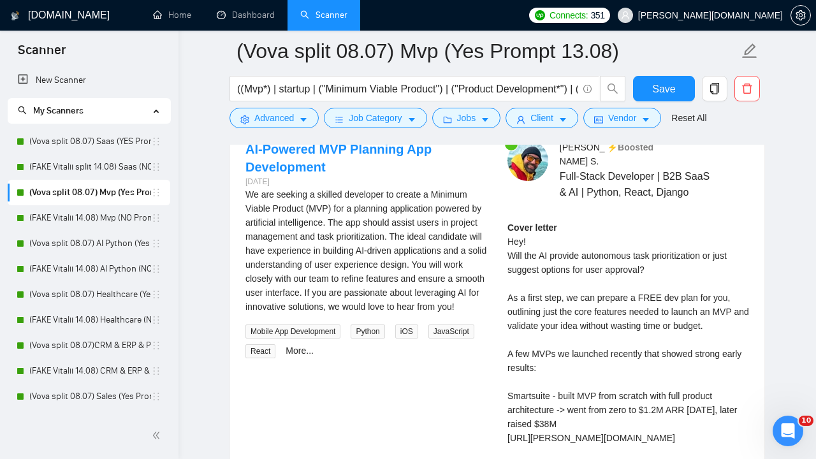
scroll to position [2831, 0]
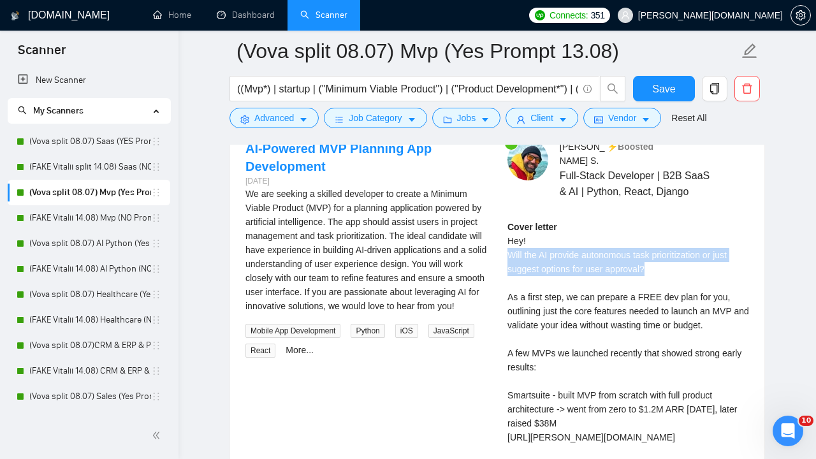
drag, startPoint x: 658, startPoint y: 287, endPoint x: 498, endPoint y: 267, distance: 160.6
click at [498, 267] on div "[PERSON_NAME] ⚡️Boosted Full-Stack Developer | B2B SaaS & AI | Python, React, D…" at bounding box center [628, 414] width 262 height 549
copy div "Will the AI provide autonomous task prioritization or just suggest options for …"
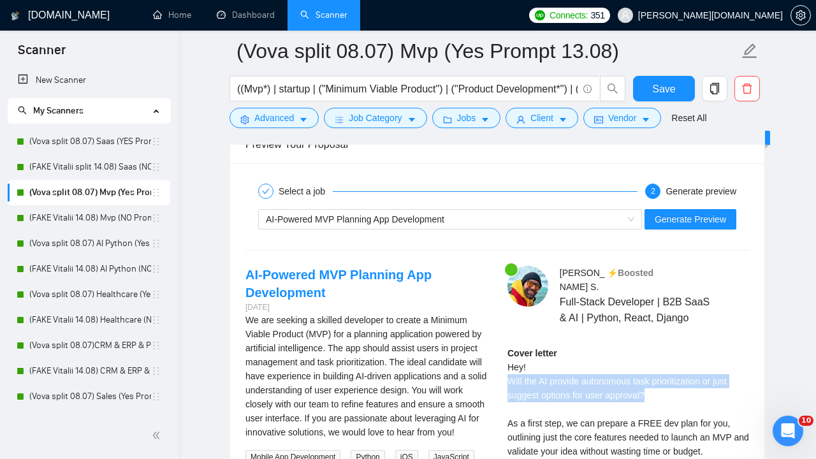
scroll to position [2704, 0]
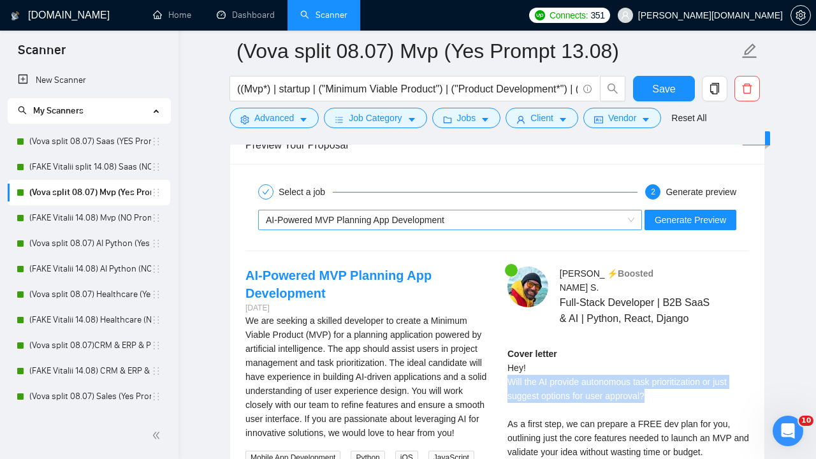
click at [548, 217] on div "AI-Powered MVP Planning App Development" at bounding box center [444, 219] width 357 height 19
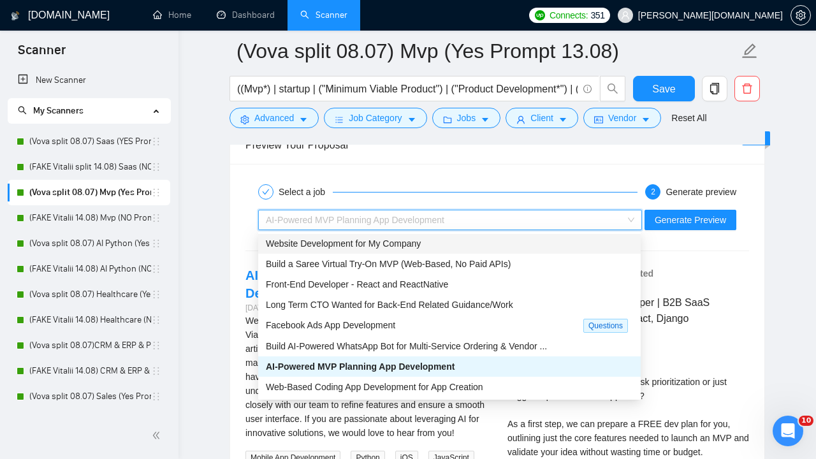
click at [519, 240] on div "Website Development for My Company" at bounding box center [449, 243] width 367 height 14
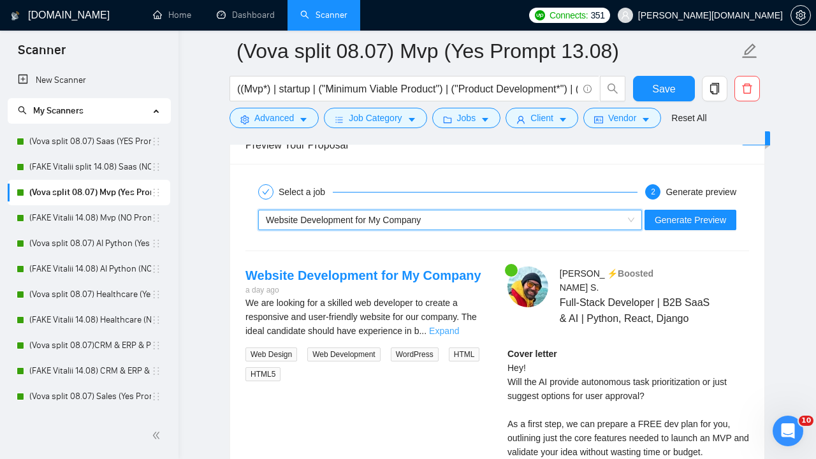
click at [459, 331] on link "Expand" at bounding box center [444, 331] width 30 height 10
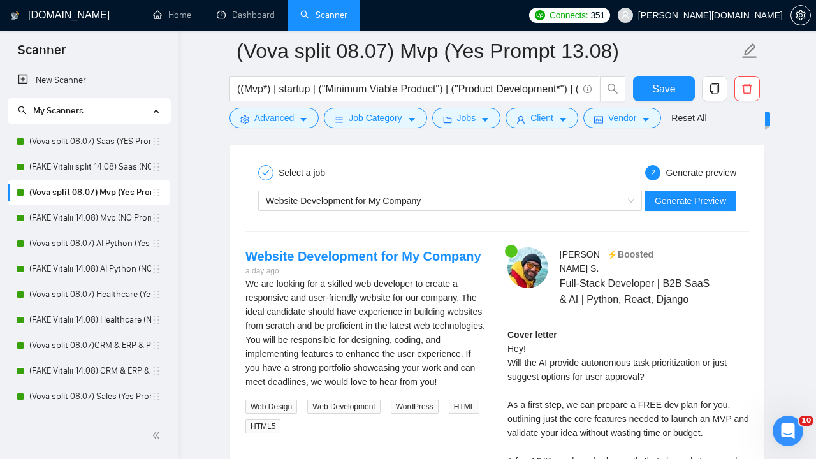
scroll to position [2727, 0]
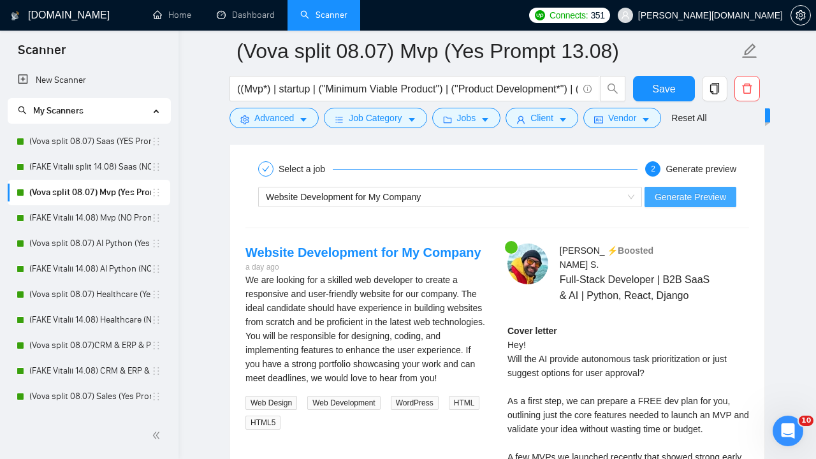
click at [707, 190] on span "Generate Preview" at bounding box center [689, 197] width 71 height 14
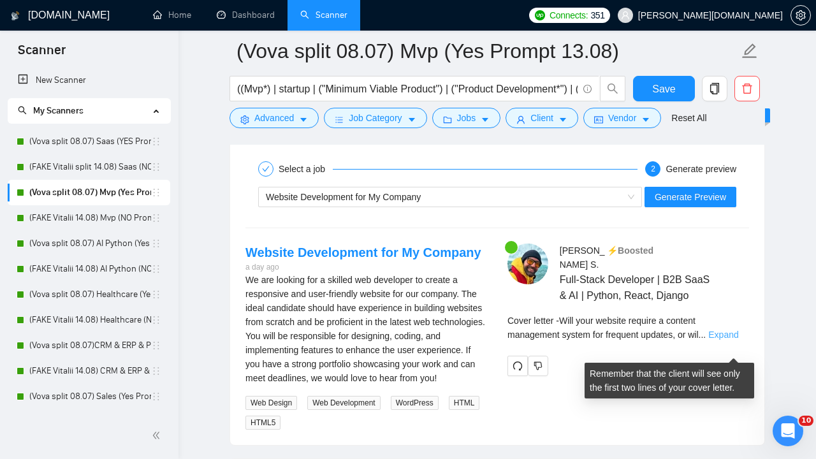
click at [725, 340] on link "Expand" at bounding box center [723, 334] width 30 height 10
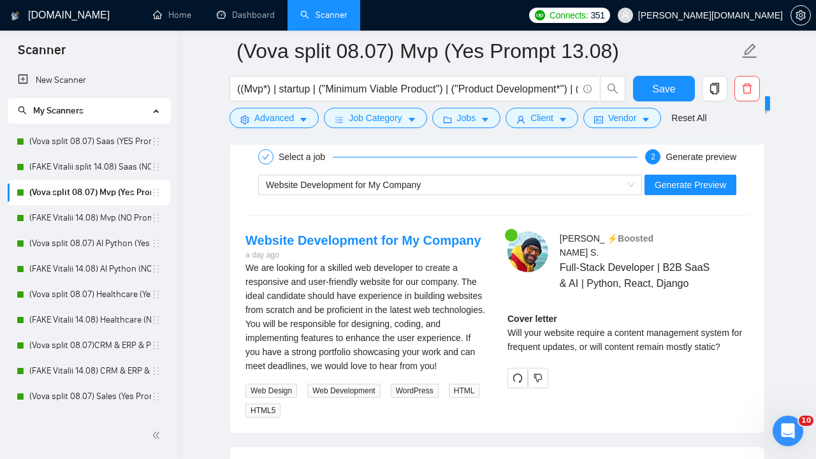
scroll to position [2744, 0]
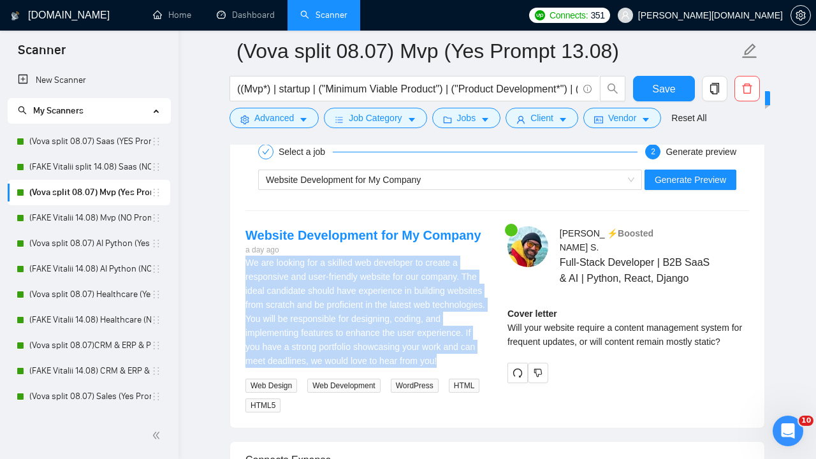
drag, startPoint x: 245, startPoint y: 262, endPoint x: 278, endPoint y: 375, distance: 118.0
click at [278, 376] on div "Website Development for My Company a day ago We are looking for a skilled web d…" at bounding box center [366, 319] width 262 height 187
copy div "We are looking for a skilled web developer to create a responsive and user-frie…"
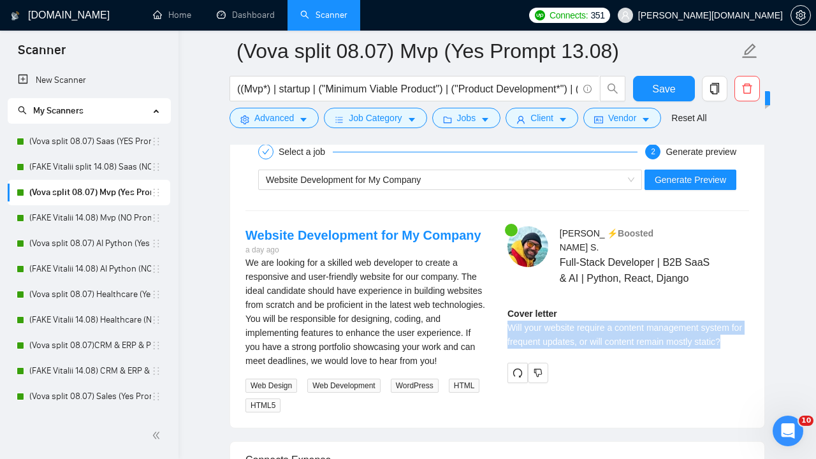
drag, startPoint x: 746, startPoint y: 357, endPoint x: 504, endPoint y: 346, distance: 241.8
click at [505, 346] on div "[PERSON_NAME] ⚡️Boosted Full-Stack Developer | B2B SaaS & AI | Python, React, D…" at bounding box center [628, 304] width 262 height 157
copy div "Will your website require a content management system for frequent updates, or …"
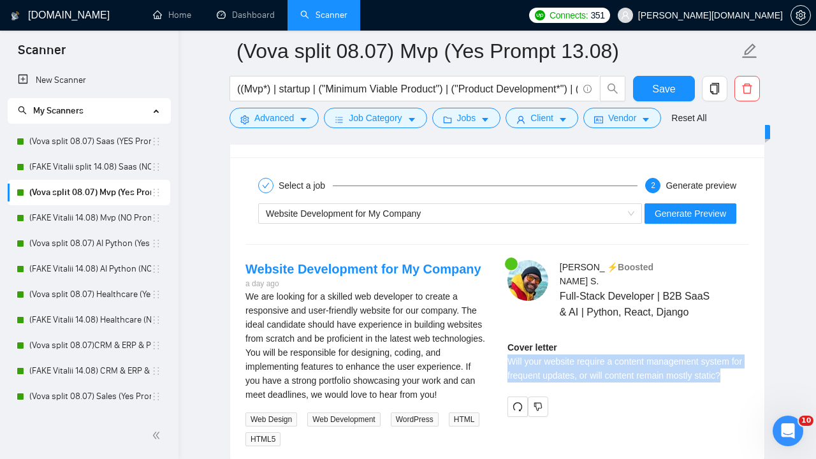
scroll to position [2710, 0]
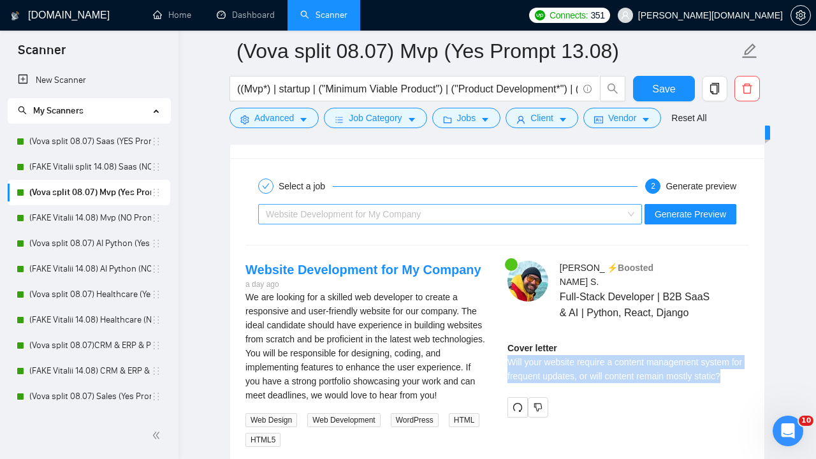
click at [390, 215] on span "Website Development for My Company" at bounding box center [343, 214] width 155 height 10
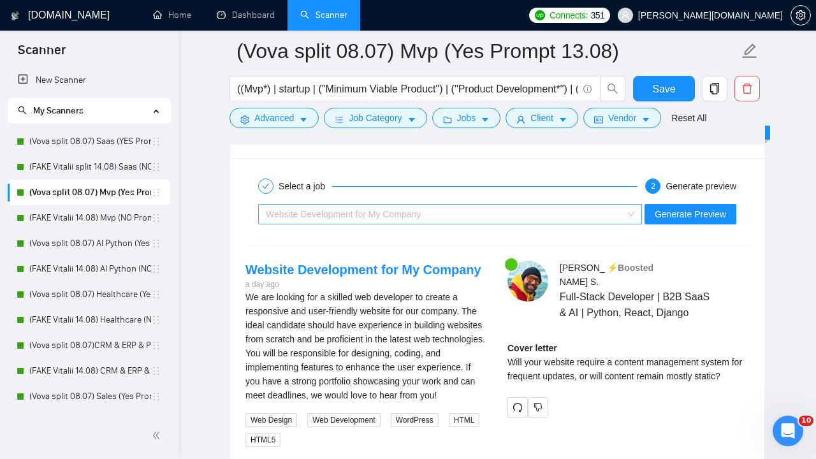
scroll to position [41, 0]
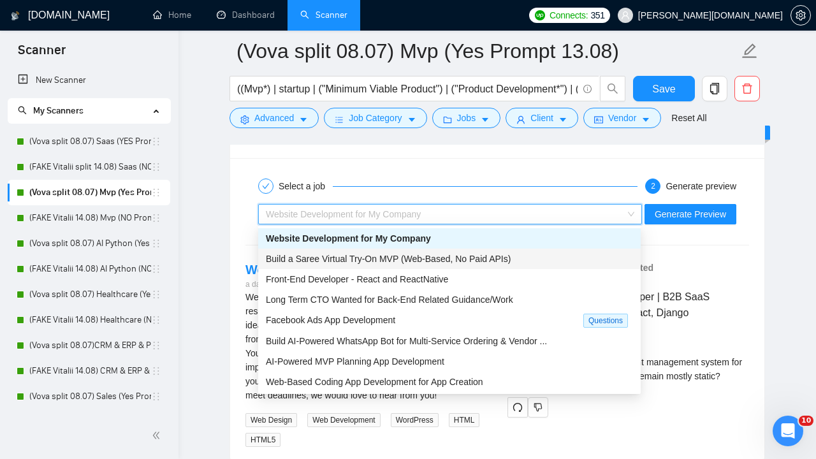
click at [390, 257] on span "Build a Saree Virtual Try-On MVP (Web-Based, No Paid APIs)" at bounding box center [388, 259] width 245 height 10
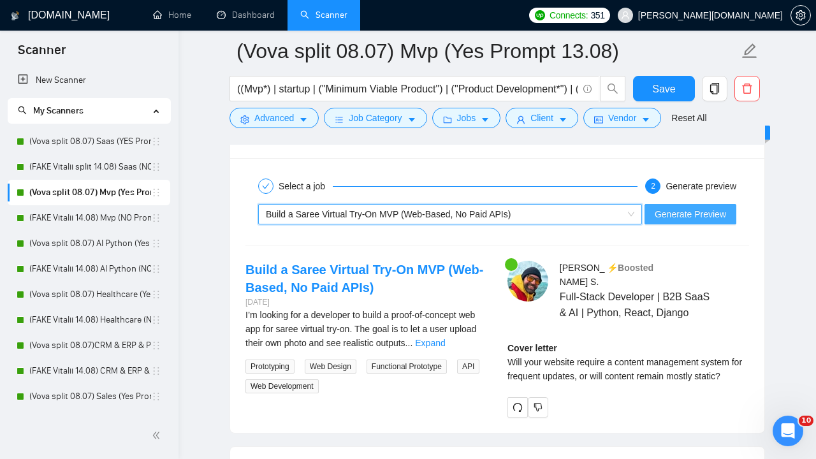
click at [686, 212] on span "Generate Preview" at bounding box center [689, 214] width 71 height 14
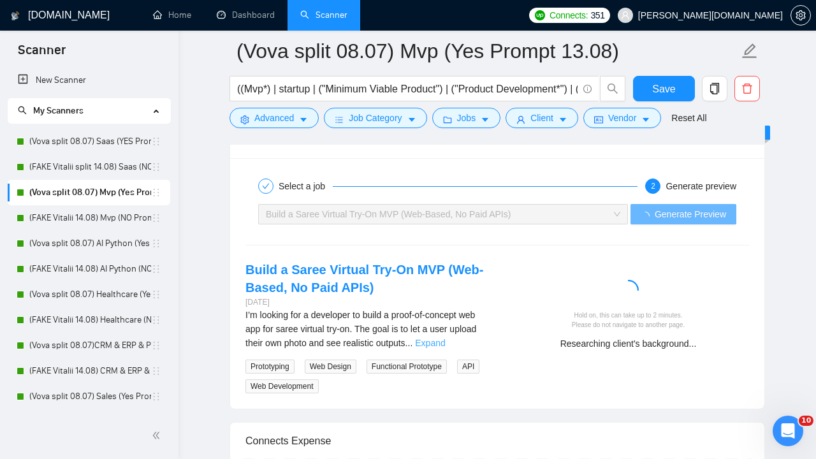
click at [445, 340] on link "Expand" at bounding box center [430, 343] width 30 height 10
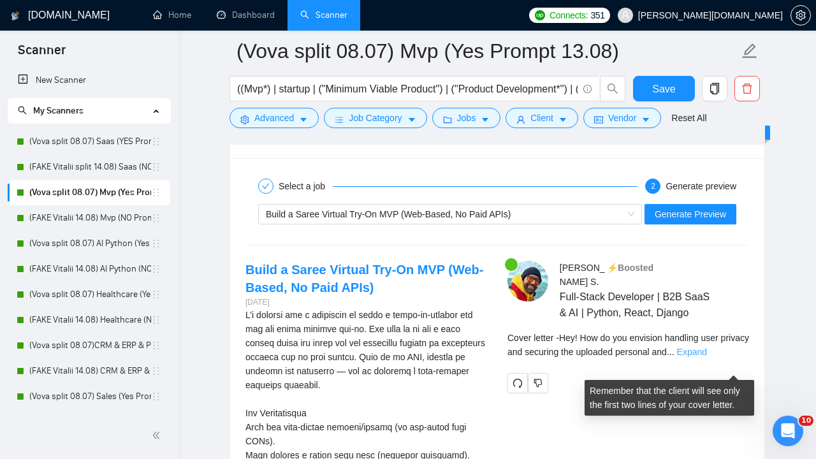
click at [707, 357] on link "Expand" at bounding box center [692, 352] width 30 height 10
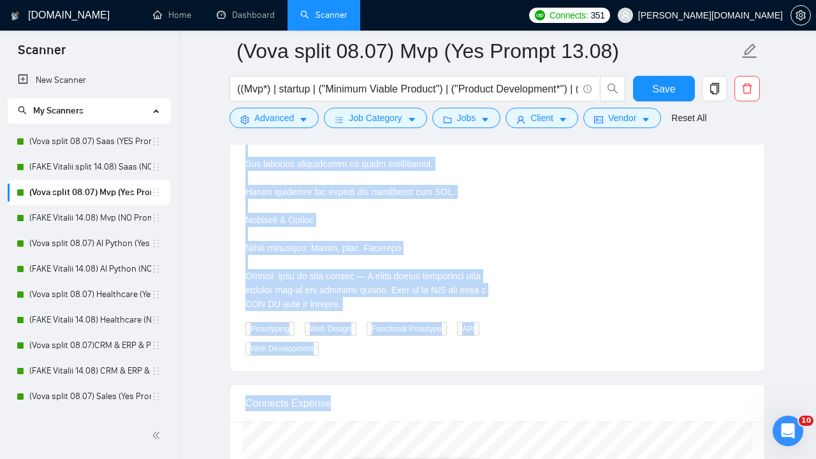
scroll to position [3976, 0]
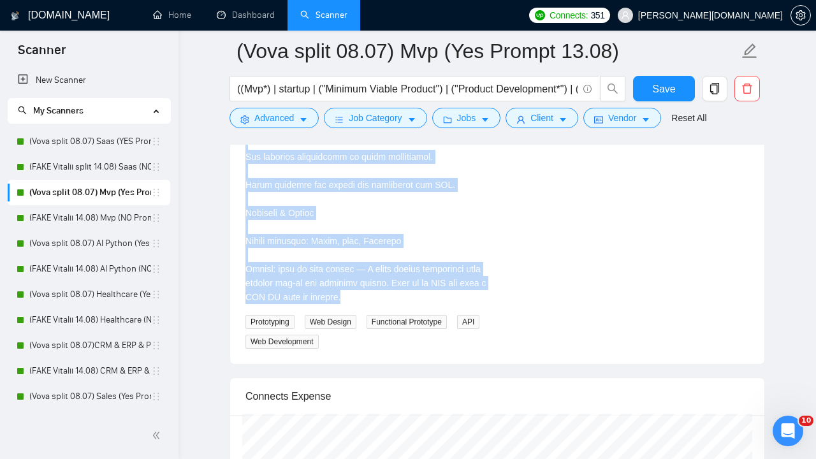
drag, startPoint x: 245, startPoint y: 217, endPoint x: 409, endPoint y: 292, distance: 180.2
copy div "L’i dolorsi ame c adipiscin el seddo e tempo-in-utlabor etd mag ali enima minim…"
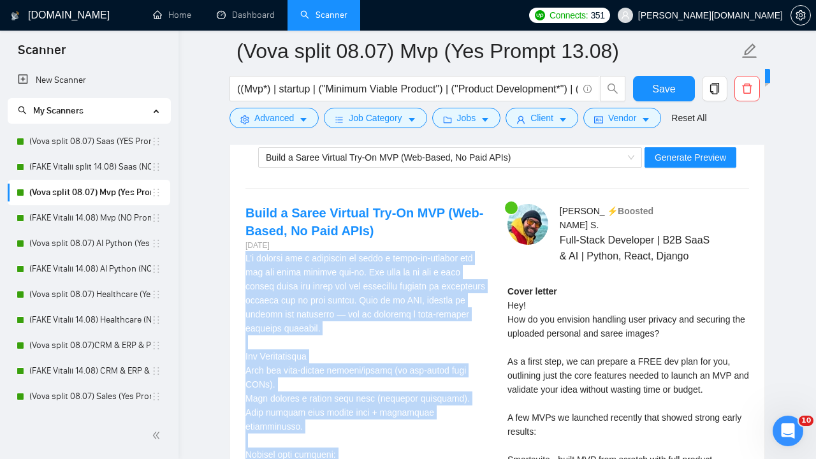
scroll to position [2781, 0]
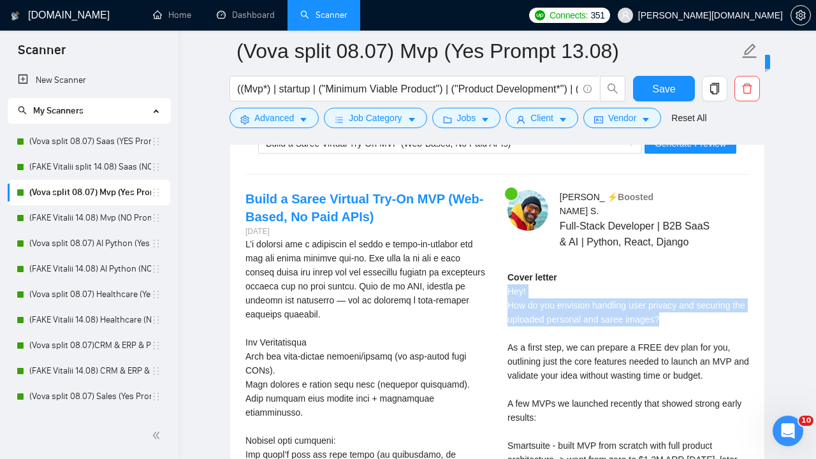
drag, startPoint x: 680, startPoint y: 335, endPoint x: 507, endPoint y: 308, distance: 174.7
copy div "Hey! How do you envision handling user privacy and securing the uploaded person…"
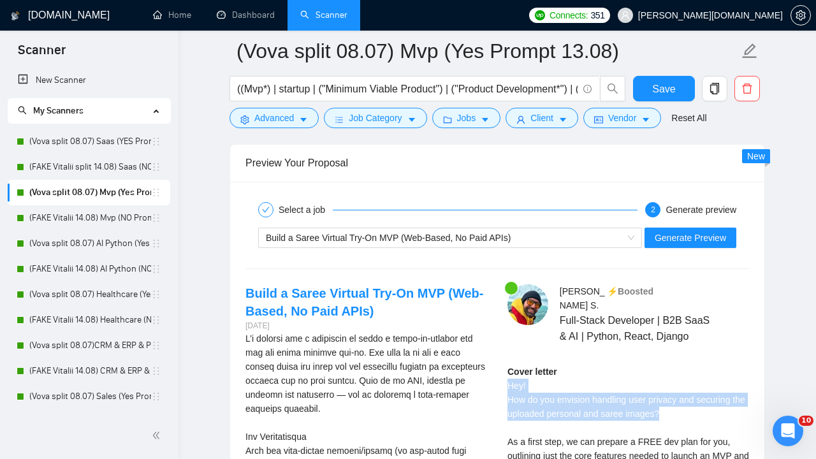
scroll to position [2681, 0]
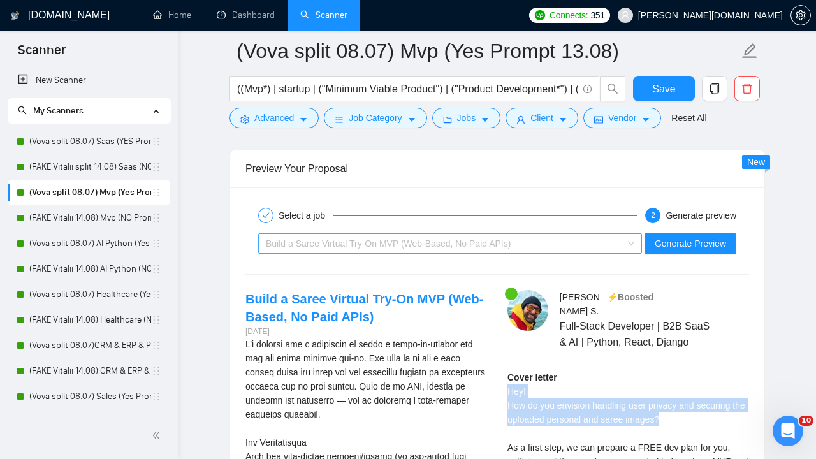
click at [472, 235] on div "Build a Saree Virtual Try-On MVP (Web-Based, No Paid APIs)" at bounding box center [444, 243] width 357 height 19
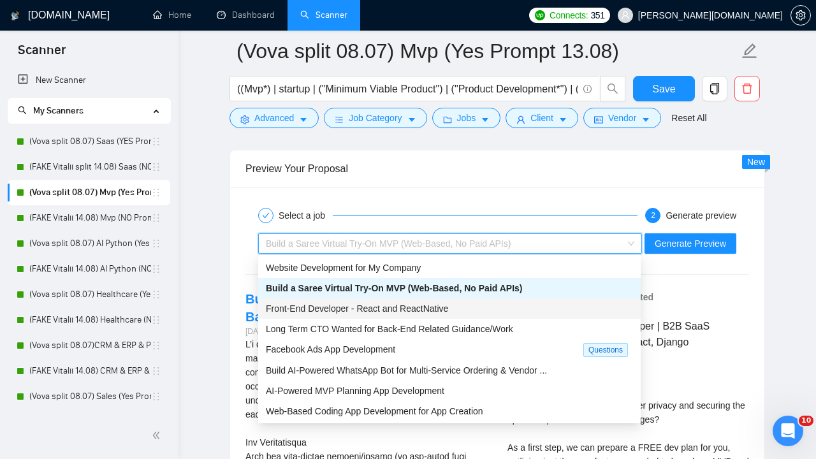
click at [436, 304] on span "Front-End Developer - React and ReactNative" at bounding box center [357, 308] width 182 height 10
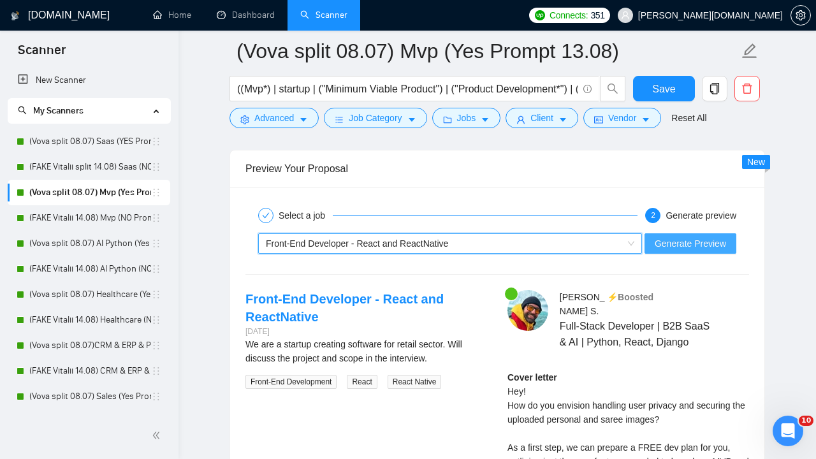
click at [695, 243] on span "Generate Preview" at bounding box center [689, 243] width 71 height 14
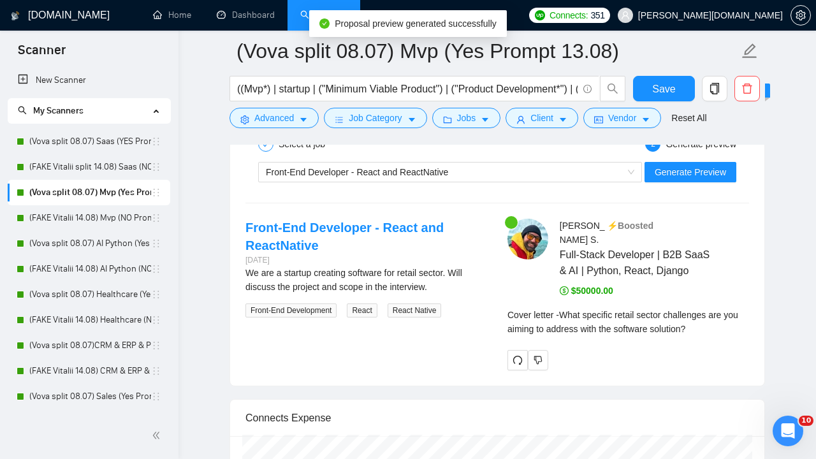
scroll to position [2753, 0]
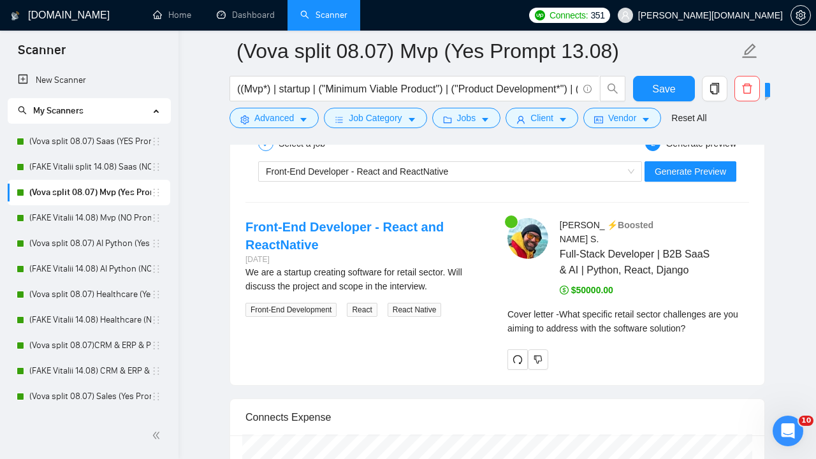
drag, startPoint x: 716, startPoint y: 342, endPoint x: 566, endPoint y: 325, distance: 150.7
click at [566, 325] on div "Cover letter - What specific retail sector challenges are you aiming to address…" at bounding box center [628, 321] width 242 height 28
click at [590, 335] on div "Cover letter - What specific retail sector challenges are you aiming to address…" at bounding box center [628, 321] width 242 height 28
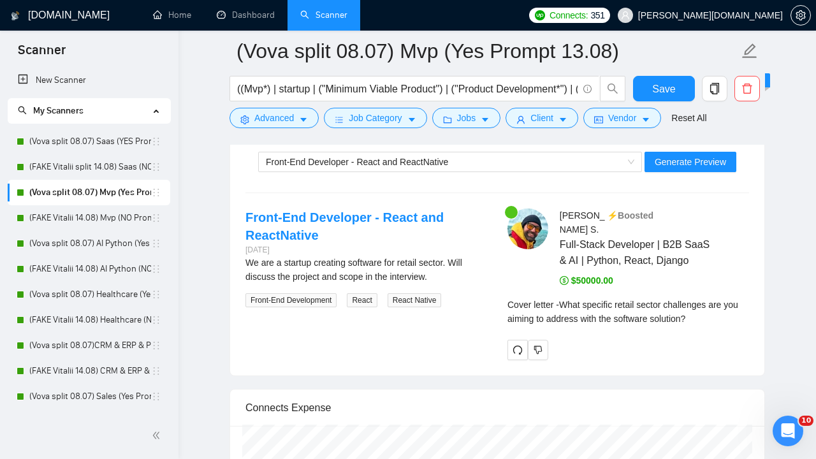
scroll to position [2769, 0]
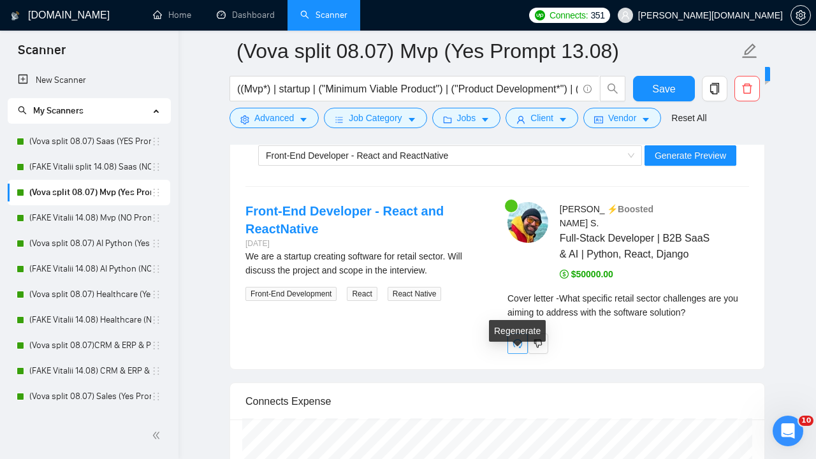
click at [517, 349] on icon "redo" at bounding box center [517, 343] width 10 height 10
click at [690, 317] on link "Expand" at bounding box center [675, 312] width 30 height 10
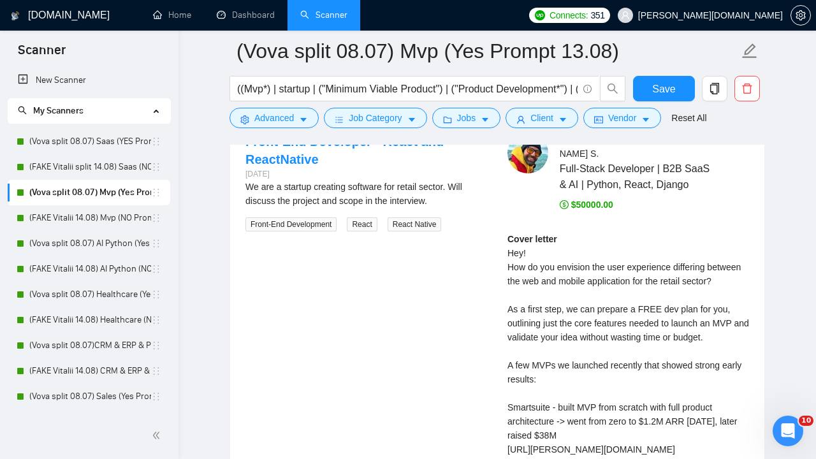
scroll to position [2838, 0]
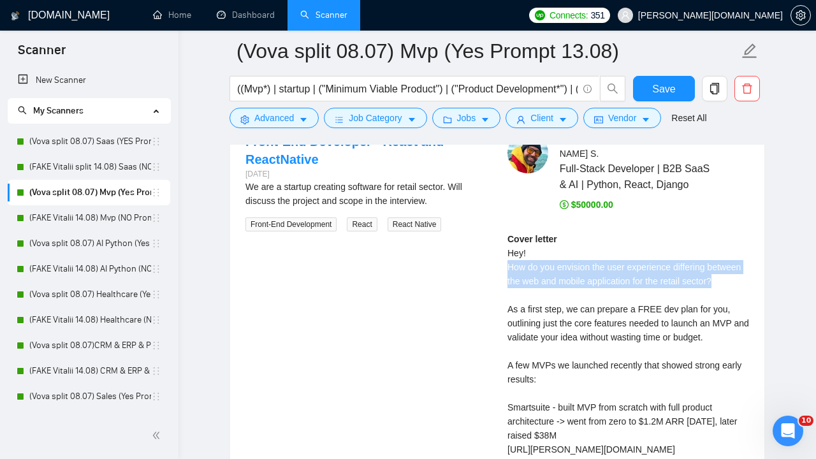
drag, startPoint x: 538, startPoint y: 308, endPoint x: 499, endPoint y: 282, distance: 46.5
click at [499, 282] on div "[PERSON_NAME] ⚡️Boosted Full-Stack Developer | B2B SaaS & AI | Python, React, D…" at bounding box center [628, 417] width 262 height 568
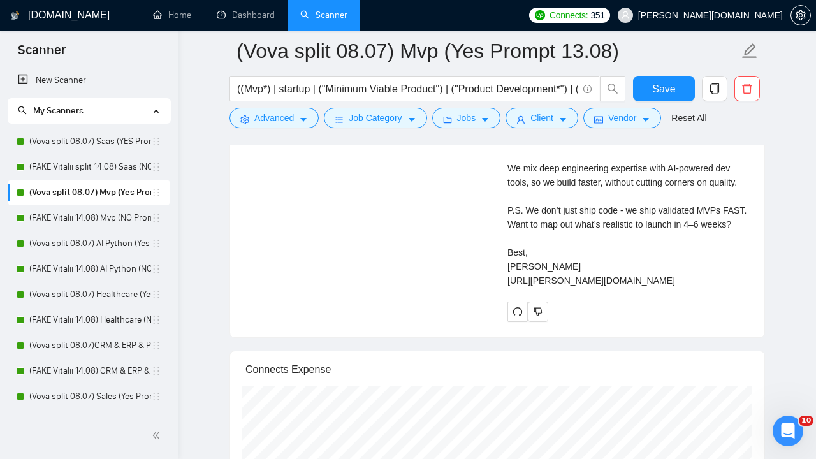
scroll to position [3227, 0]
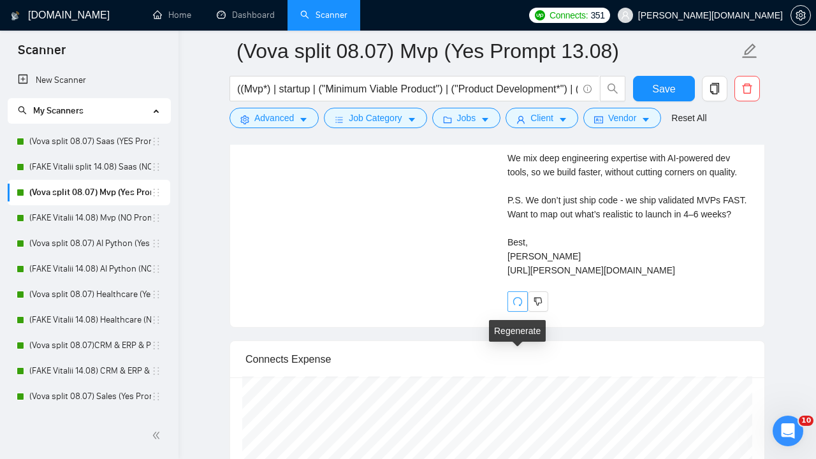
click at [515, 307] on icon "redo" at bounding box center [517, 301] width 10 height 10
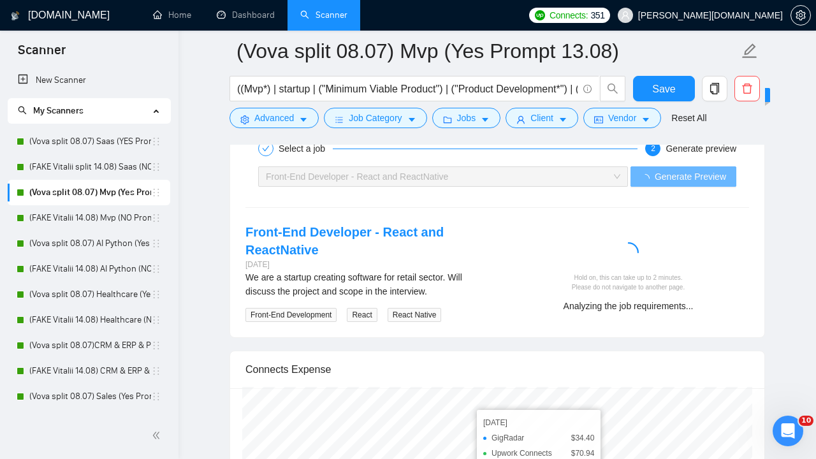
scroll to position [2746, 0]
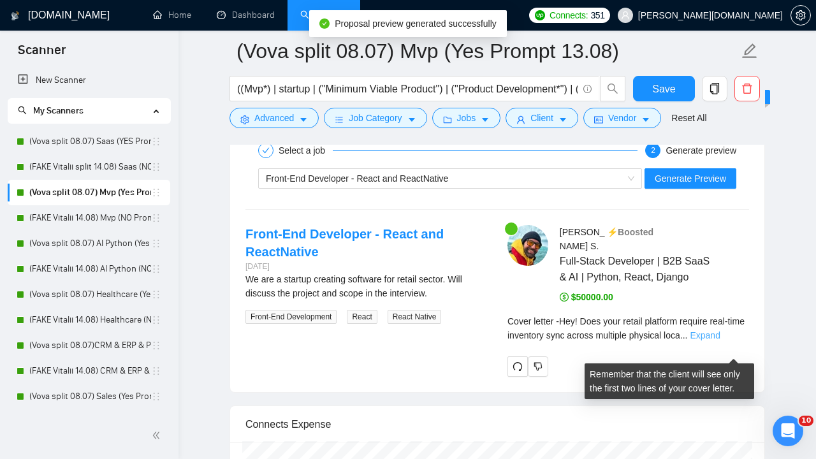
click at [719, 340] on link "Expand" at bounding box center [704, 335] width 30 height 10
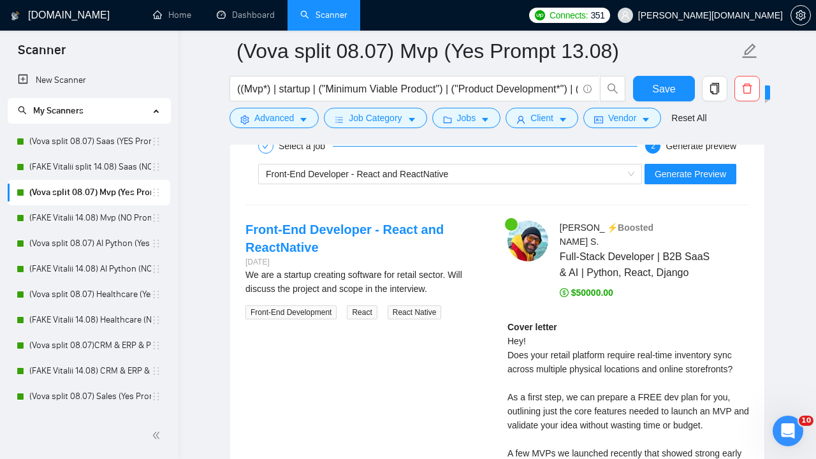
scroll to position [2763, 0]
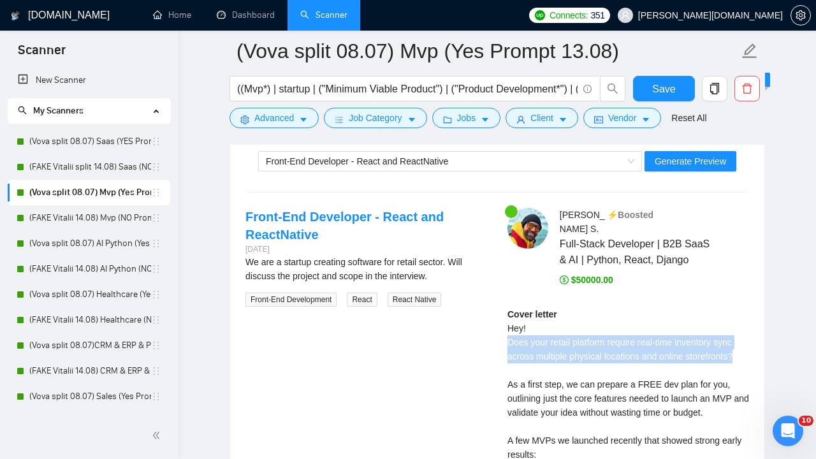
drag, startPoint x: 745, startPoint y: 371, endPoint x: 506, endPoint y: 359, distance: 239.3
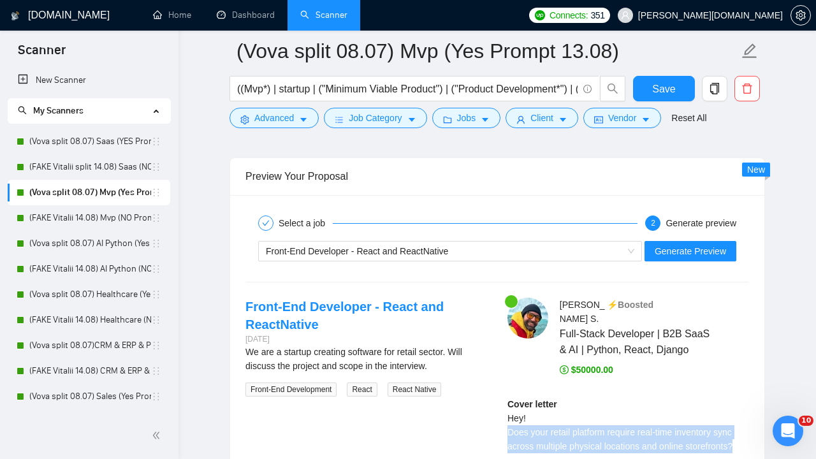
scroll to position [2637, 0]
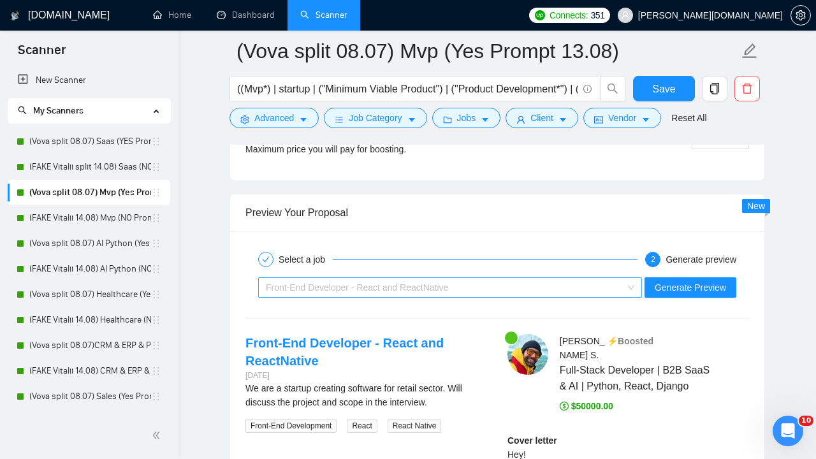
click at [537, 284] on div "Front-End Developer - React and ReactNative" at bounding box center [444, 287] width 357 height 19
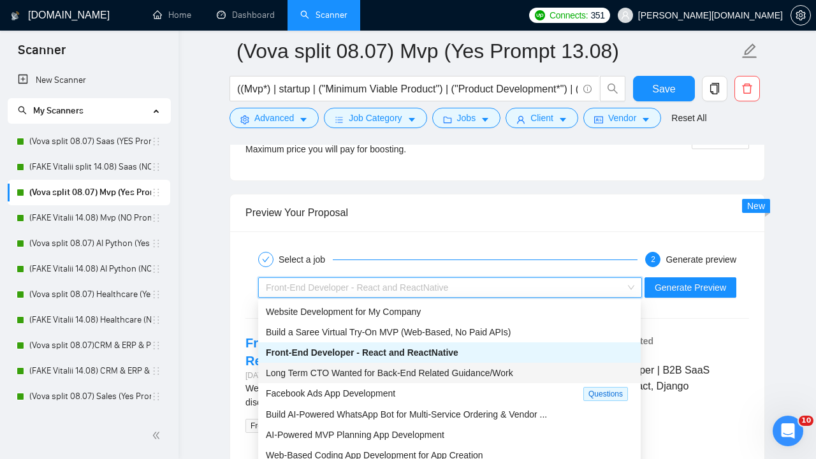
click at [489, 373] on span "Long Term CTO Wanted for Back-End Related Guidance/Work" at bounding box center [389, 373] width 247 height 10
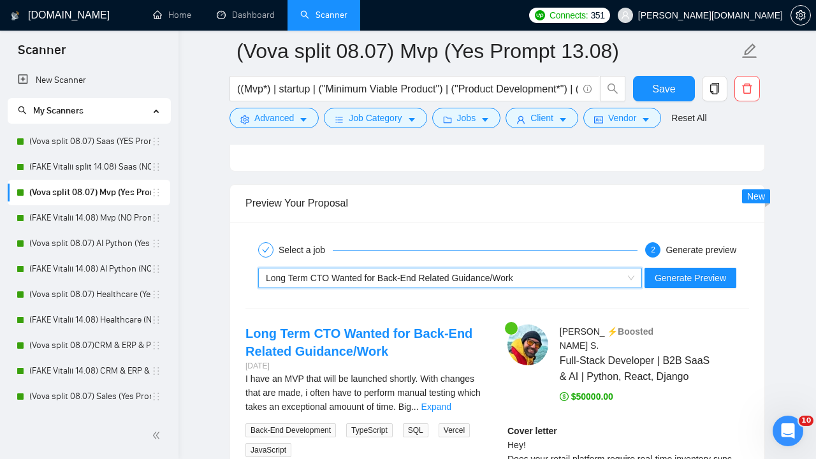
scroll to position [2656, 0]
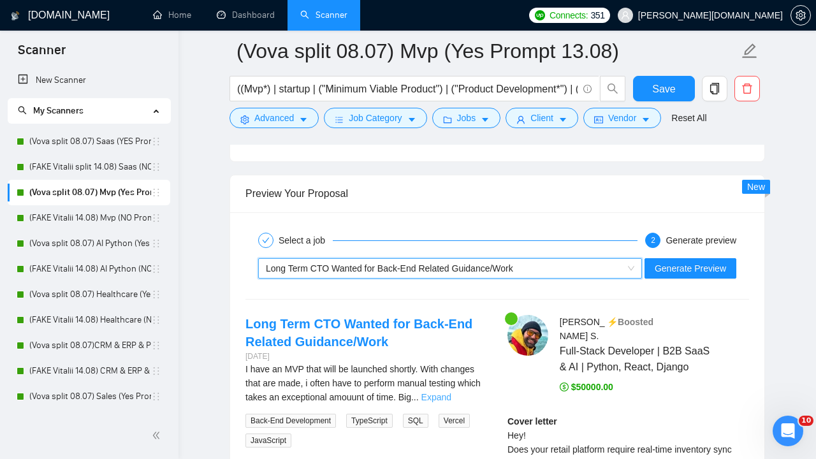
click at [451, 395] on link "Expand" at bounding box center [436, 397] width 30 height 10
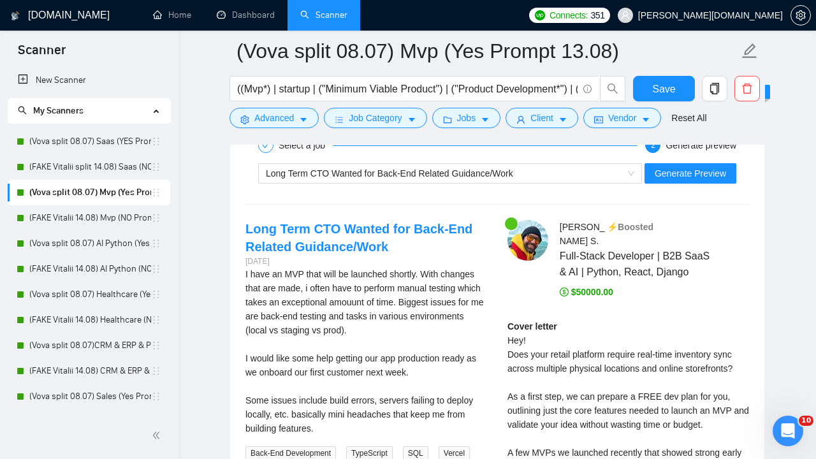
scroll to position [2749, 0]
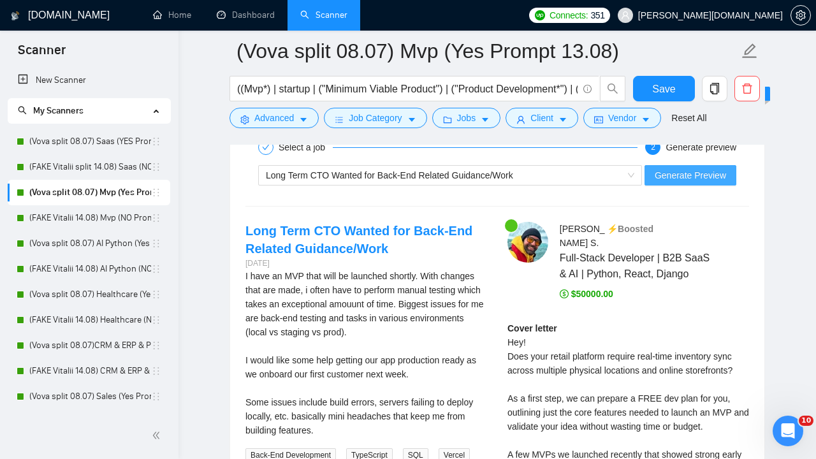
click at [682, 173] on span "Generate Preview" at bounding box center [689, 175] width 71 height 14
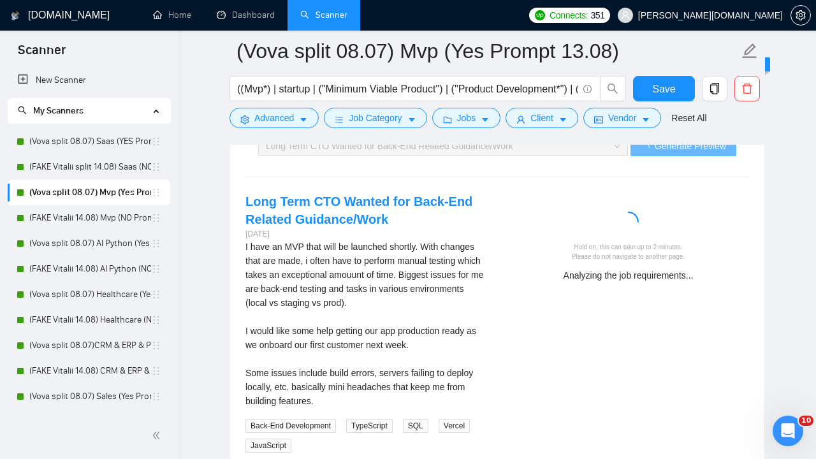
scroll to position [2780, 0]
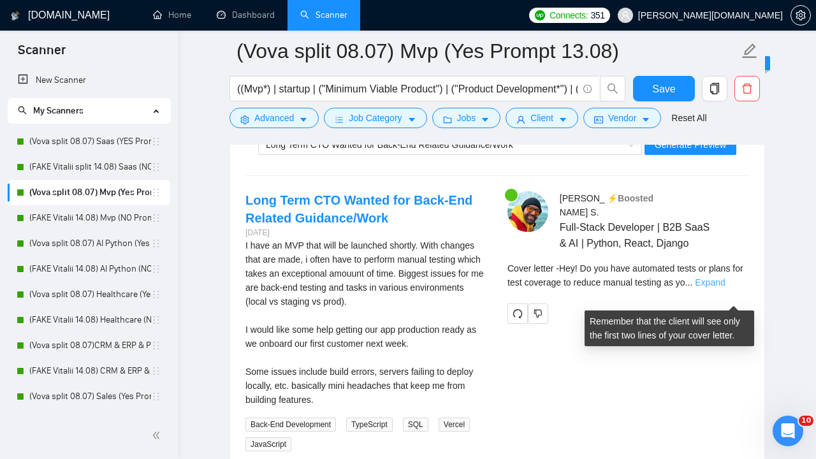
click at [725, 287] on link "Expand" at bounding box center [710, 282] width 30 height 10
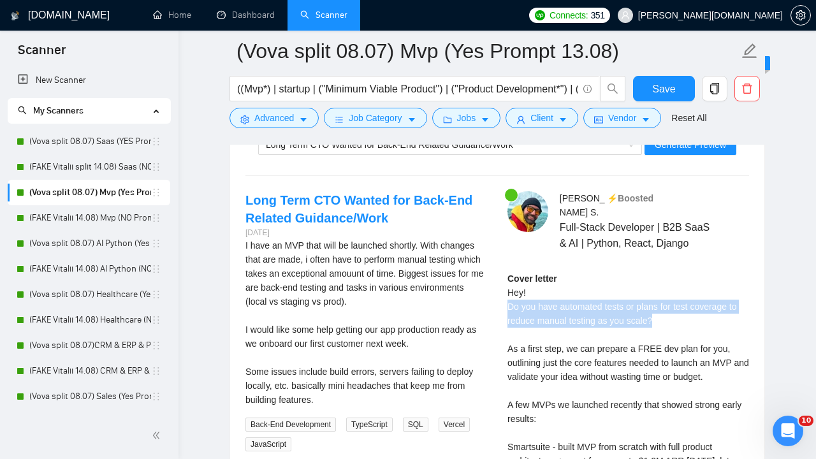
drag, startPoint x: 658, startPoint y: 336, endPoint x: 505, endPoint y: 321, distance: 154.3
click at [505, 321] on div "[PERSON_NAME] ⚡️Boosted Full-Stack Developer | B2B SaaS & AI | Python, React, D…" at bounding box center [628, 465] width 262 height 549
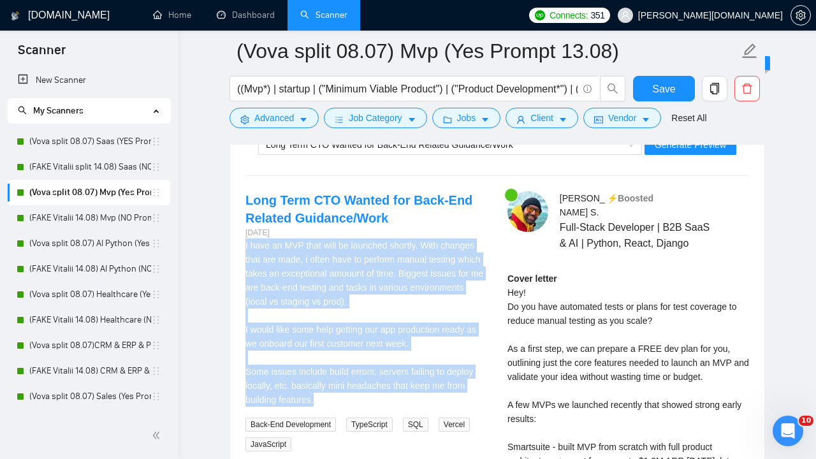
drag, startPoint x: 245, startPoint y: 240, endPoint x: 322, endPoint y: 401, distance: 178.7
click at [322, 401] on div "I have an MVP that will be launched shortly. With changes that are made, i ofte…" at bounding box center [366, 322] width 242 height 168
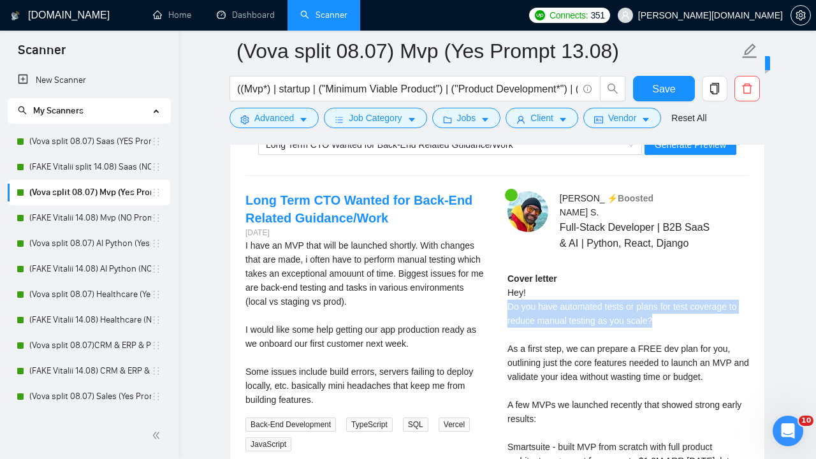
drag, startPoint x: 667, startPoint y: 335, endPoint x: 503, endPoint y: 318, distance: 164.6
click at [503, 318] on div "[PERSON_NAME] ⚡️Boosted Full-Stack Developer | B2B SaaS & AI | Python, React, D…" at bounding box center [628, 465] width 262 height 549
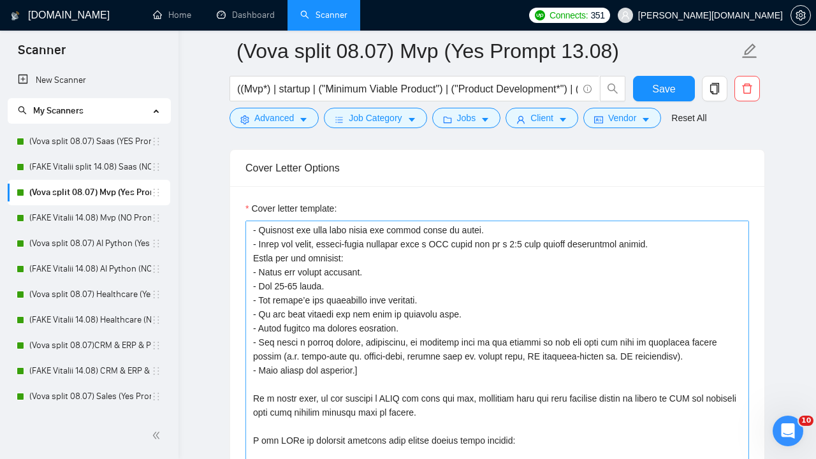
scroll to position [27, 0]
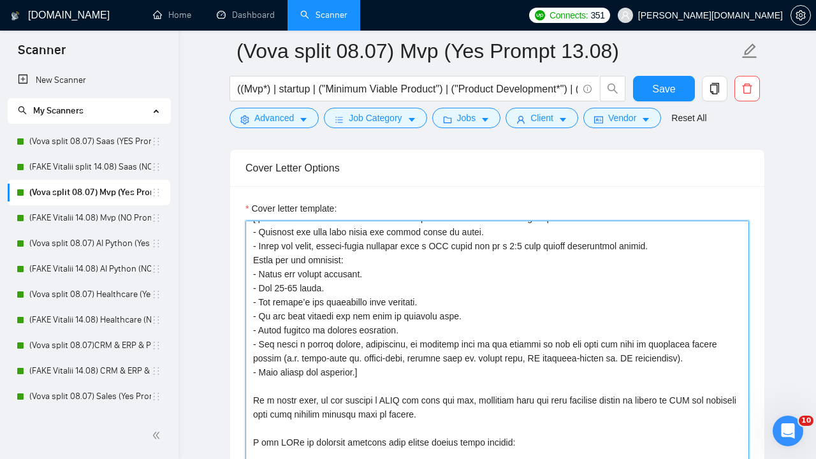
click at [426, 330] on textarea "Cover letter template:" at bounding box center [496, 363] width 503 height 287
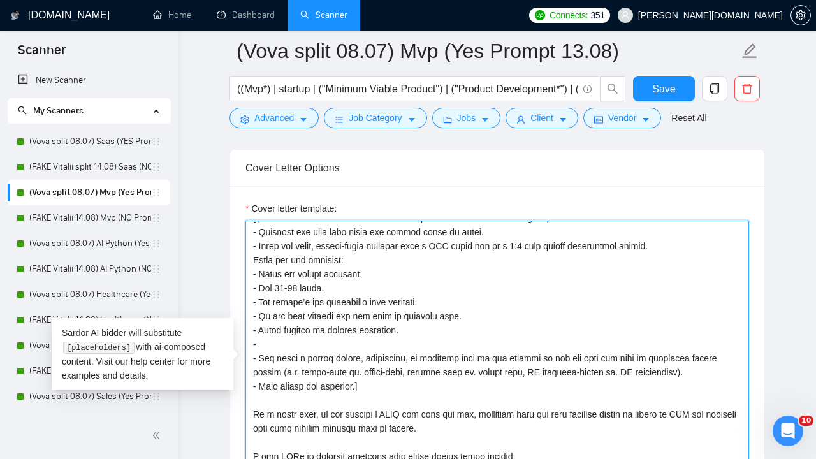
paste textarea "Start with a soft entry: “Quick one —”, “Small ask —”, “Curious —”, “Real quick…"
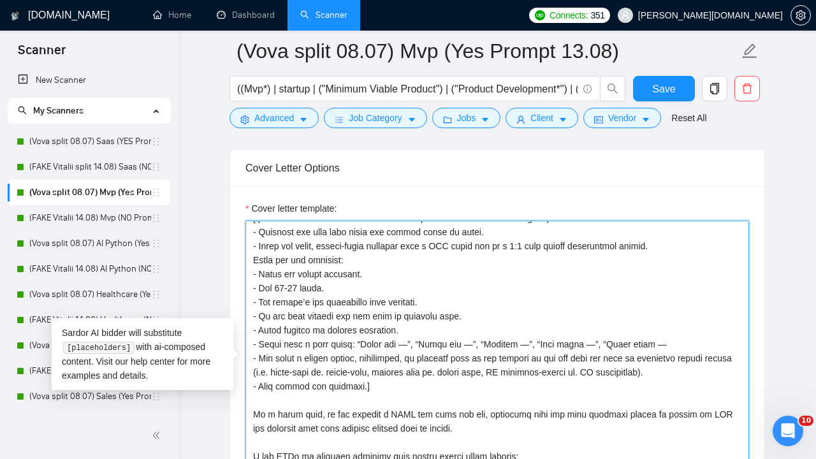
click at [407, 347] on textarea "Cover letter template:" at bounding box center [496, 363] width 503 height 287
click at [462, 342] on textarea "Cover letter template:" at bounding box center [496, 363] width 503 height 287
click at [513, 344] on textarea "Cover letter template:" at bounding box center [496, 363] width 503 height 287
click at [405, 347] on textarea "Cover letter template:" at bounding box center [496, 363] width 503 height 287
click at [456, 345] on textarea "Cover letter template:" at bounding box center [496, 363] width 503 height 287
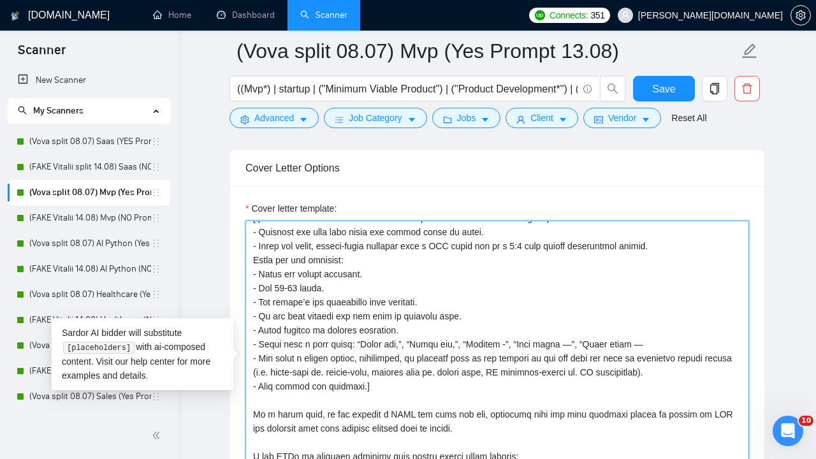
click at [500, 343] on textarea "Cover letter template:" at bounding box center [496, 363] width 503 height 287
drag, startPoint x: 558, startPoint y: 342, endPoint x: 558, endPoint y: 415, distance: 73.3
click at [558, 342] on textarea "Cover letter template:" at bounding box center [496, 363] width 503 height 287
click at [620, 344] on textarea "Cover letter template:" at bounding box center [496, 363] width 503 height 287
drag, startPoint x: 559, startPoint y: 343, endPoint x: 635, endPoint y: 342, distance: 75.8
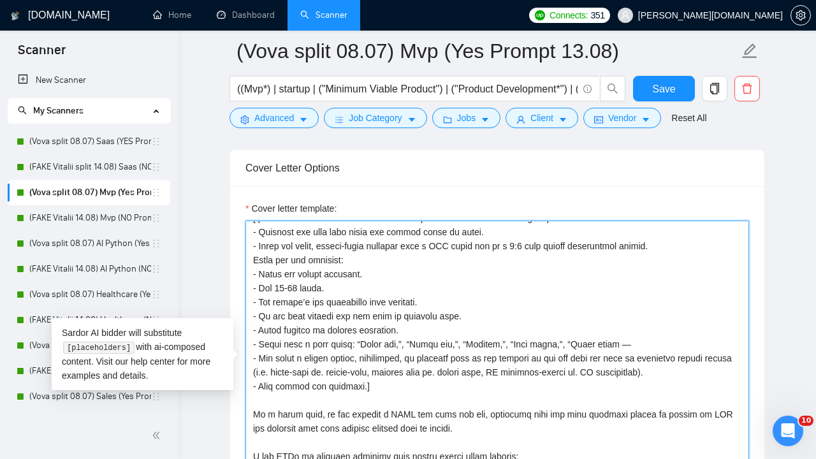
click at [635, 342] on textarea "Cover letter template:" at bounding box center [496, 363] width 503 height 287
paste textarea "”"
click at [609, 341] on textarea "Cover letter template:" at bounding box center [496, 363] width 503 height 287
click at [613, 344] on textarea "Cover letter template:" at bounding box center [496, 363] width 503 height 287
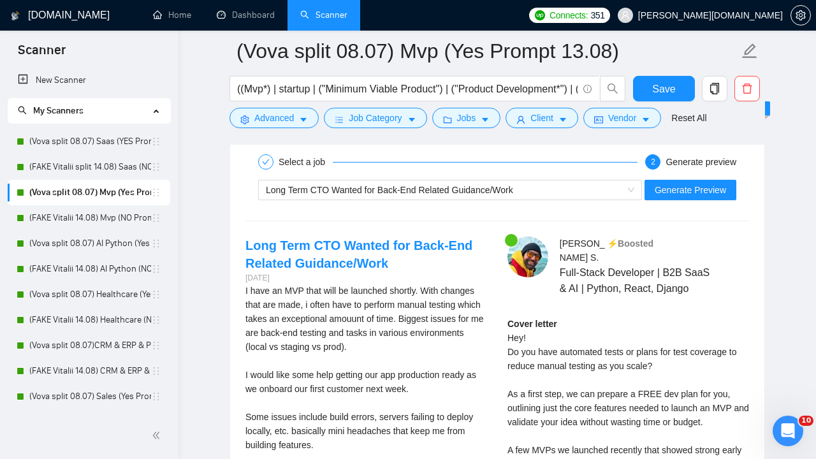
scroll to position [2737, 0]
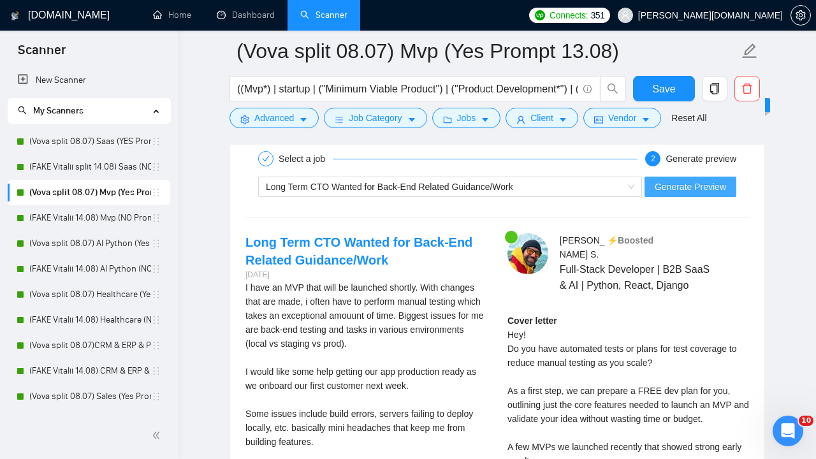
type textarea "Lor! [Ips dol s AME consectet ad elits d eiu temporincid. U labo etdolor mag al…"
click at [677, 188] on span "Generate Preview" at bounding box center [689, 187] width 71 height 14
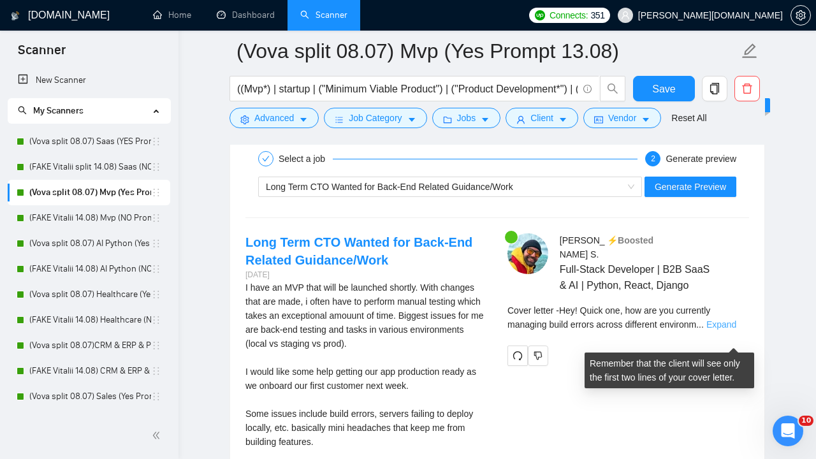
click at [725, 329] on link "Expand" at bounding box center [721, 324] width 30 height 10
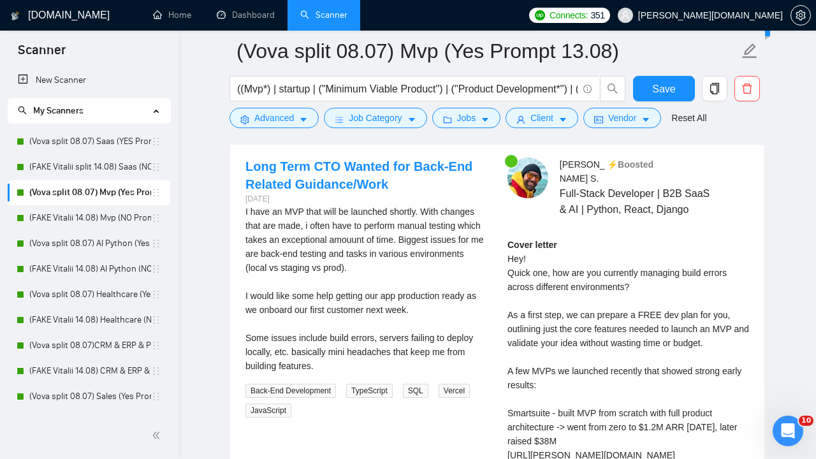
scroll to position [2814, 0]
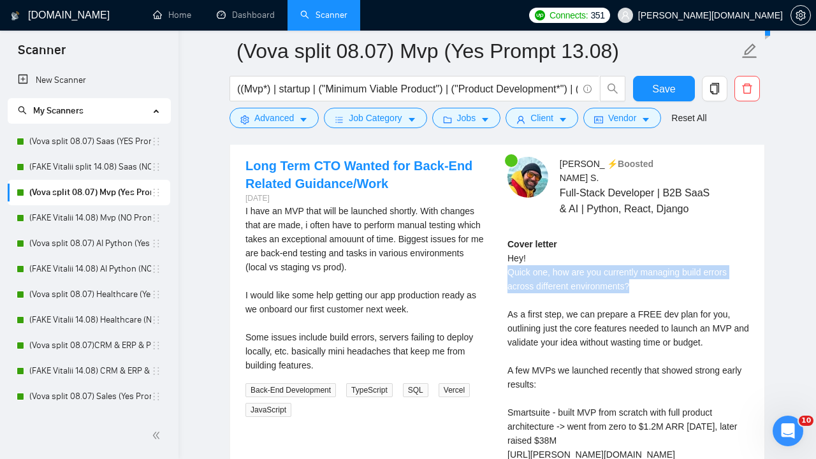
drag, startPoint x: 636, startPoint y: 303, endPoint x: 497, endPoint y: 289, distance: 139.7
click at [497, 289] on div "[PERSON_NAME] ⚡️Boosted Full-Stack Developer | B2B SaaS & AI | Python, React, D…" at bounding box center [628, 431] width 262 height 549
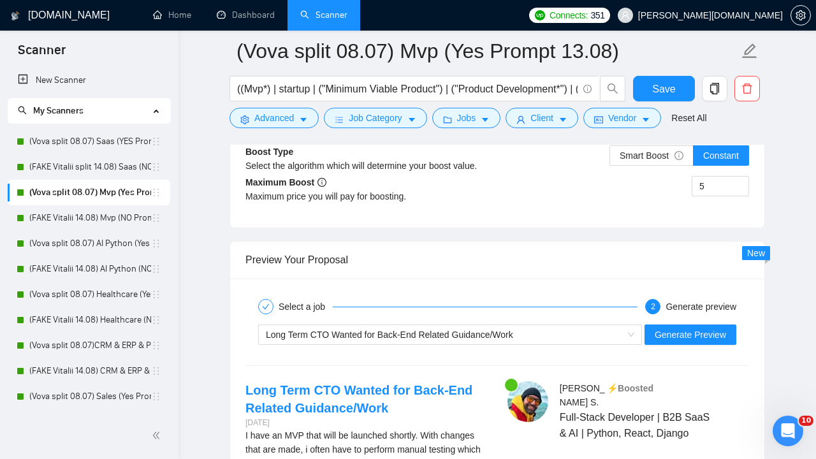
scroll to position [2577, 0]
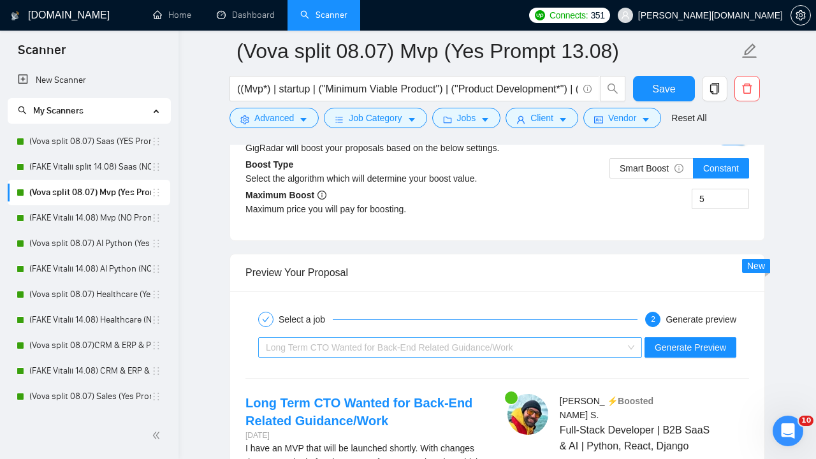
click at [355, 347] on span "Long Term CTO Wanted for Back-End Related Guidance/Work" at bounding box center [389, 347] width 247 height 10
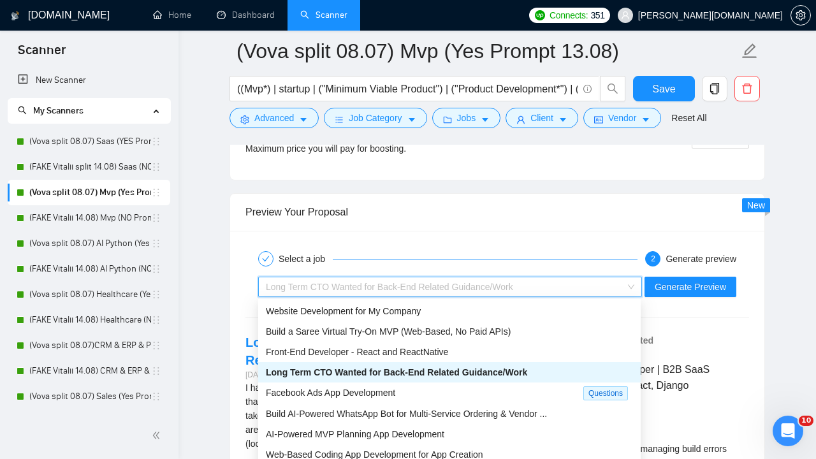
scroll to position [2648, 0]
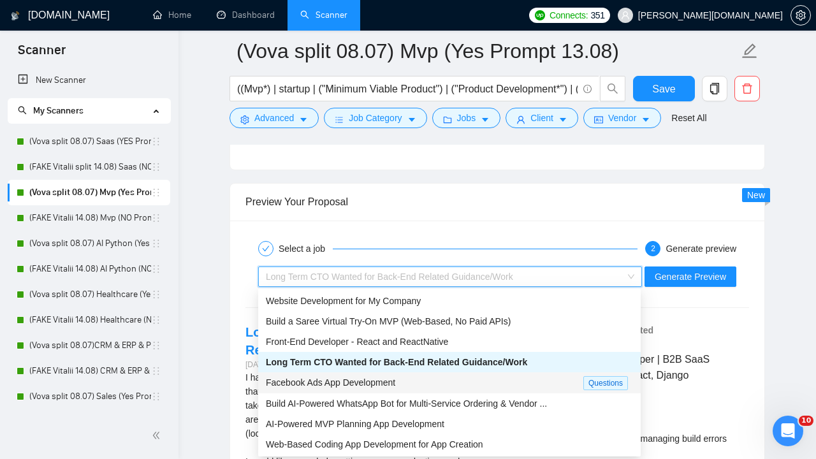
click at [358, 380] on span "Facebook Ads App Development" at bounding box center [330, 382] width 129 height 10
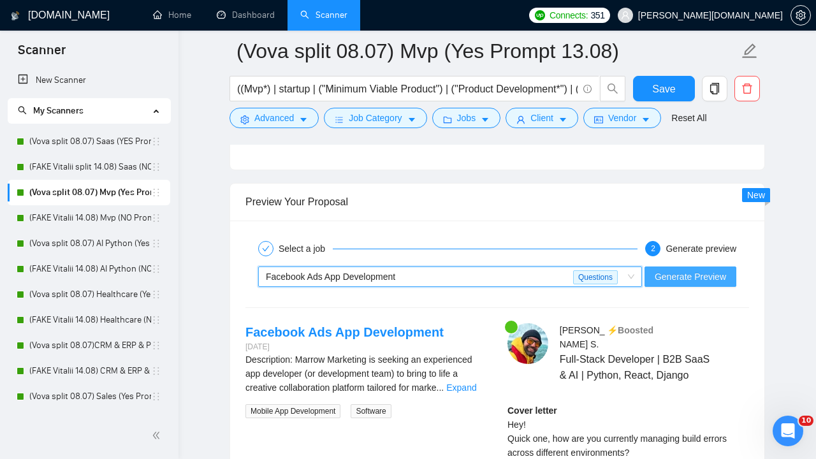
click at [675, 277] on span "Generate Preview" at bounding box center [689, 277] width 71 height 14
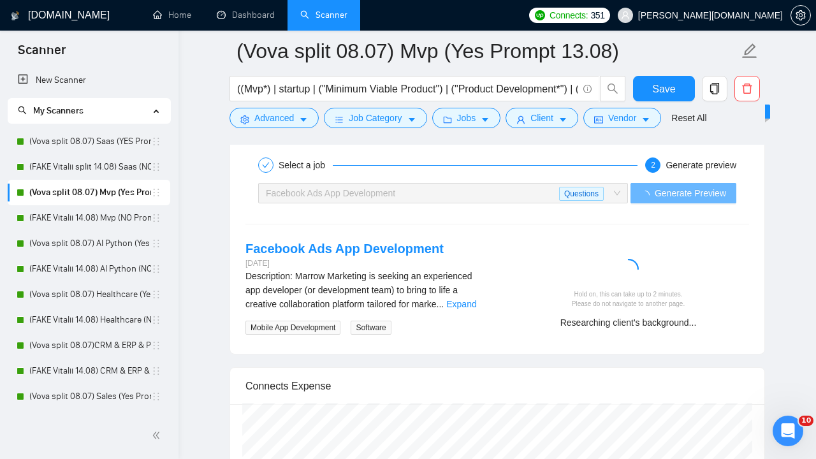
scroll to position [2732, 0]
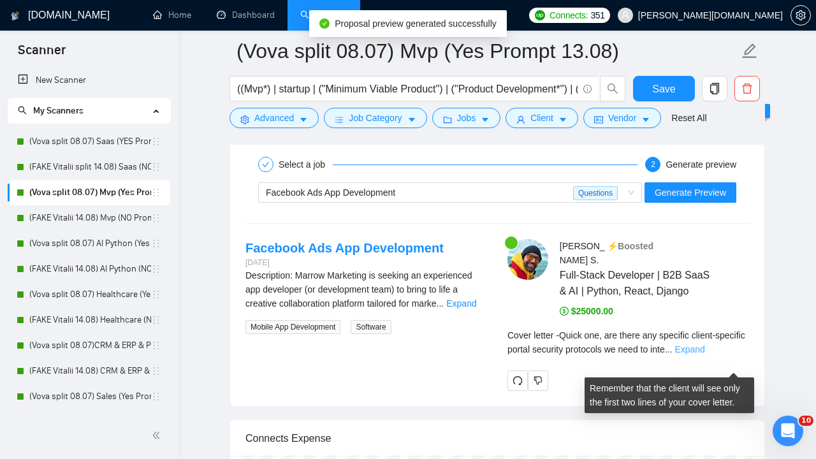
click at [704, 354] on link "Expand" at bounding box center [689, 349] width 30 height 10
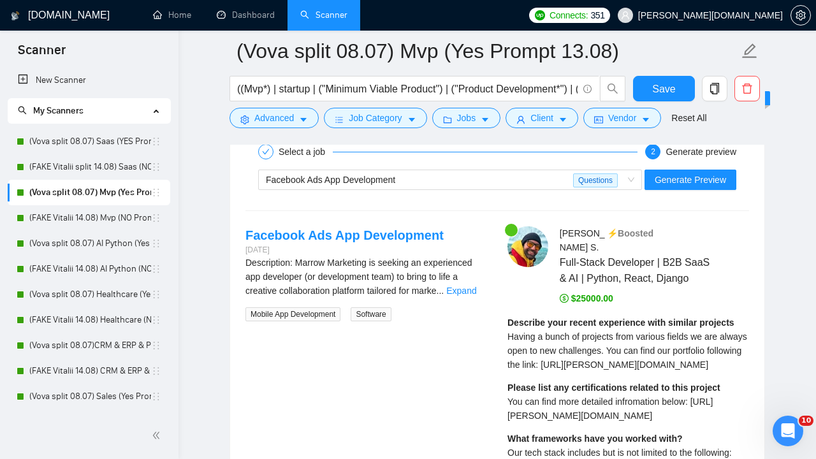
scroll to position [2754, 0]
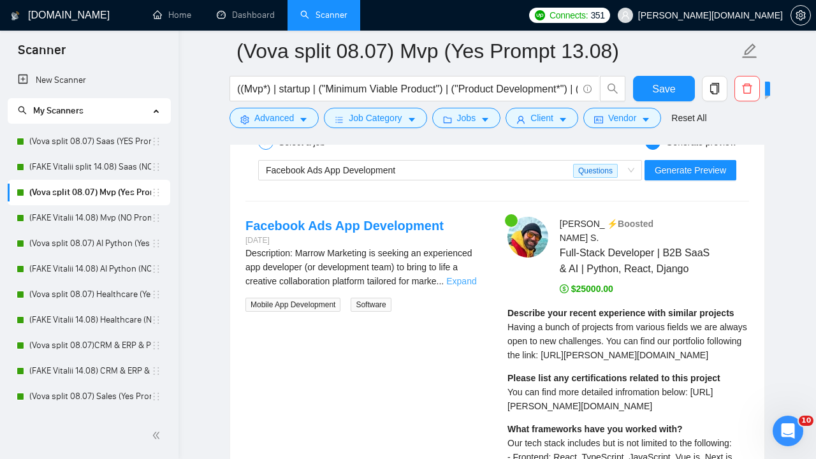
click at [476, 281] on link "Expand" at bounding box center [461, 281] width 30 height 10
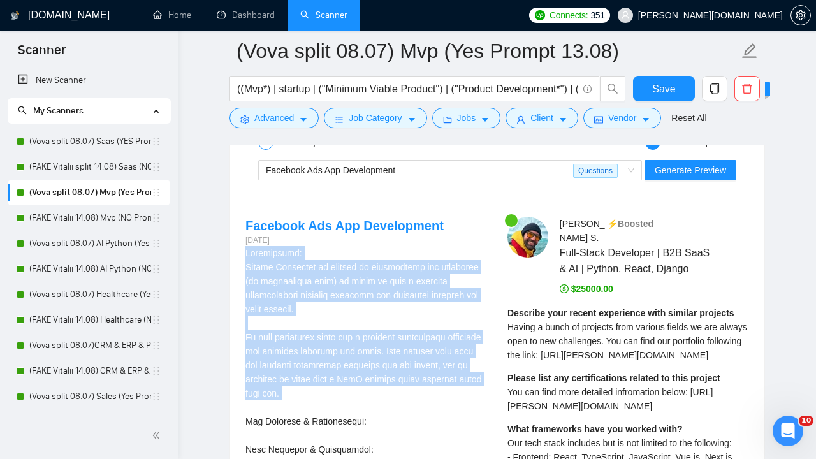
drag, startPoint x: 245, startPoint y: 252, endPoint x: 398, endPoint y: 398, distance: 212.3
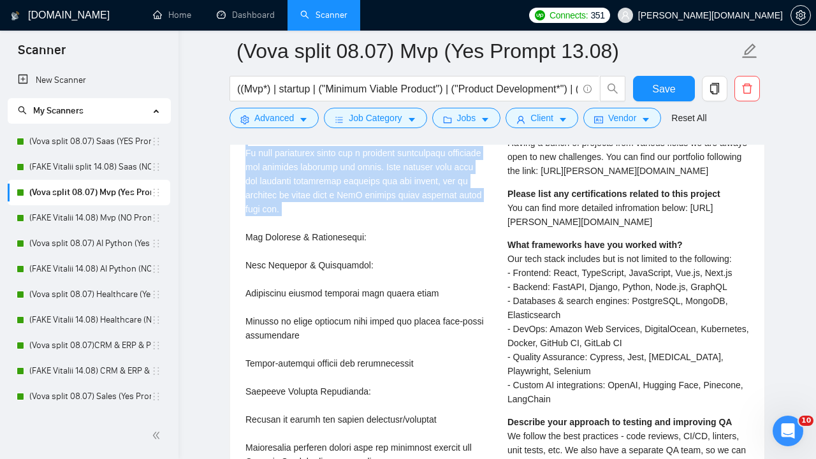
scroll to position [2944, 0]
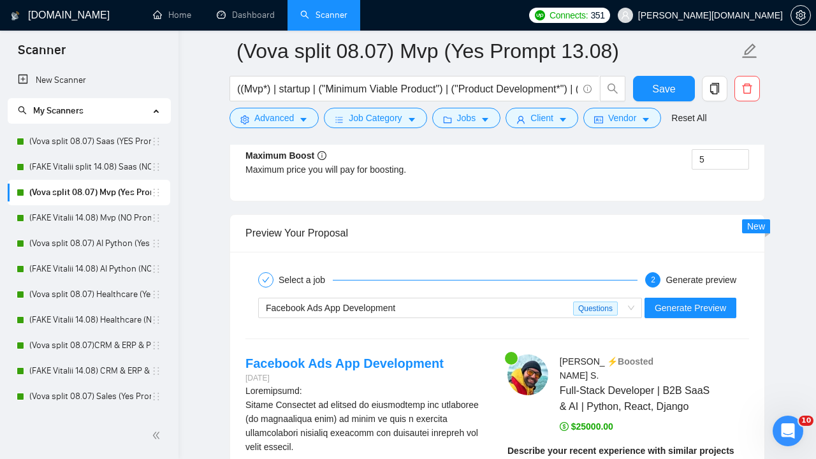
scroll to position [2614, 0]
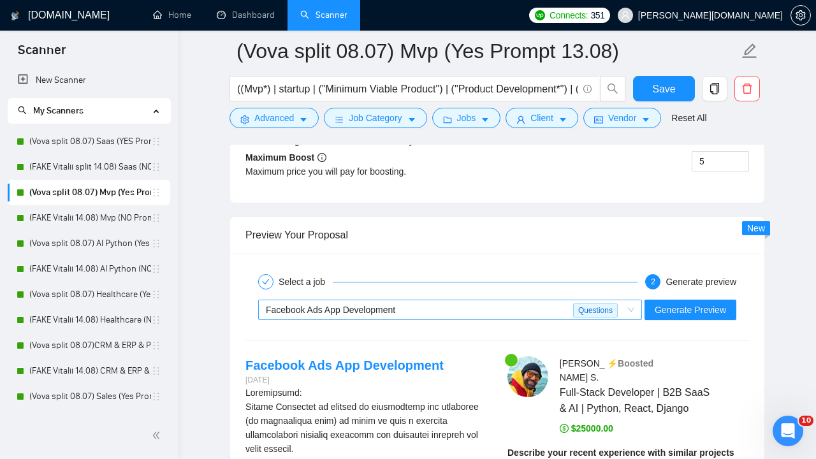
click at [361, 308] on span "Facebook Ads App Development" at bounding box center [330, 310] width 129 height 10
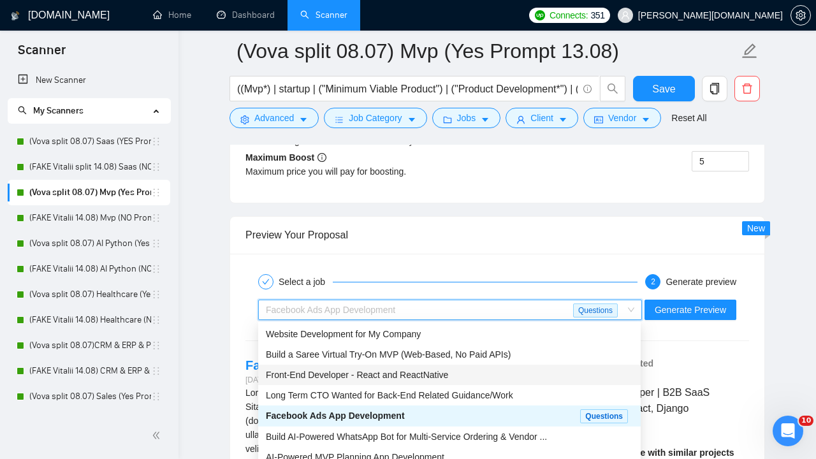
scroll to position [41, 0]
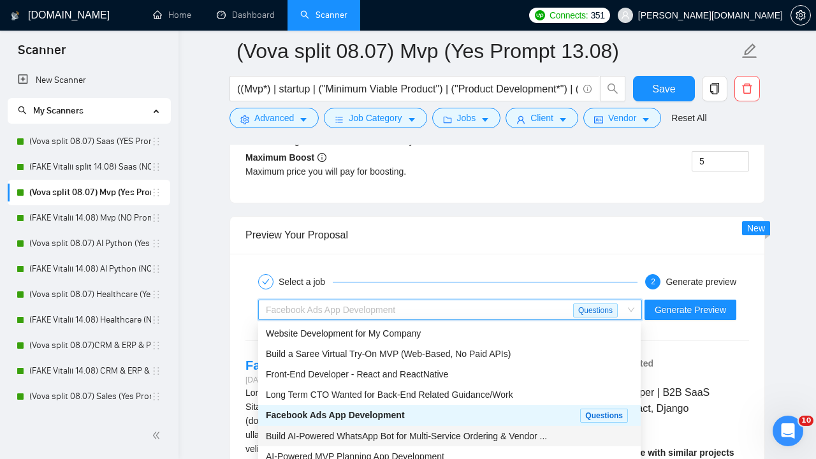
click at [356, 437] on span "Build AI-Powered WhatsApp Bot for Multi-Service Ordering & Vendor ..." at bounding box center [406, 436] width 281 height 10
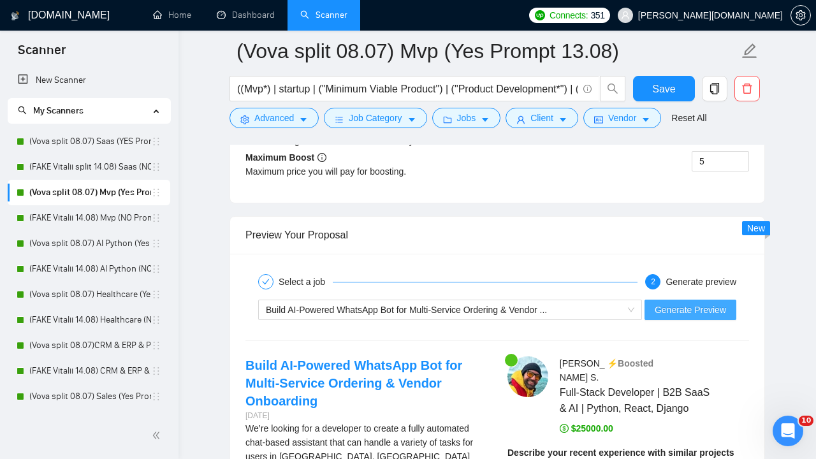
click at [702, 303] on span "Generate Preview" at bounding box center [689, 310] width 71 height 14
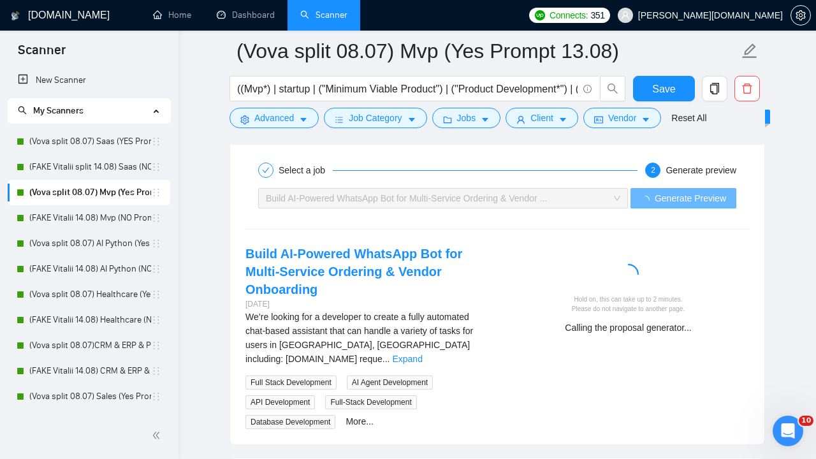
scroll to position [2727, 0]
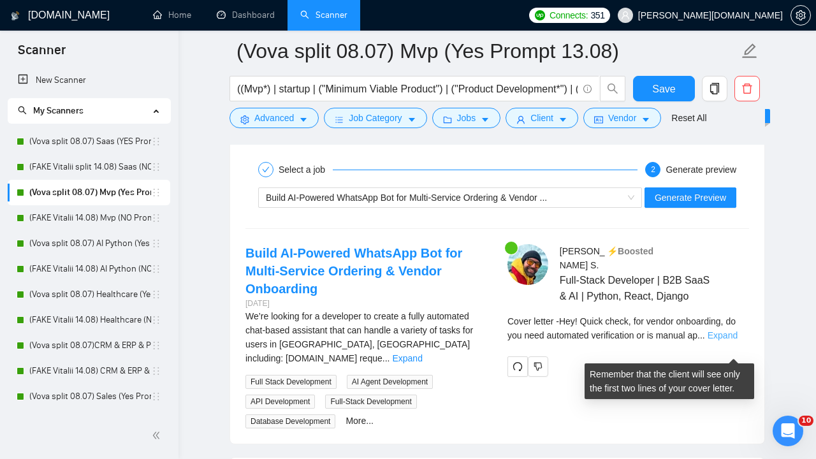
click at [732, 340] on link "Expand" at bounding box center [722, 335] width 30 height 10
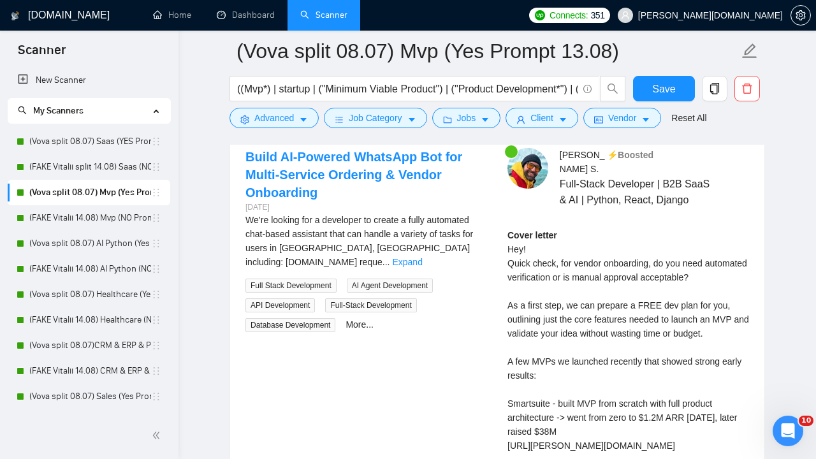
scroll to position [2824, 0]
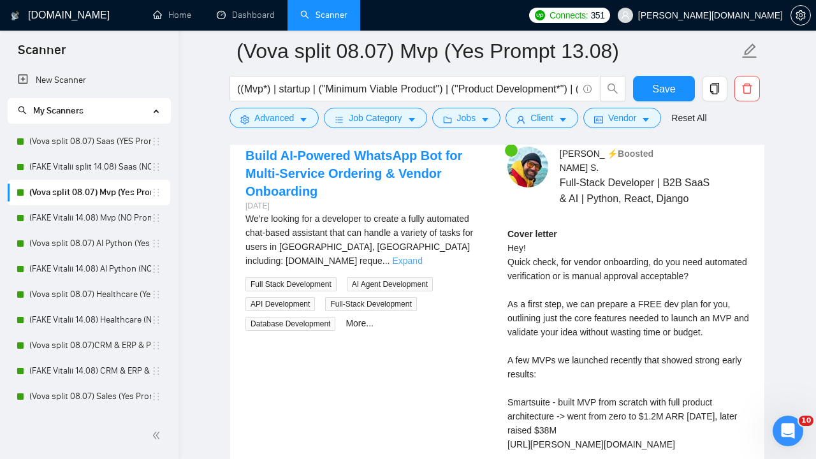
click at [422, 256] on link "Expand" at bounding box center [407, 261] width 30 height 10
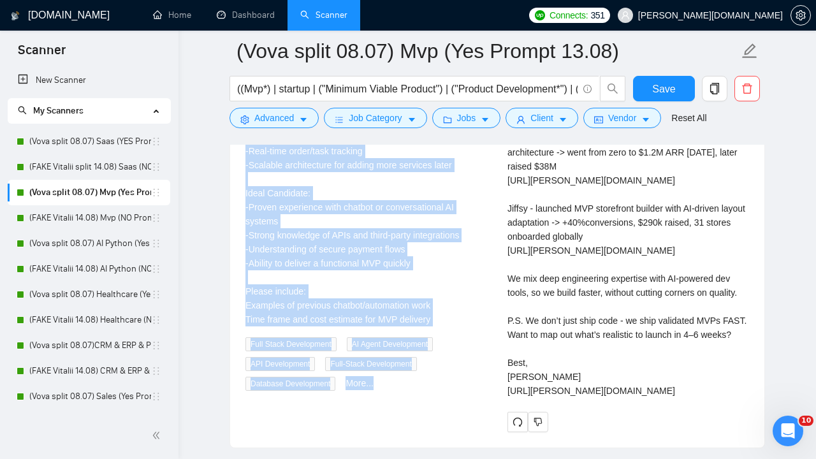
scroll to position [3122, 0]
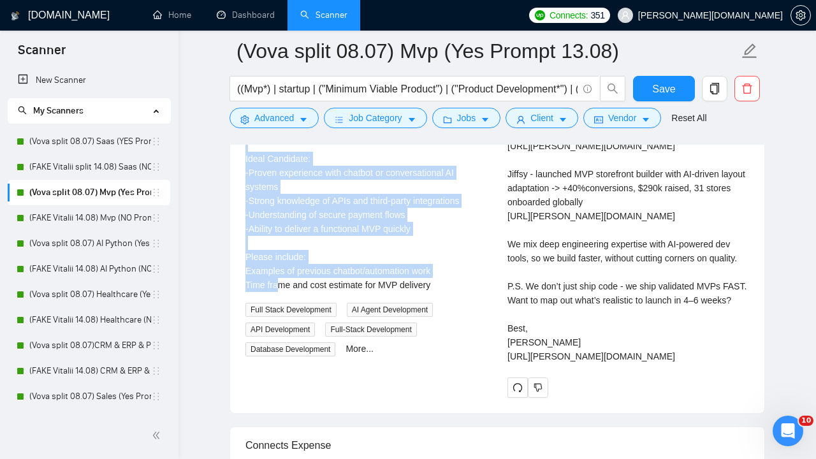
drag, startPoint x: 247, startPoint y: 219, endPoint x: 444, endPoint y: 275, distance: 204.3
click at [444, 275] on div "We’re looking for a developer to create a fully automated chat-based assistant …" at bounding box center [366, 102] width 242 height 379
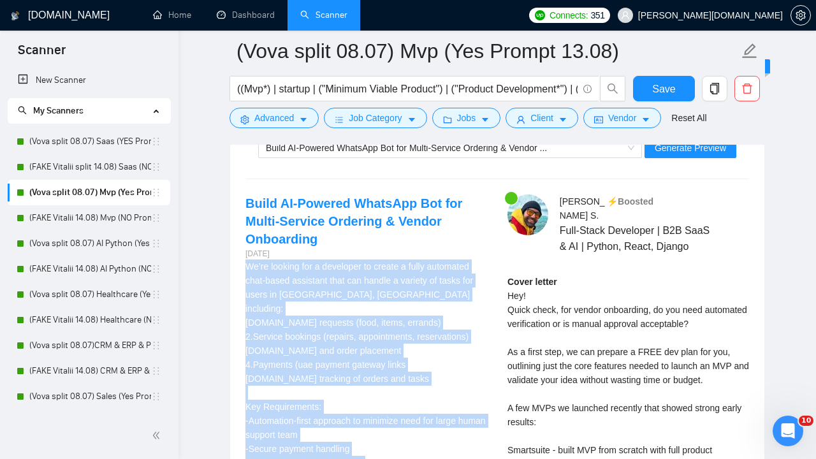
scroll to position [2774, 0]
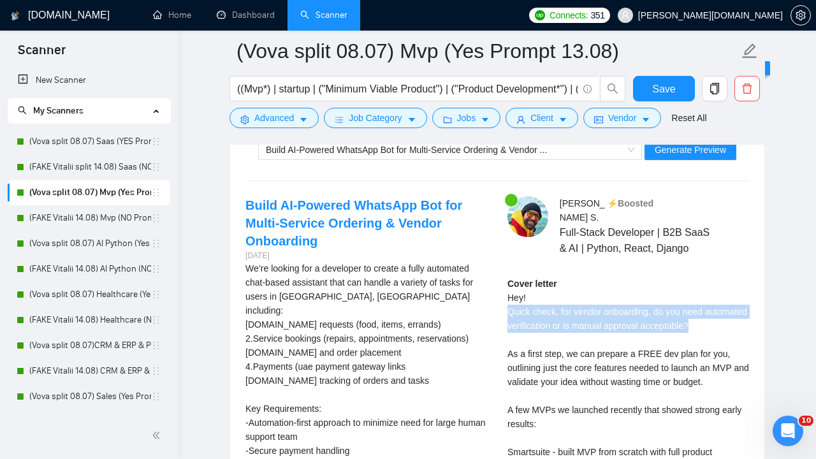
drag, startPoint x: 744, startPoint y: 340, endPoint x: 507, endPoint y: 328, distance: 236.7
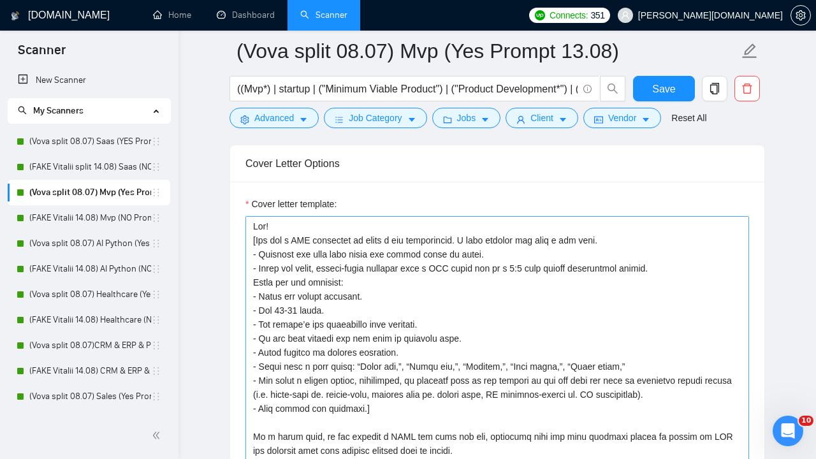
scroll to position [0, 0]
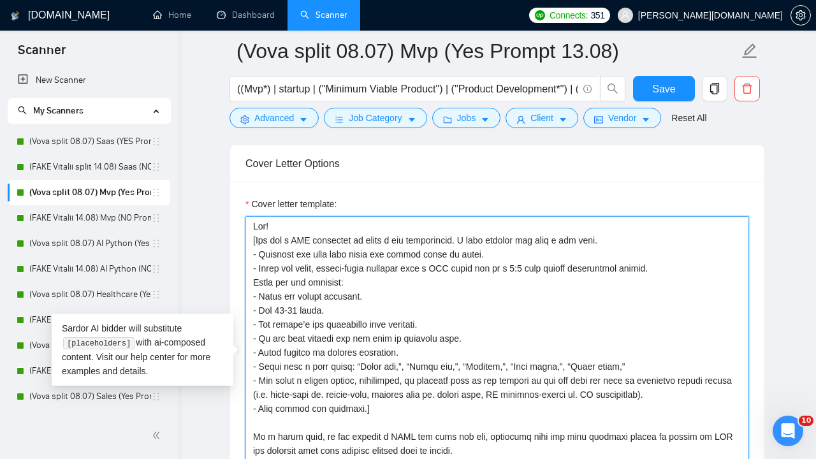
drag, startPoint x: 370, startPoint y: 407, endPoint x: 249, endPoint y: 240, distance: 206.2
click at [249, 240] on textarea "Cover letter template:" at bounding box center [496, 359] width 503 height 287
click at [303, 268] on textarea "Cover letter template:" at bounding box center [496, 359] width 503 height 287
drag, startPoint x: 254, startPoint y: 240, endPoint x: 449, endPoint y: 401, distance: 253.1
click at [451, 402] on textarea "Cover letter template:" at bounding box center [496, 359] width 503 height 287
